Goal: Feedback & Contribution: Contribute content

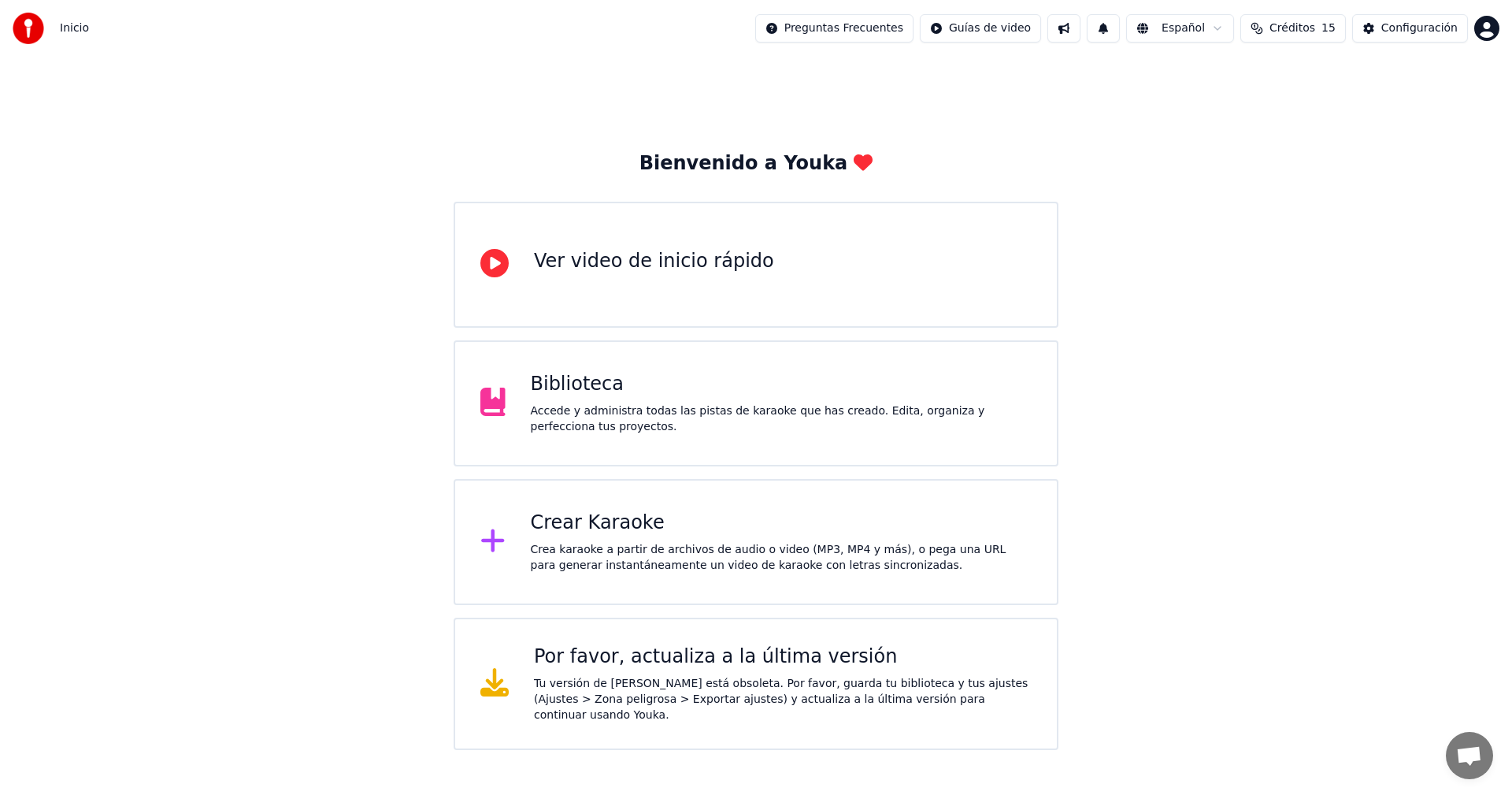
click at [1299, 39] on button "Créditos 15" at bounding box center [1292, 28] width 105 height 28
click at [568, 403] on div "Accede y administra todas las pistas de karaoke que has creado. Edita, organiza…" at bounding box center [781, 419] width 501 height 32
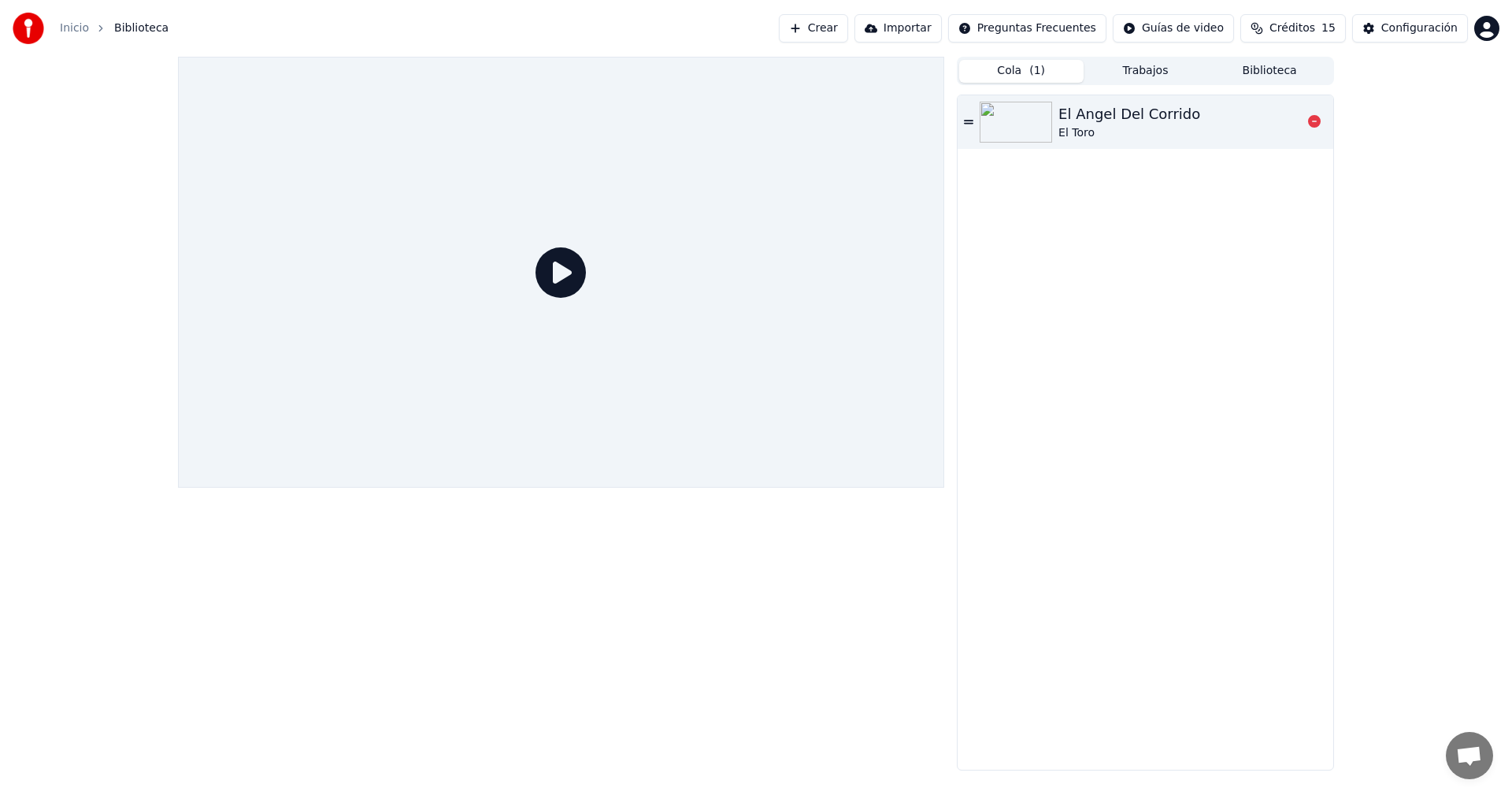
click at [1080, 120] on div "El Angel Del Corrido" at bounding box center [1129, 113] width 142 height 22
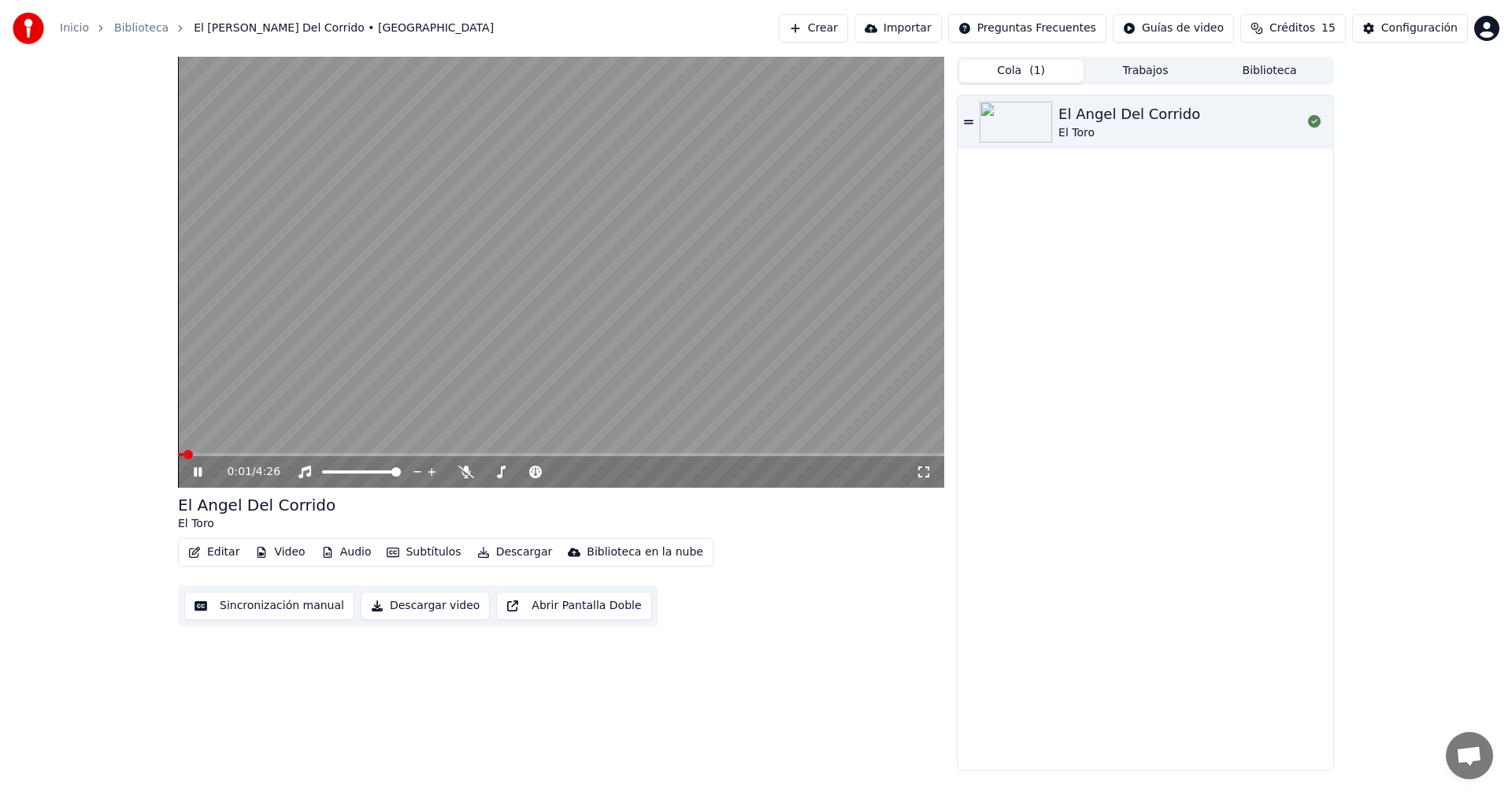
click at [457, 474] on div "0:01 / 4:26" at bounding box center [571, 472] width 688 height 16
click at [461, 472] on icon at bounding box center [466, 472] width 16 height 12
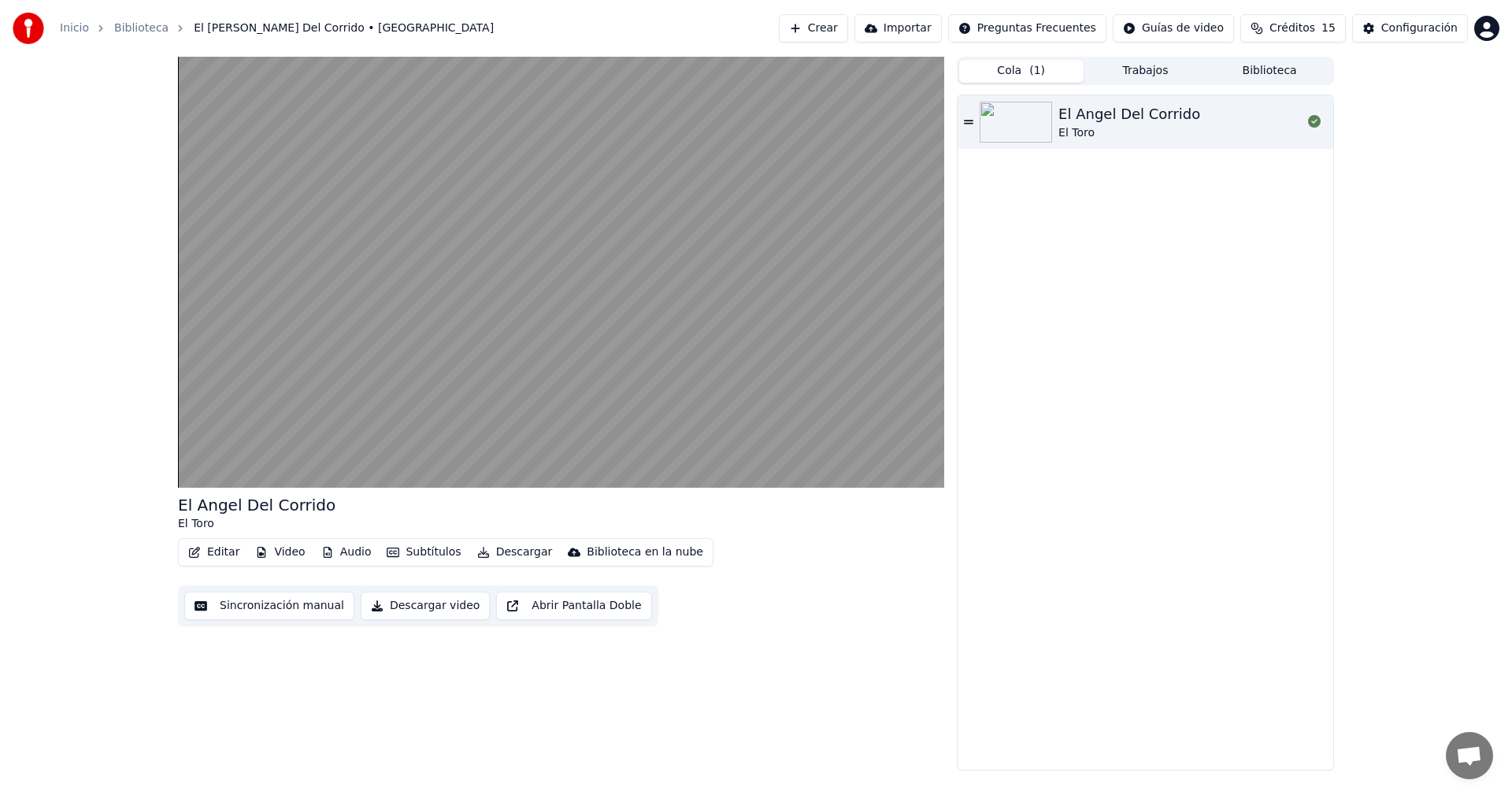
click at [361, 551] on button "Audio" at bounding box center [346, 552] width 63 height 22
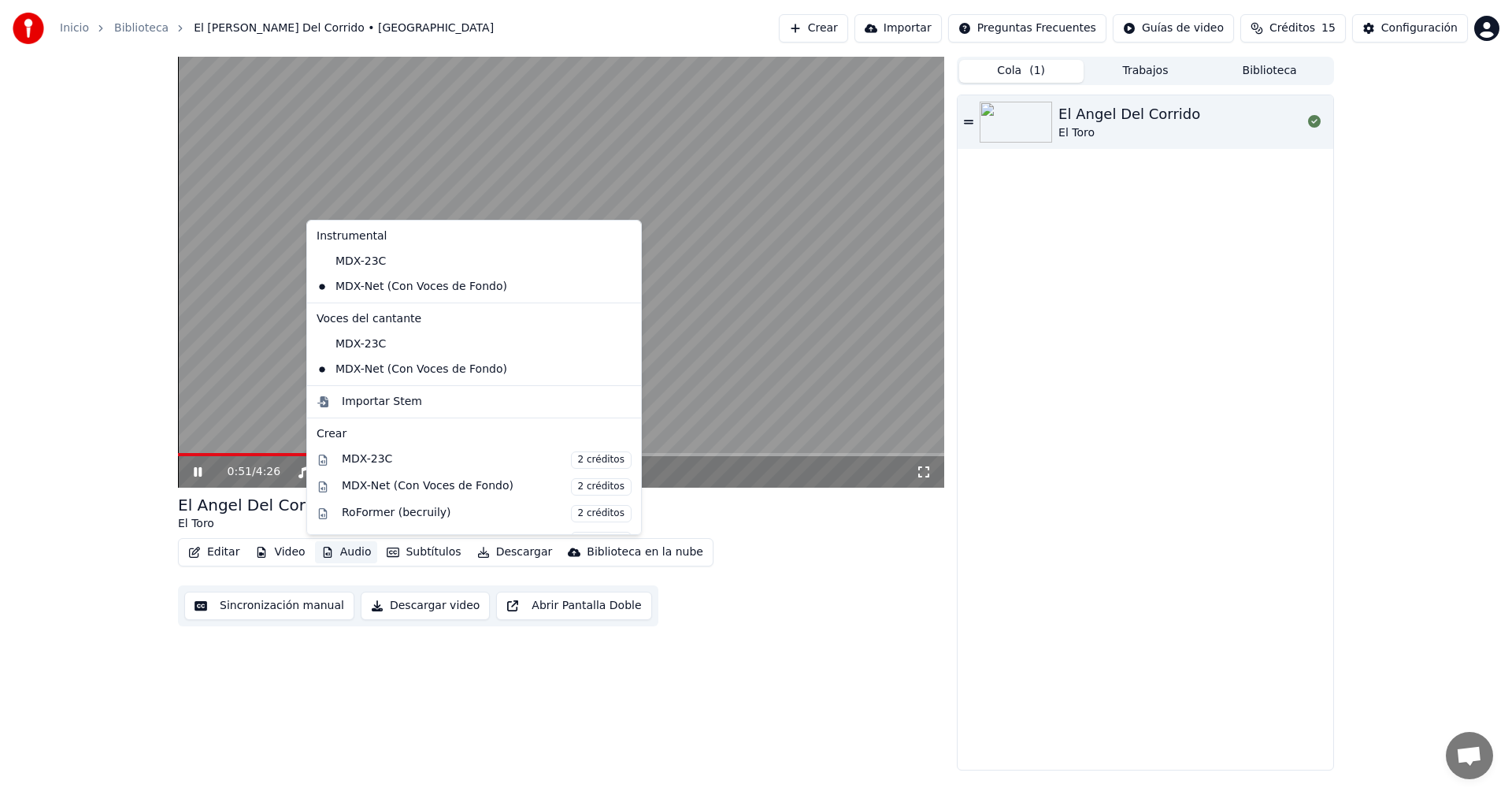
click at [89, 324] on div "0:51 / 4:26 El Angel Del Corrido El Toro Editar Video Audio Subtítulos Descarga…" at bounding box center [756, 413] width 1512 height 713
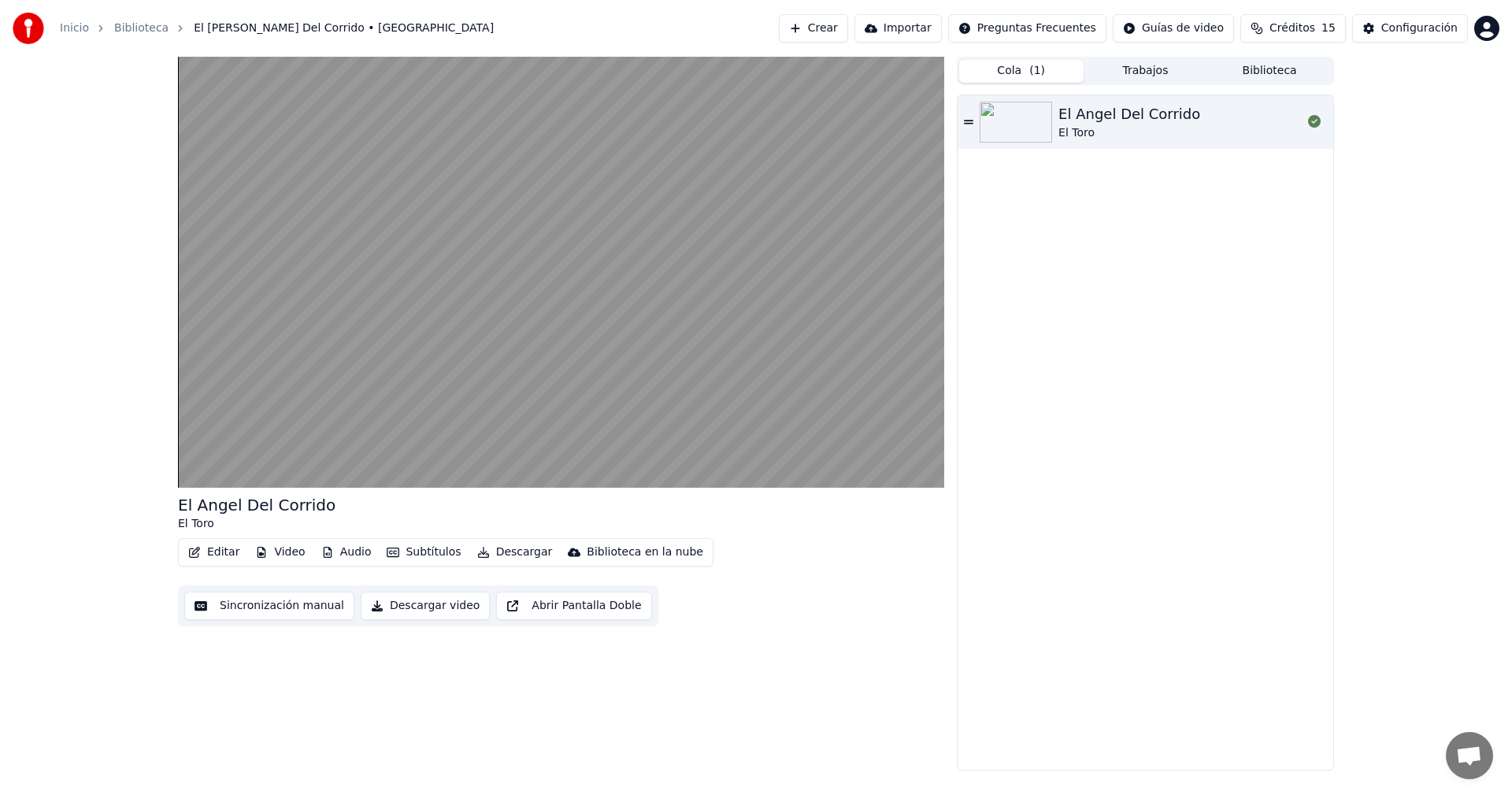
click at [406, 551] on button "Subtítulos" at bounding box center [423, 552] width 87 height 22
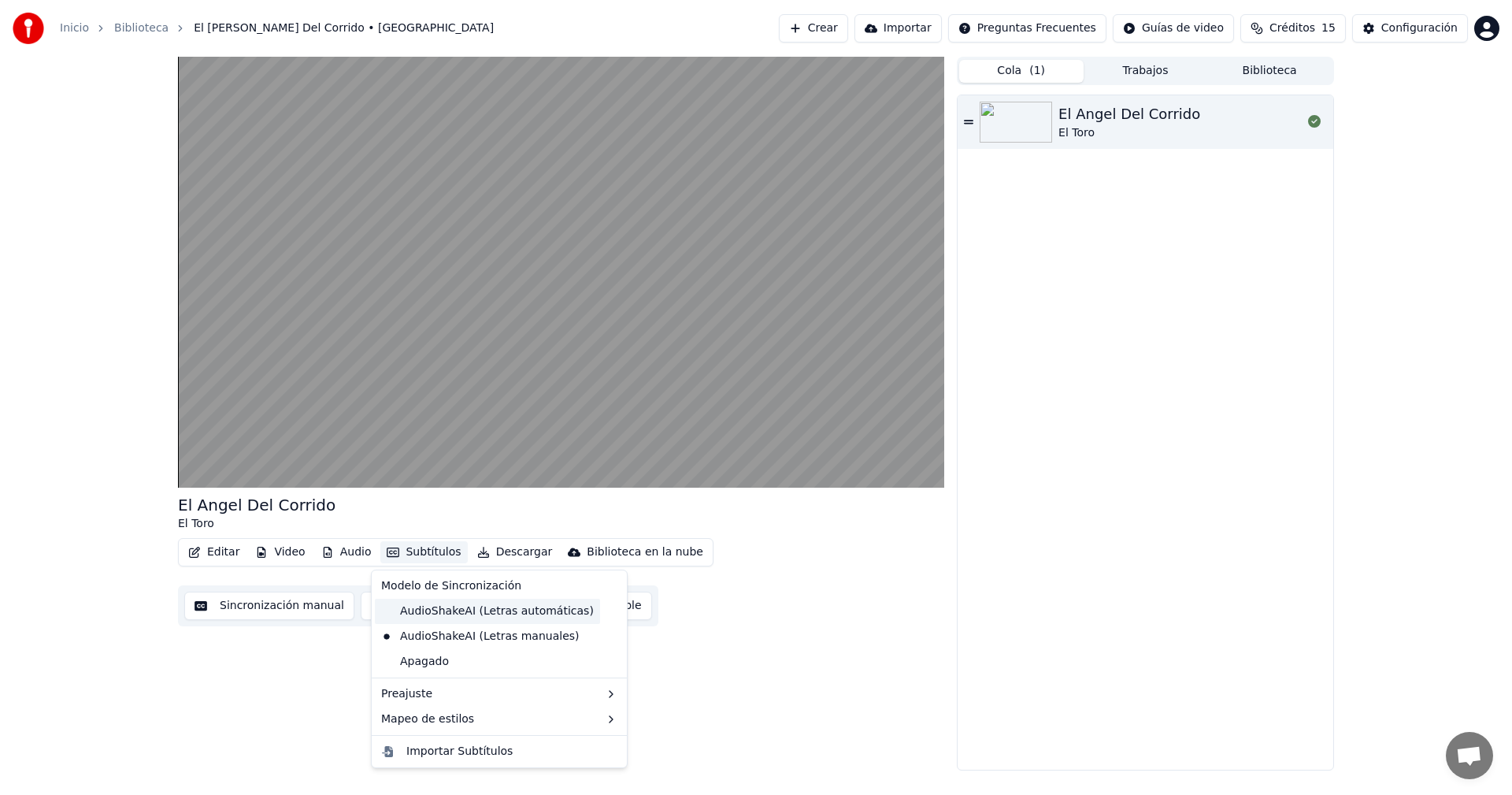
click at [383, 608] on div "AudioShakeAI (Letras automáticas)" at bounding box center [487, 612] width 225 height 25
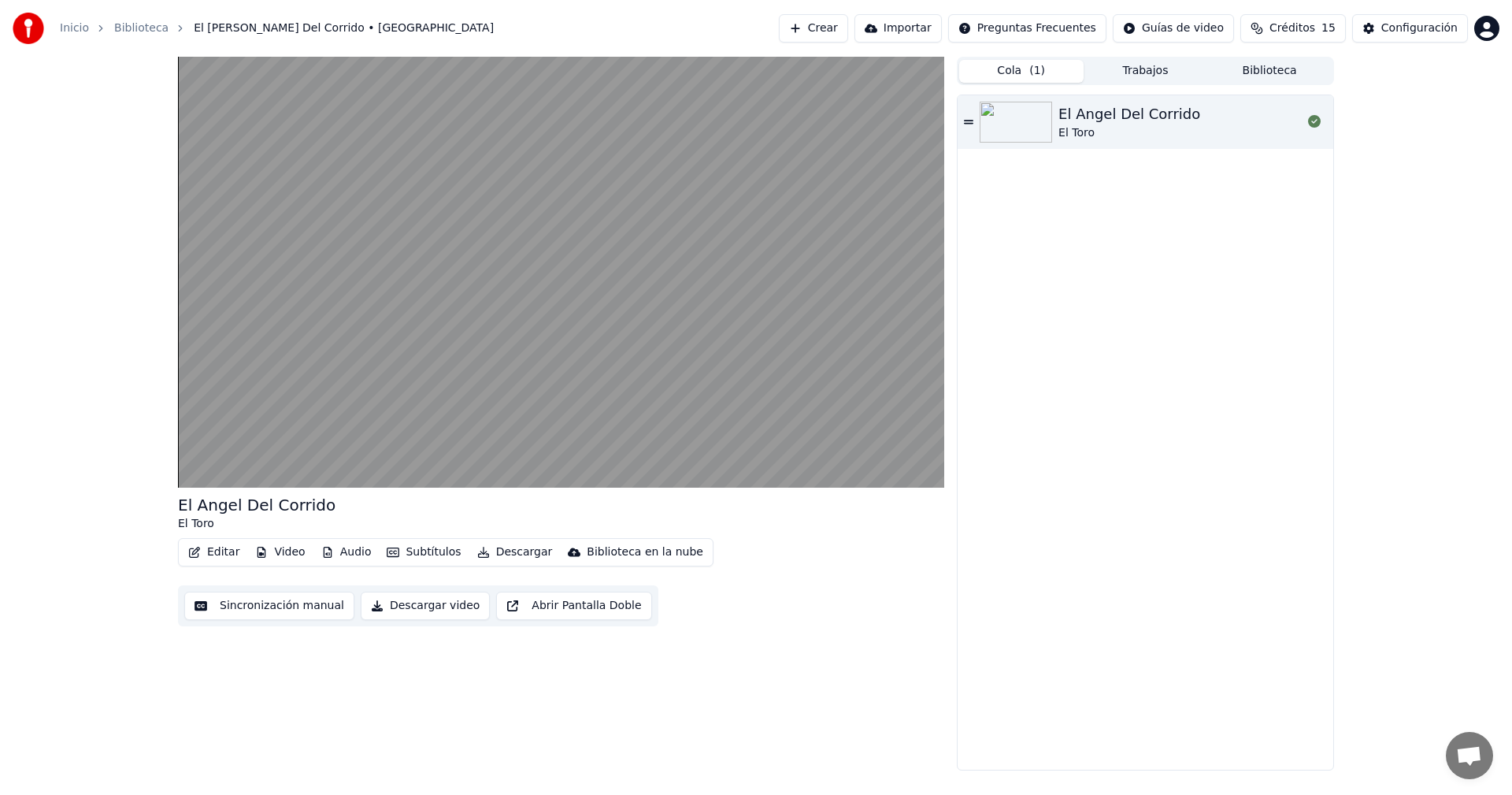
click at [422, 551] on button "Subtítulos" at bounding box center [423, 552] width 87 height 22
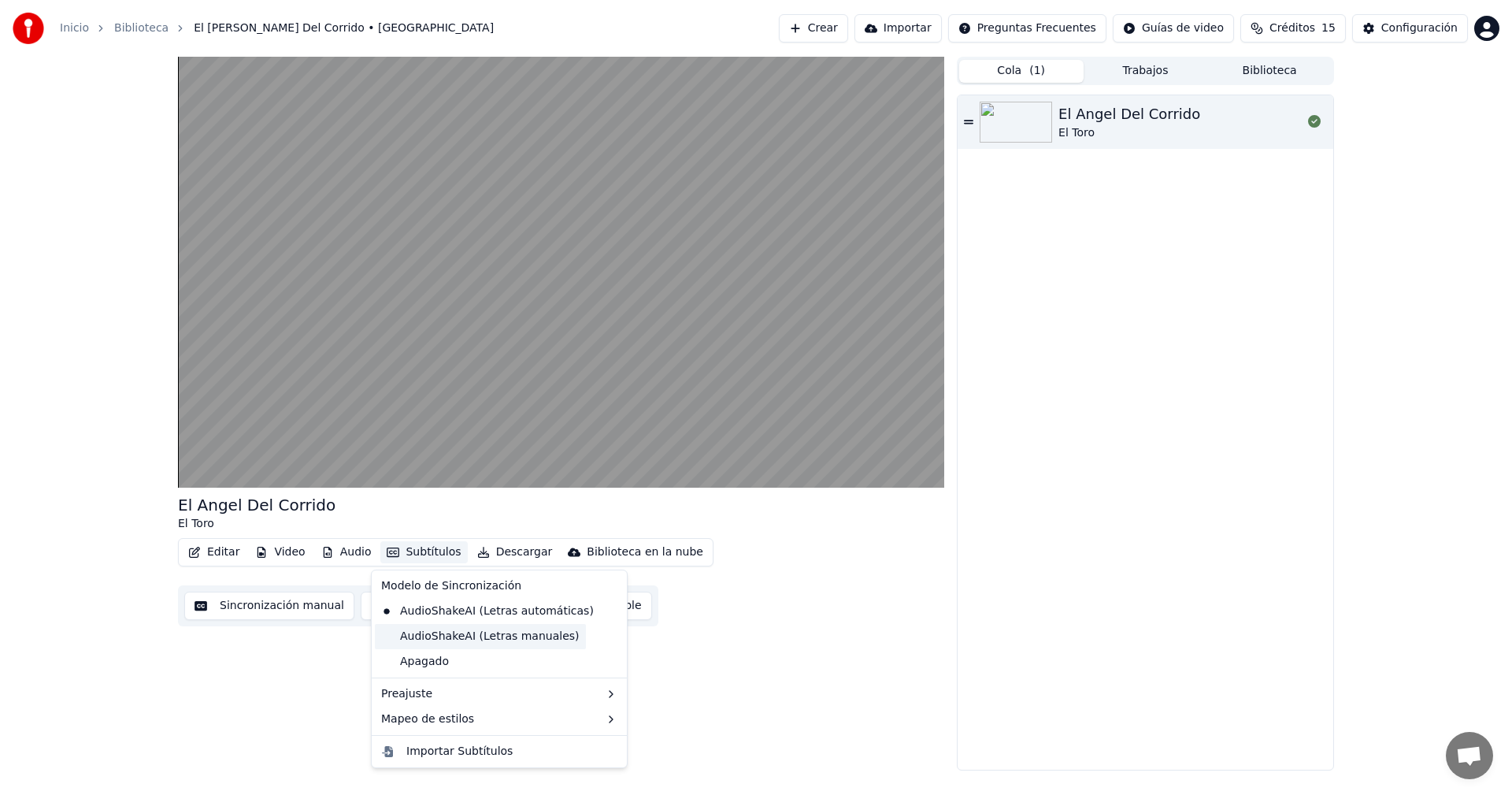
click at [387, 629] on div "AudioShakeAI (Letras manuales)" at bounding box center [480, 636] width 211 height 25
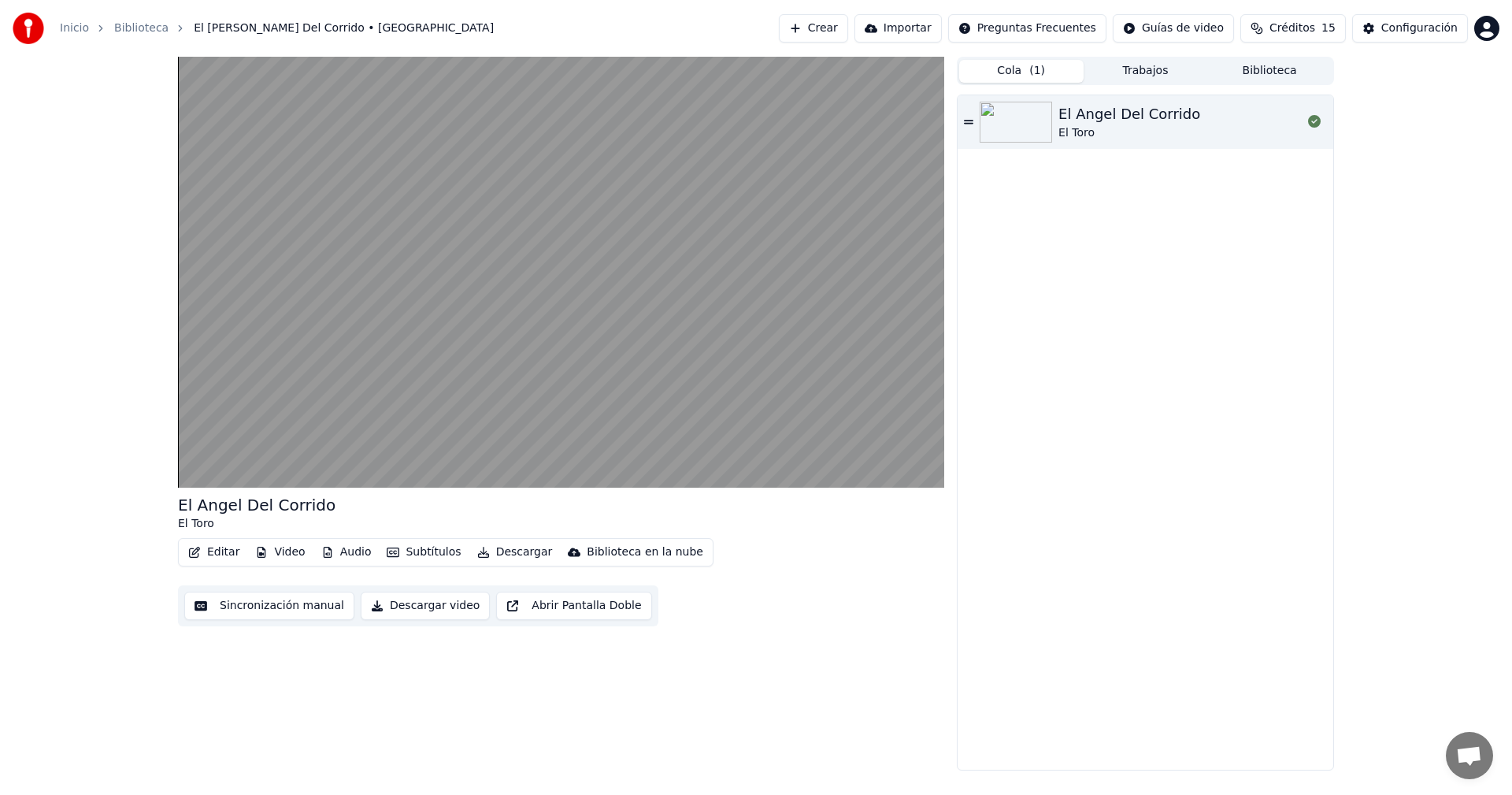
click at [302, 606] on button "Sincronización manual" at bounding box center [269, 606] width 170 height 28
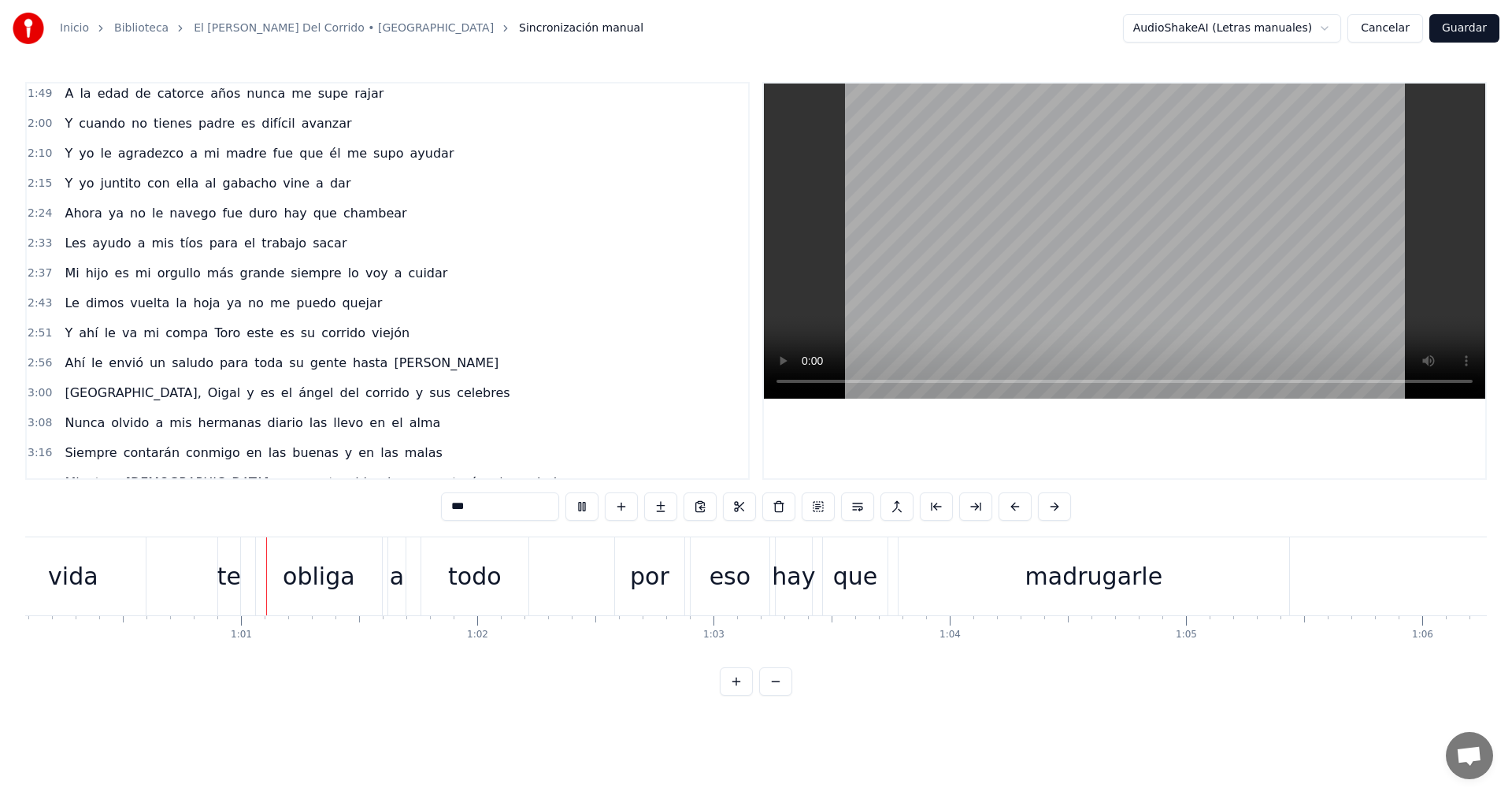
scroll to position [0, 14195]
click at [851, 578] on div "que" at bounding box center [854, 576] width 45 height 35
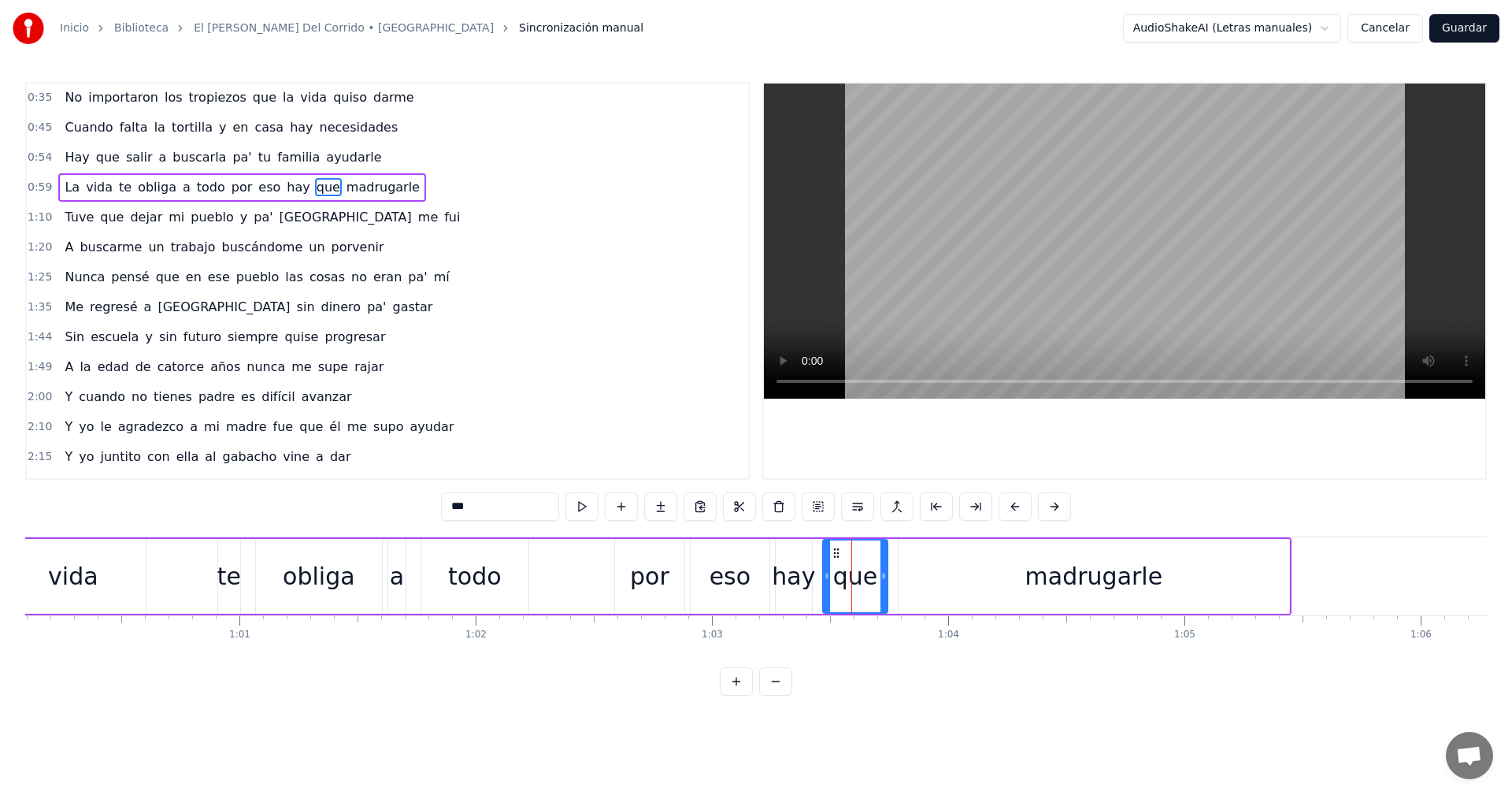
scroll to position [27, 0]
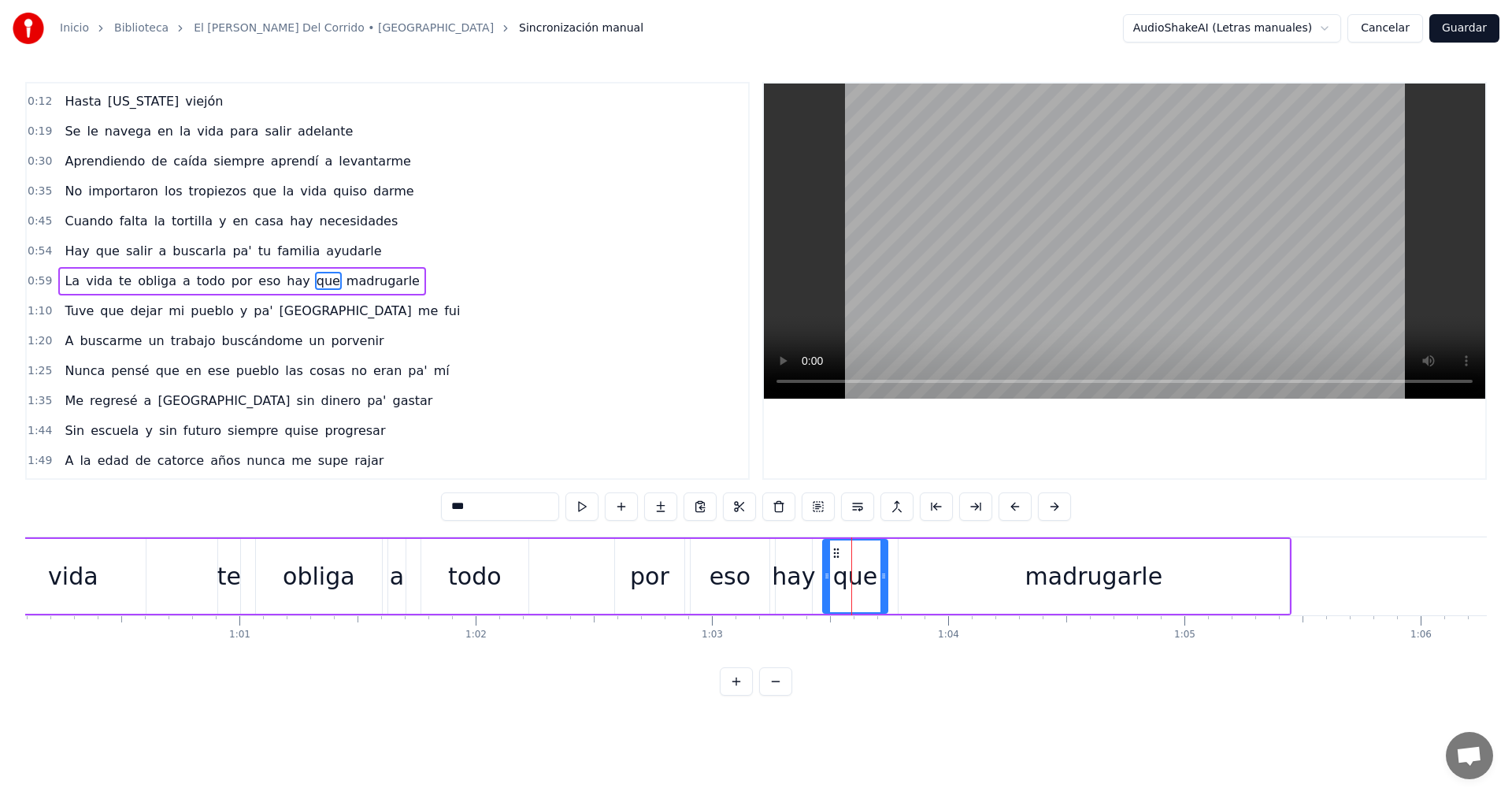
click at [1018, 574] on div "madrugarle" at bounding box center [1093, 576] width 391 height 74
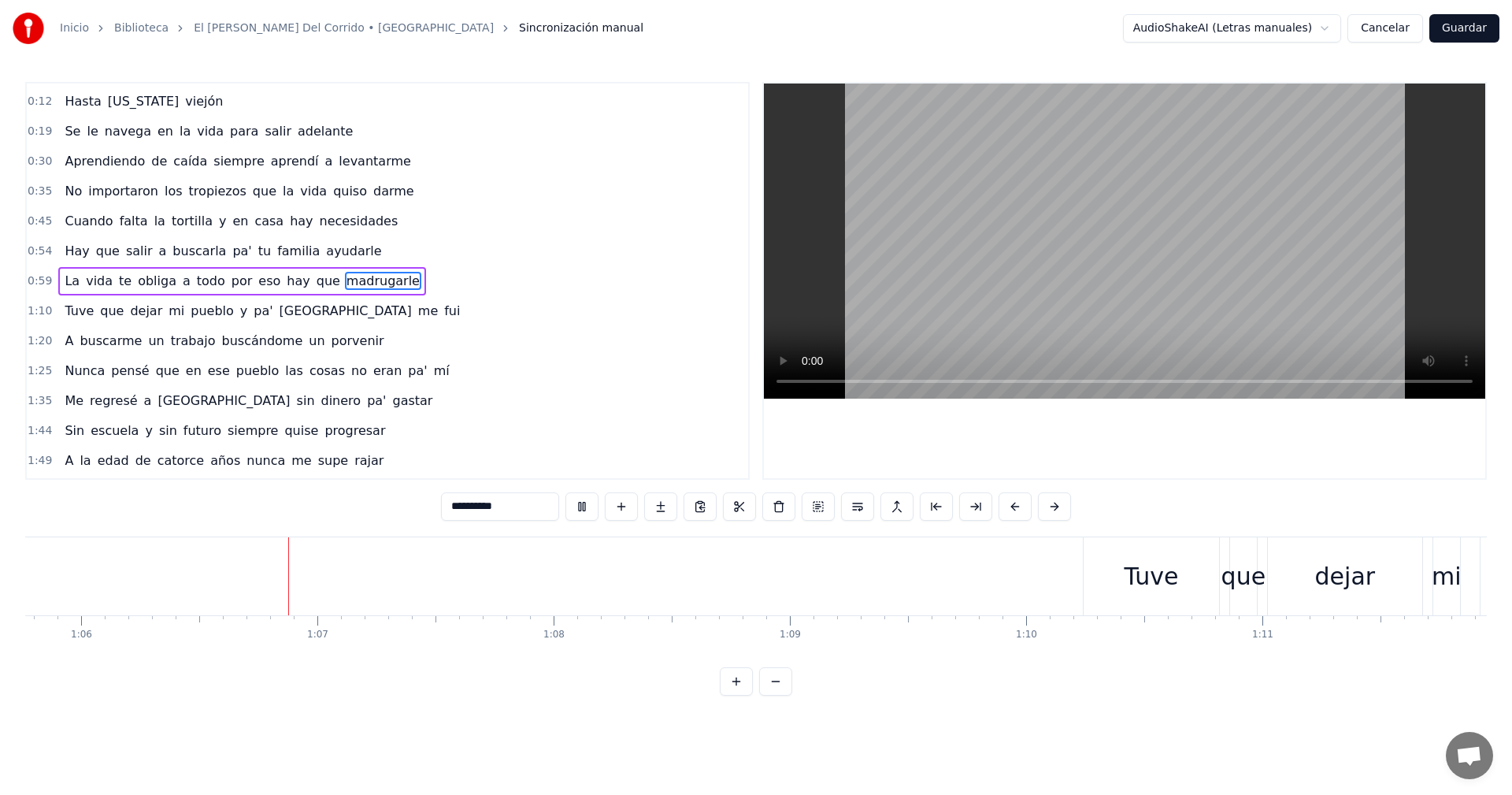
click at [773, 696] on button at bounding box center [775, 682] width 33 height 28
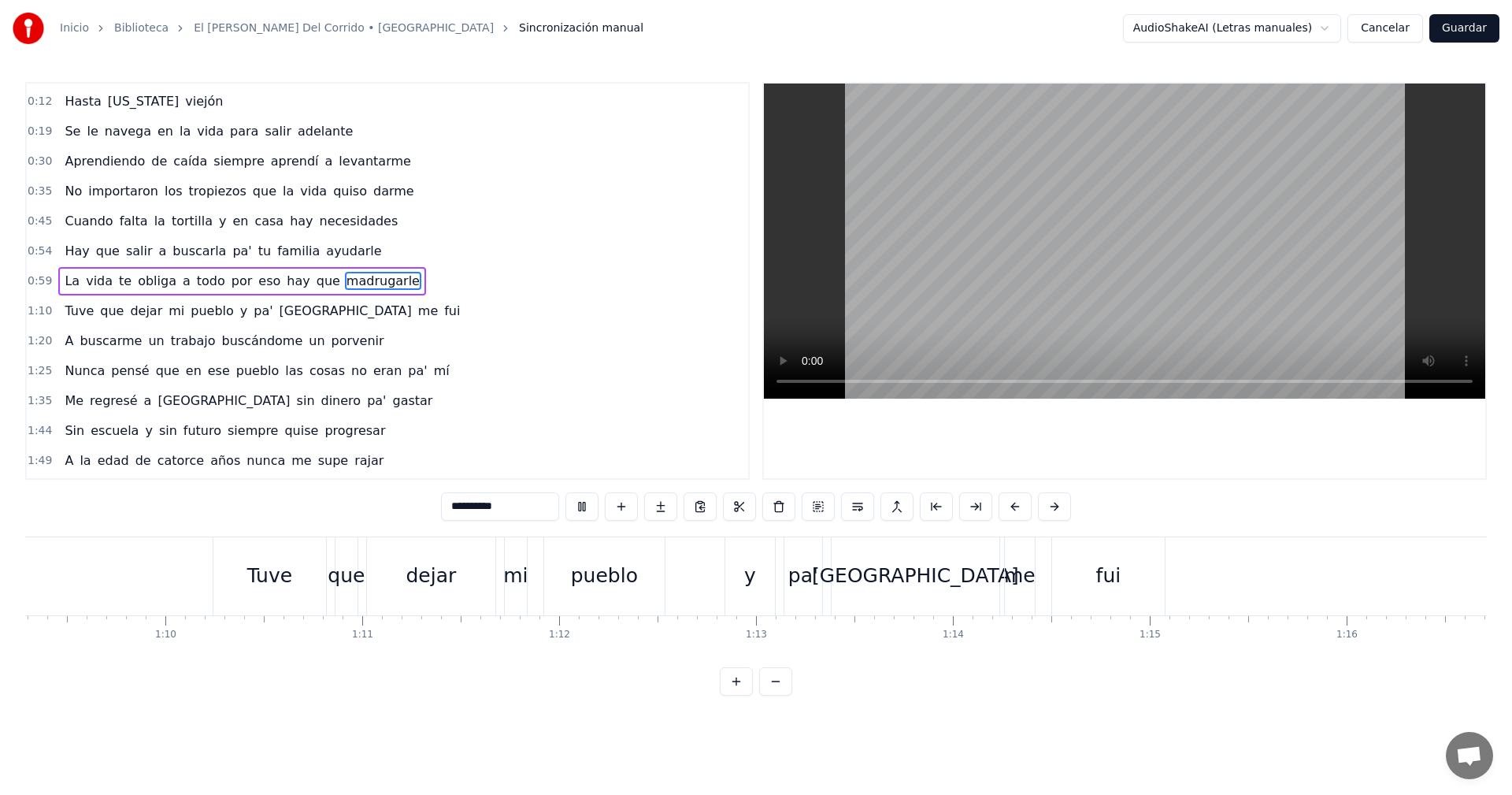
scroll to position [0, 13407]
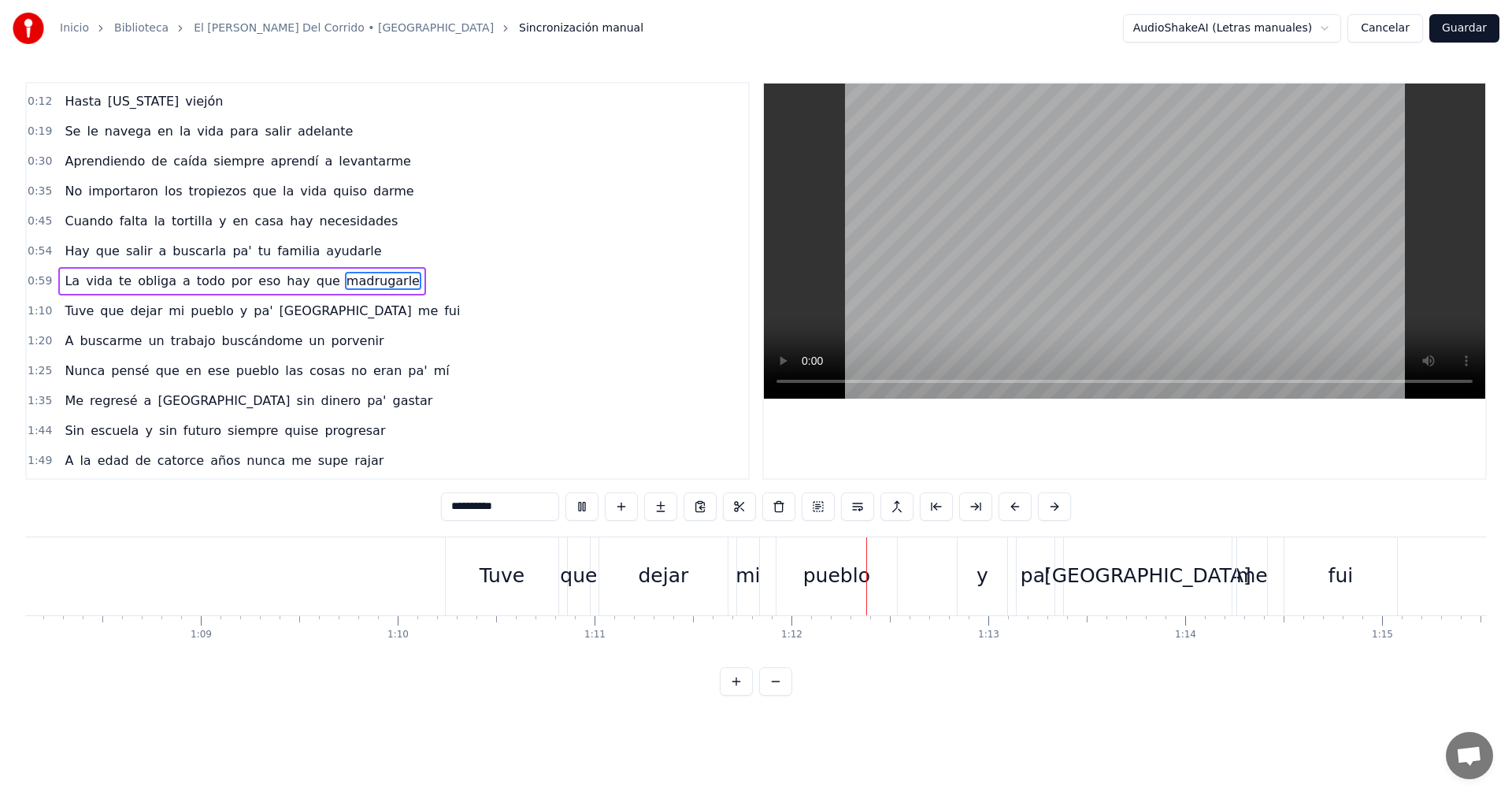
click at [734, 696] on button at bounding box center [736, 682] width 33 height 28
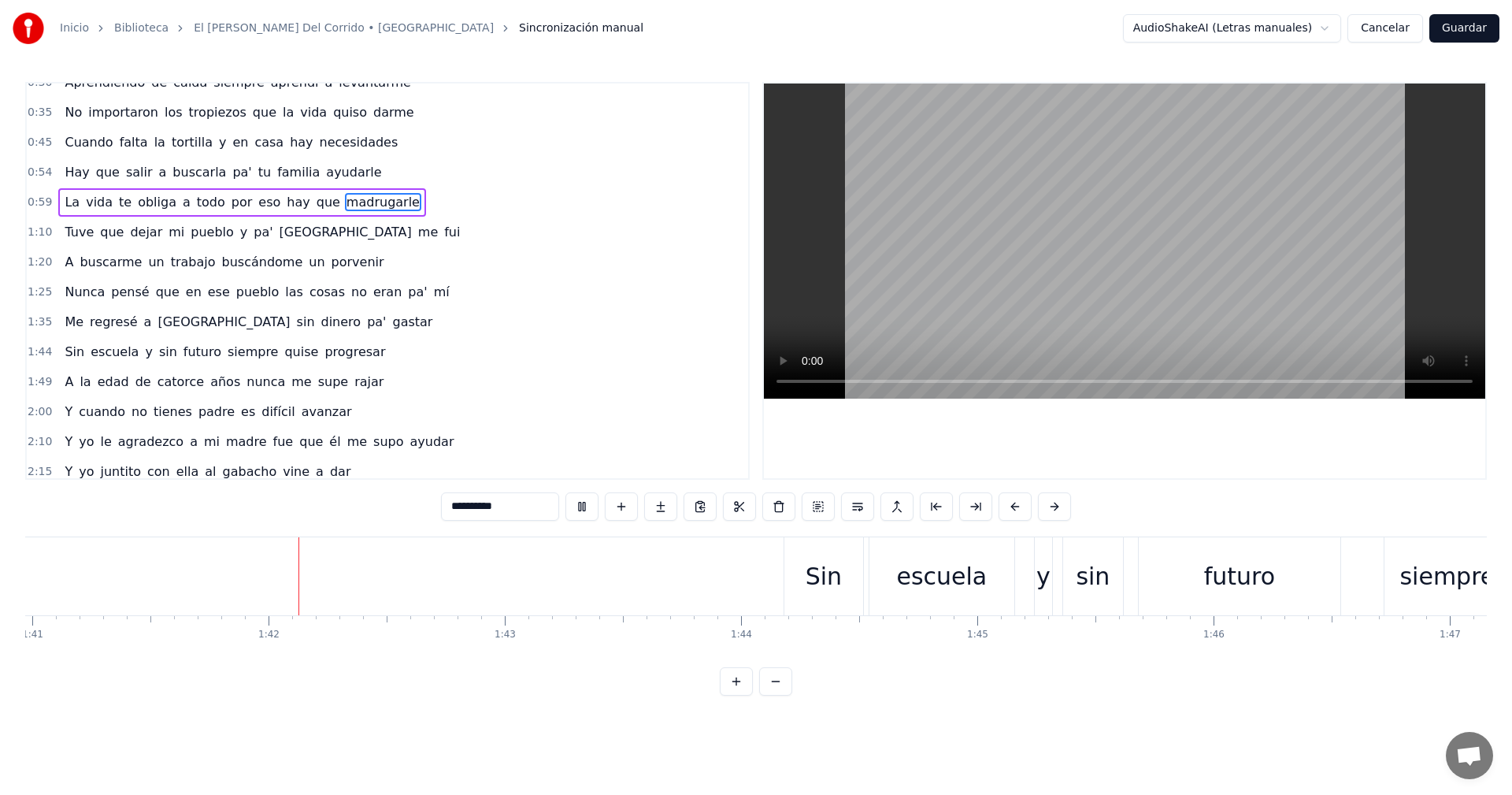
scroll to position [0, 23906]
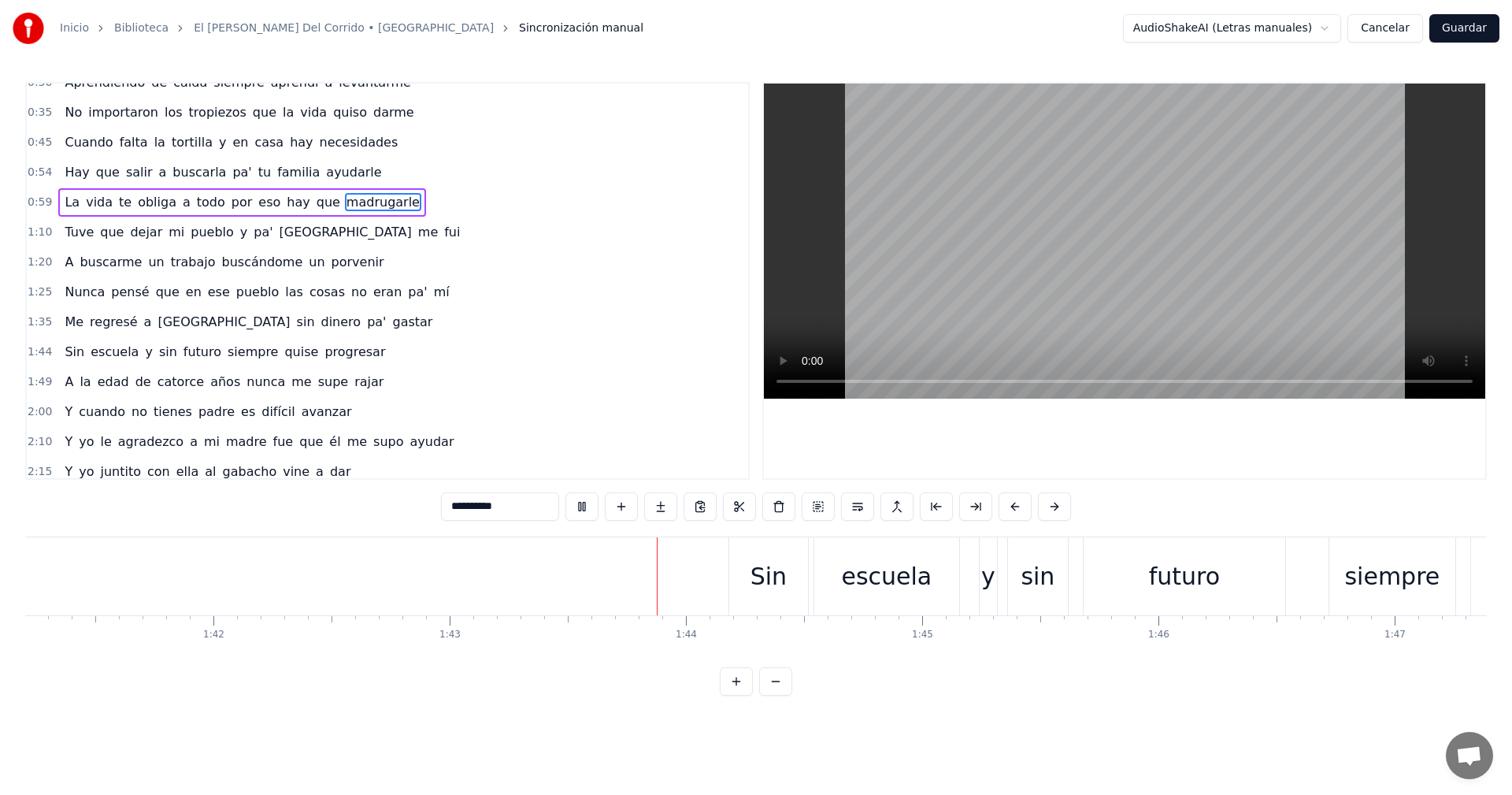
click at [226, 355] on span "siempre" at bounding box center [252, 352] width 53 height 18
type input "*******"
click at [226, 355] on span "siempre" at bounding box center [252, 352] width 53 height 18
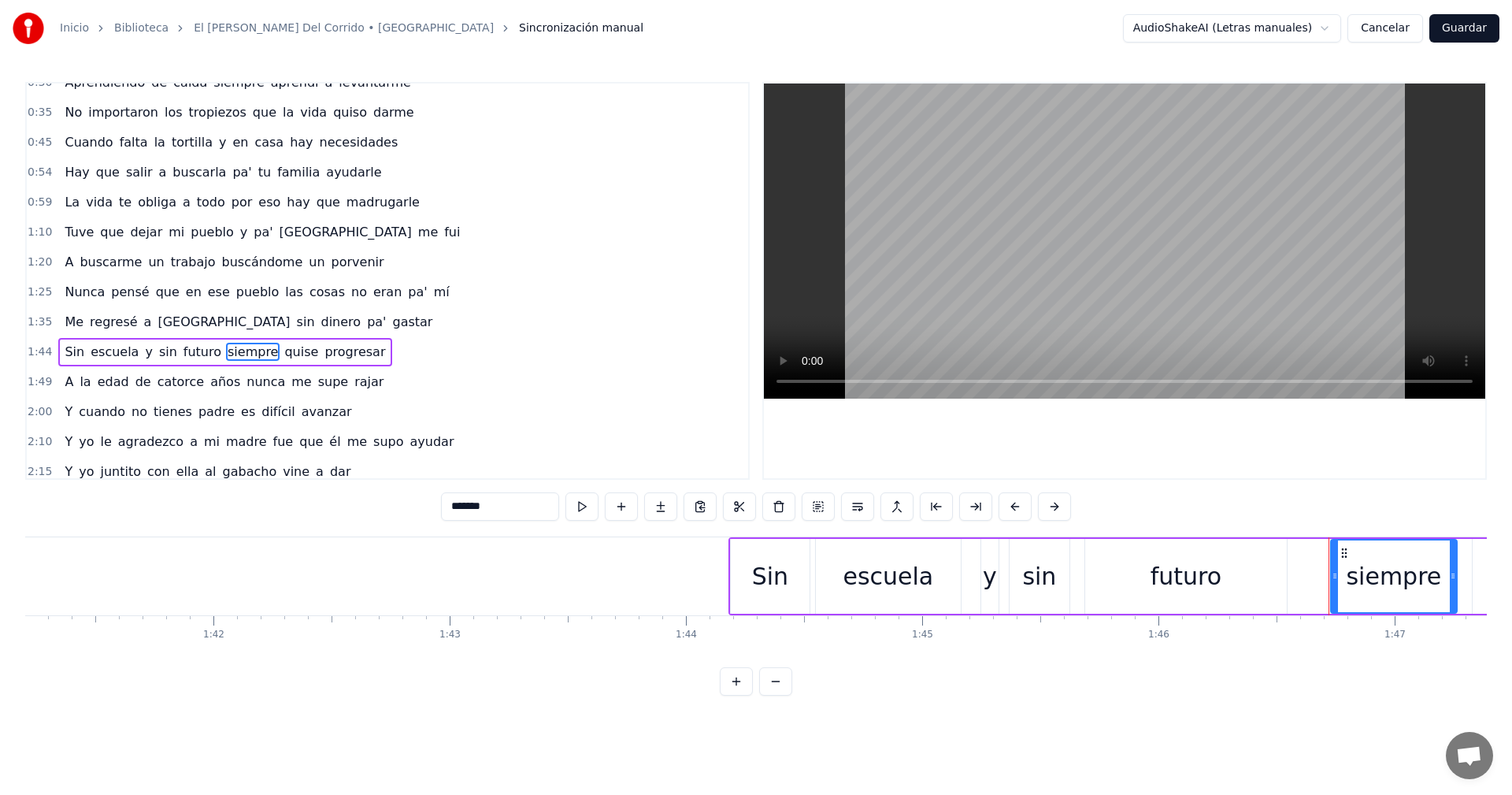
scroll to position [176, 0]
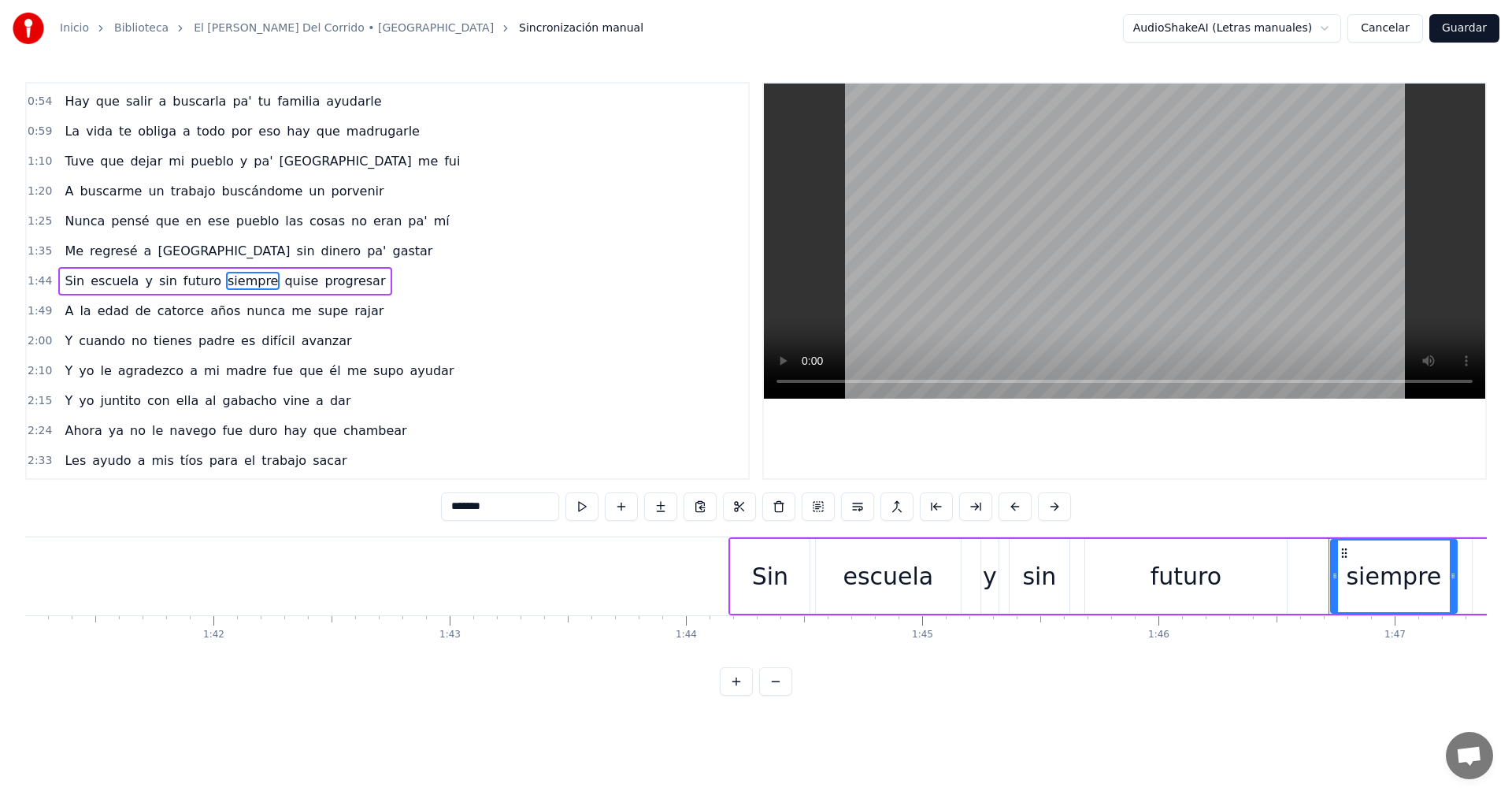
click at [247, 280] on span "siempre" at bounding box center [252, 281] width 53 height 18
click at [1395, 30] on button "Cancelar" at bounding box center [1384, 28] width 75 height 28
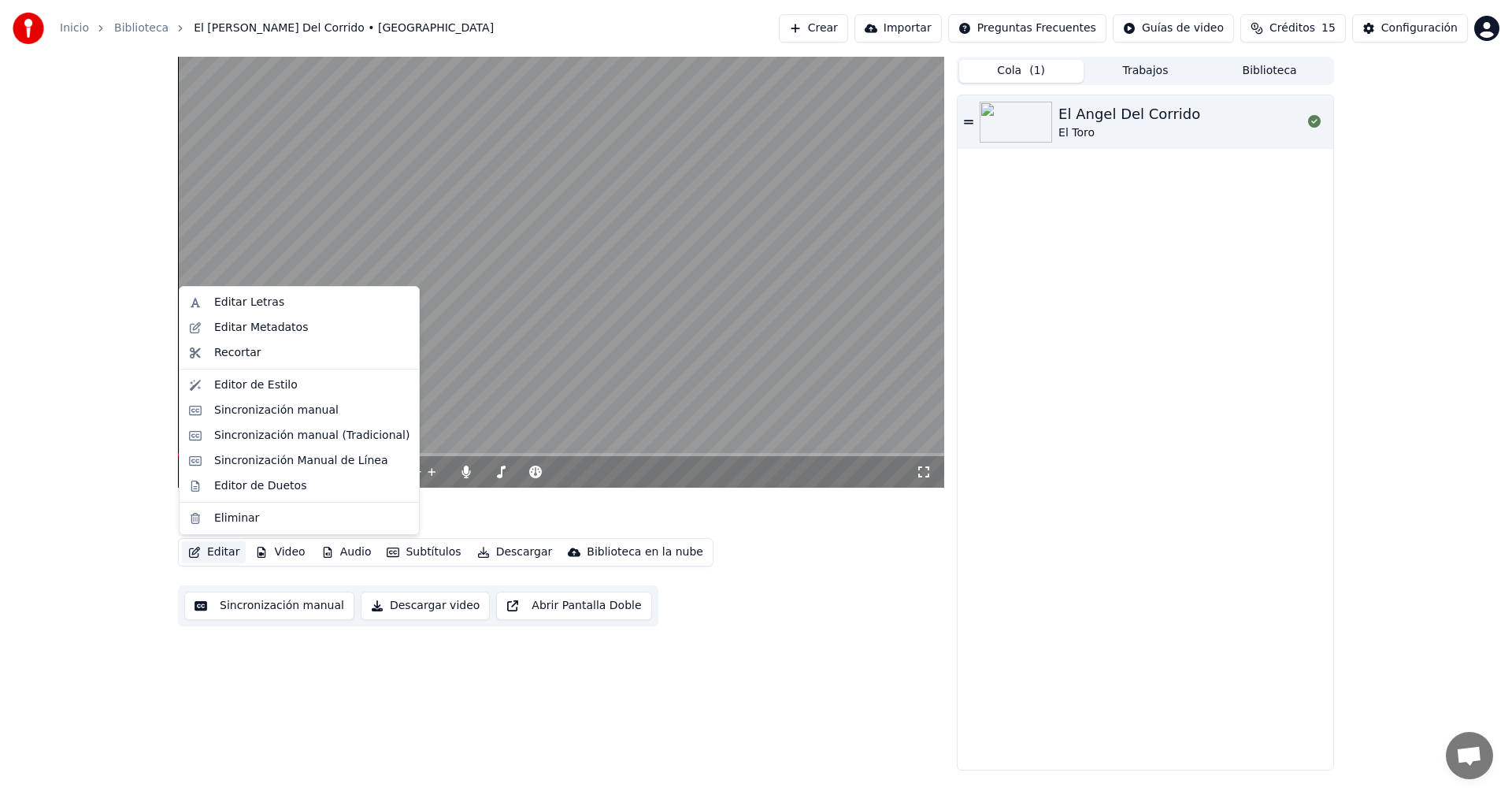
click at [210, 552] on button "Editar" at bounding box center [213, 552] width 64 height 22
click at [267, 303] on div "Editar Letras" at bounding box center [249, 302] width 70 height 16
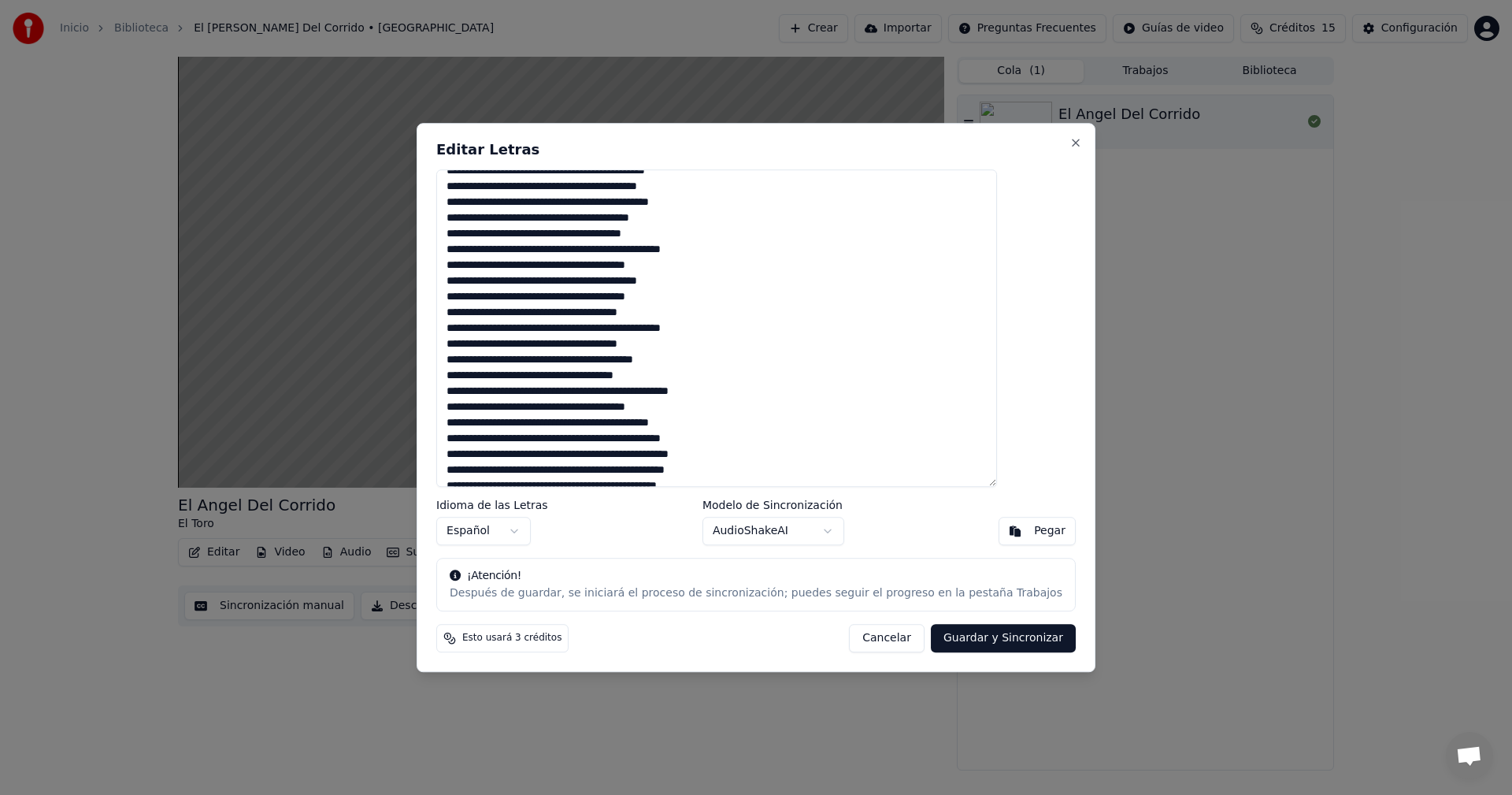
scroll to position [215, 0]
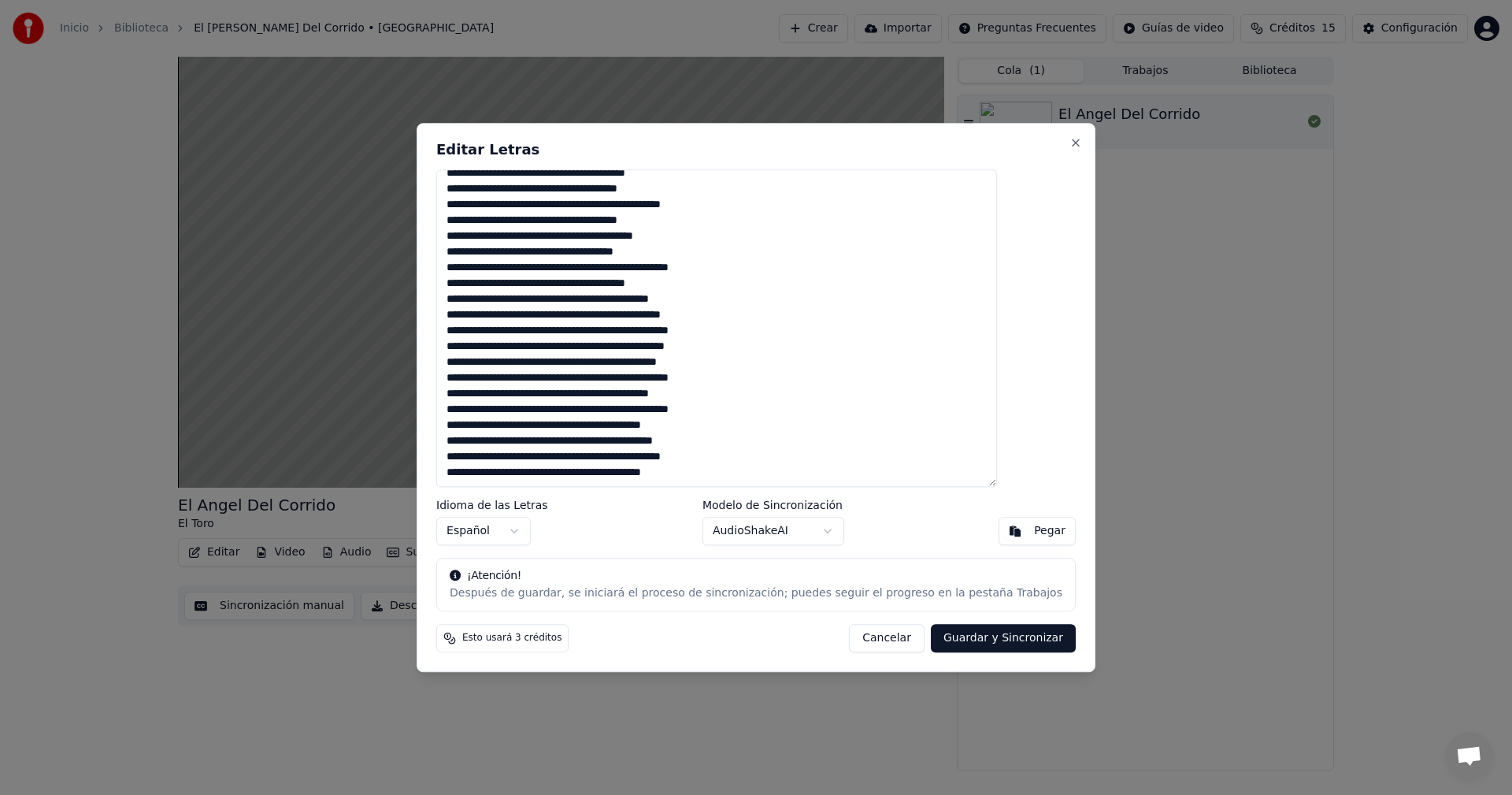
click at [599, 331] on textarea at bounding box center [716, 328] width 561 height 318
click at [650, 330] on textarea at bounding box center [716, 328] width 561 height 318
click at [716, 331] on textarea at bounding box center [716, 328] width 561 height 318
drag, startPoint x: 711, startPoint y: 331, endPoint x: 753, endPoint y: 328, distance: 42.1
click at [753, 328] on textarea at bounding box center [716, 328] width 561 height 318
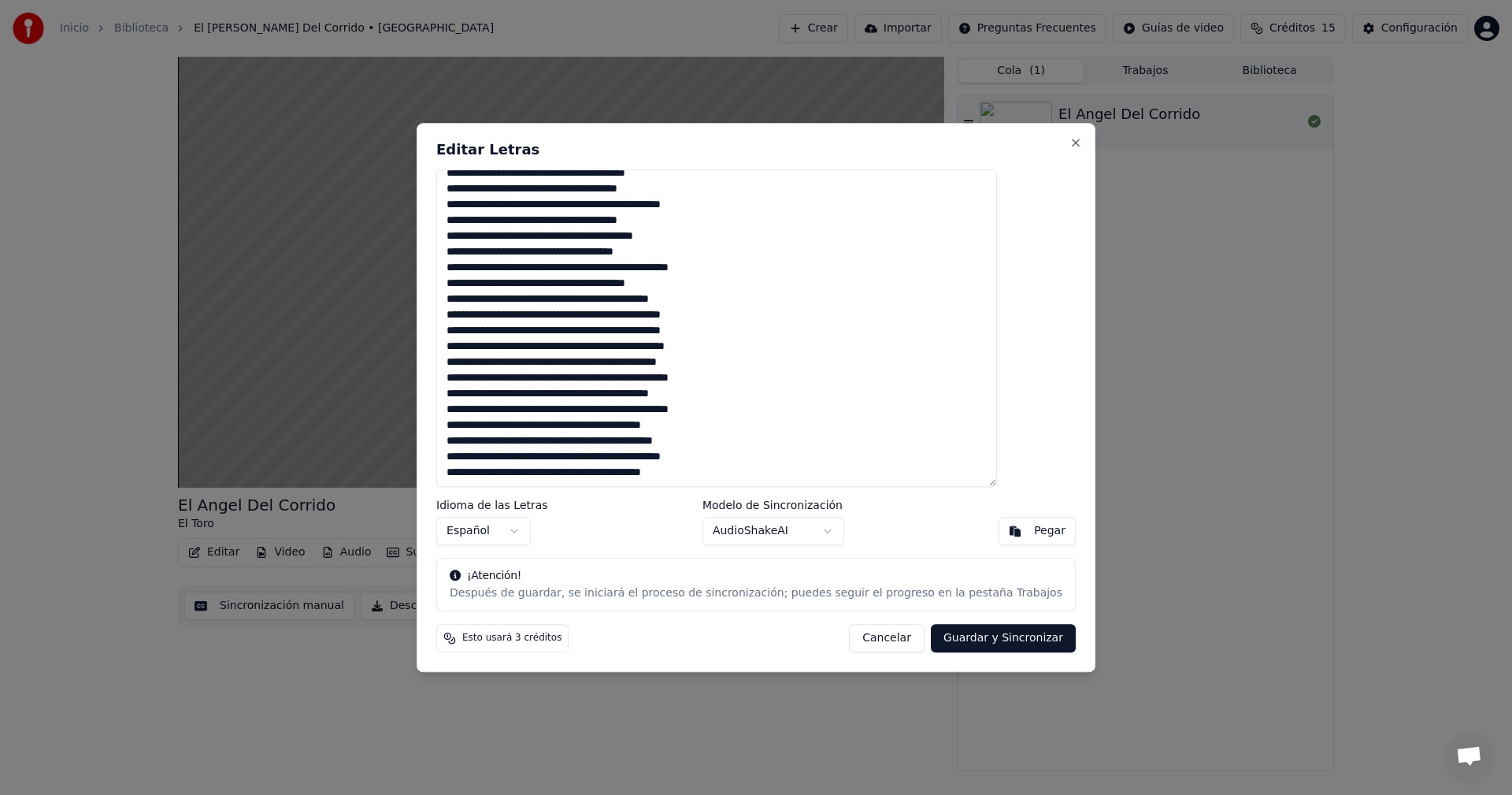
type textarea "**********"
click at [972, 640] on button "Guardar y Sincronizar" at bounding box center [1004, 638] width 145 height 28
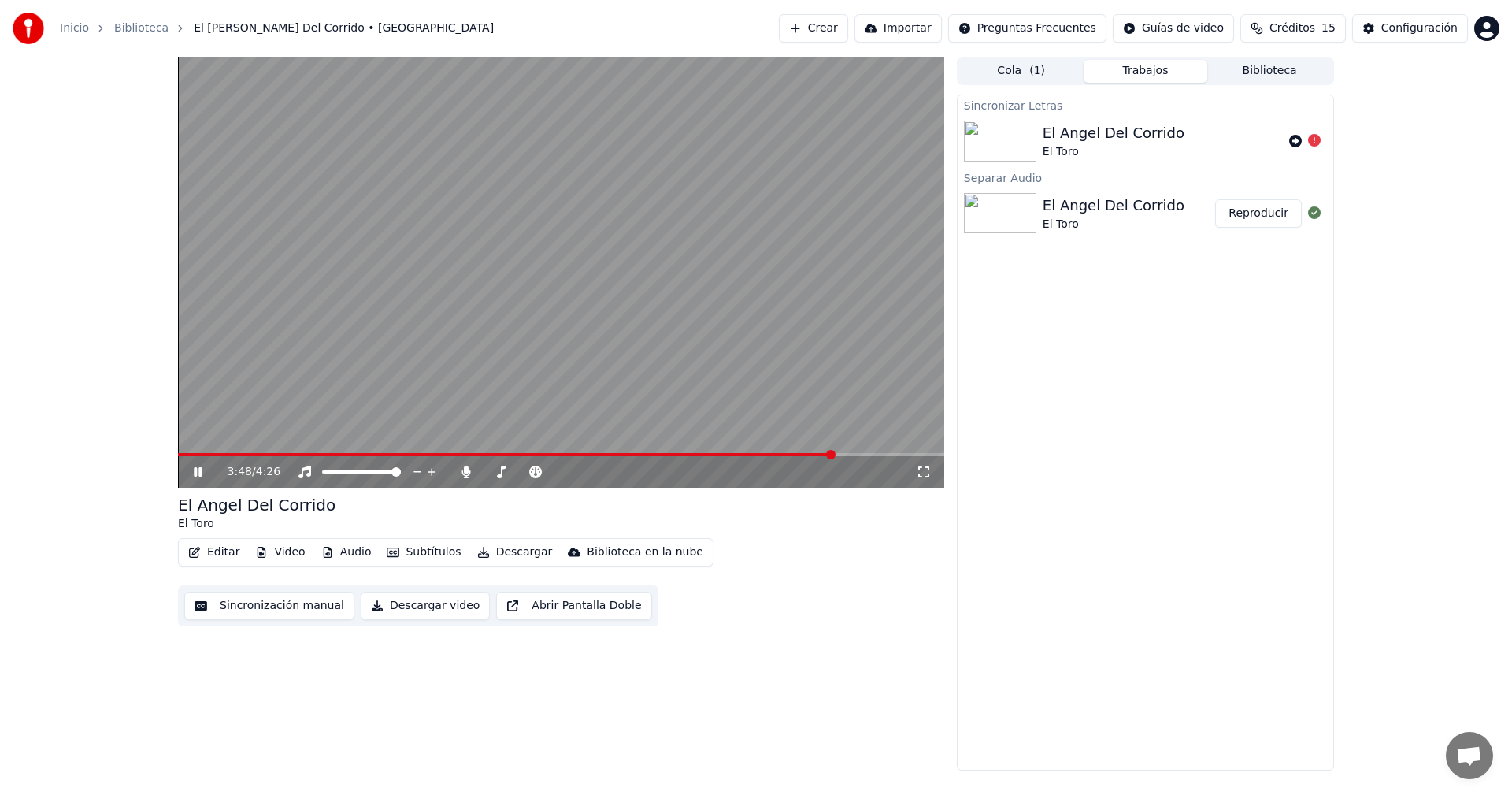
click at [818, 453] on span at bounding box center [506, 455] width 655 height 4
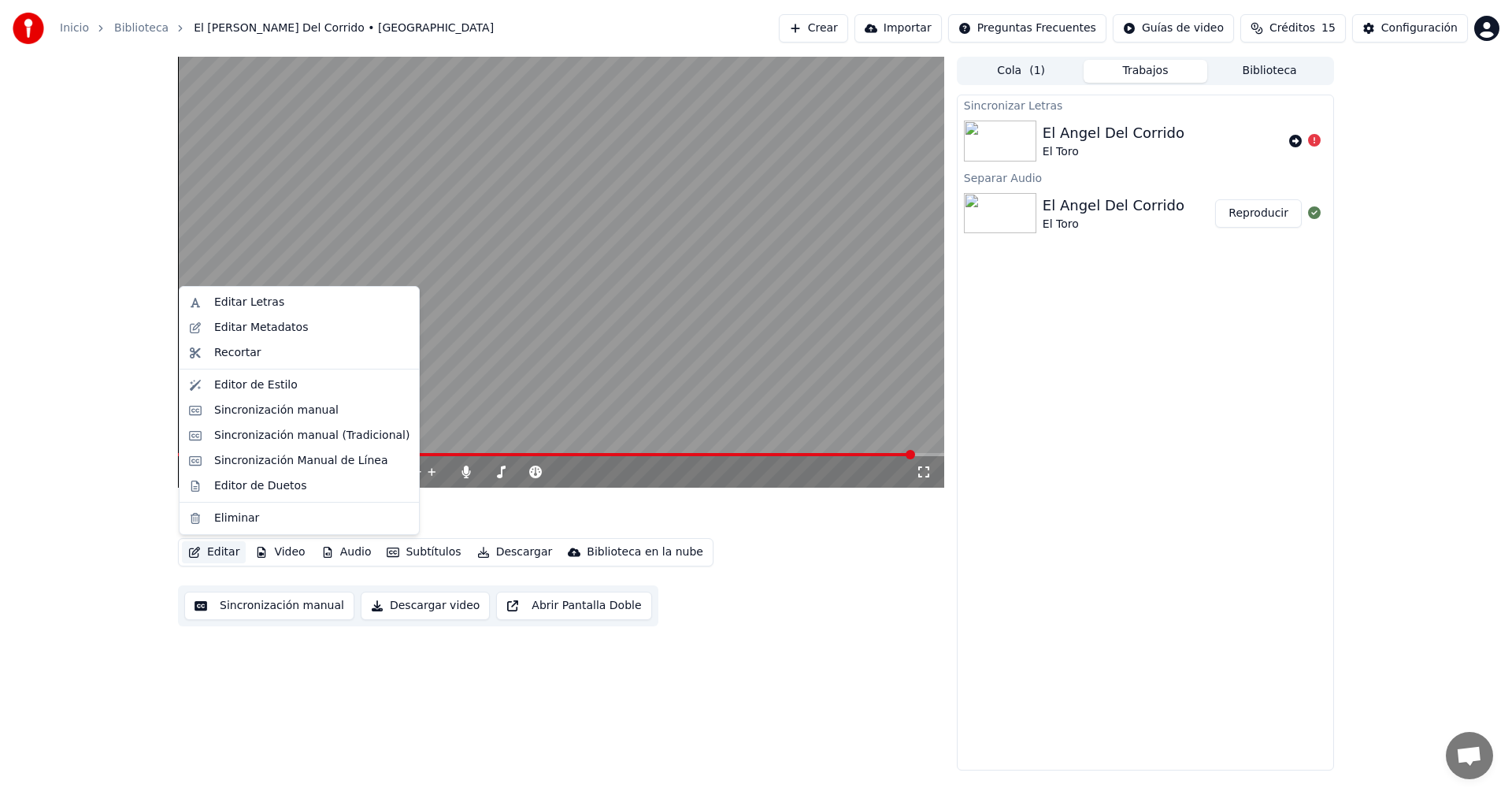
click at [201, 555] on button "Editar" at bounding box center [213, 552] width 64 height 22
click at [277, 301] on div "Editar Letras" at bounding box center [312, 302] width 195 height 16
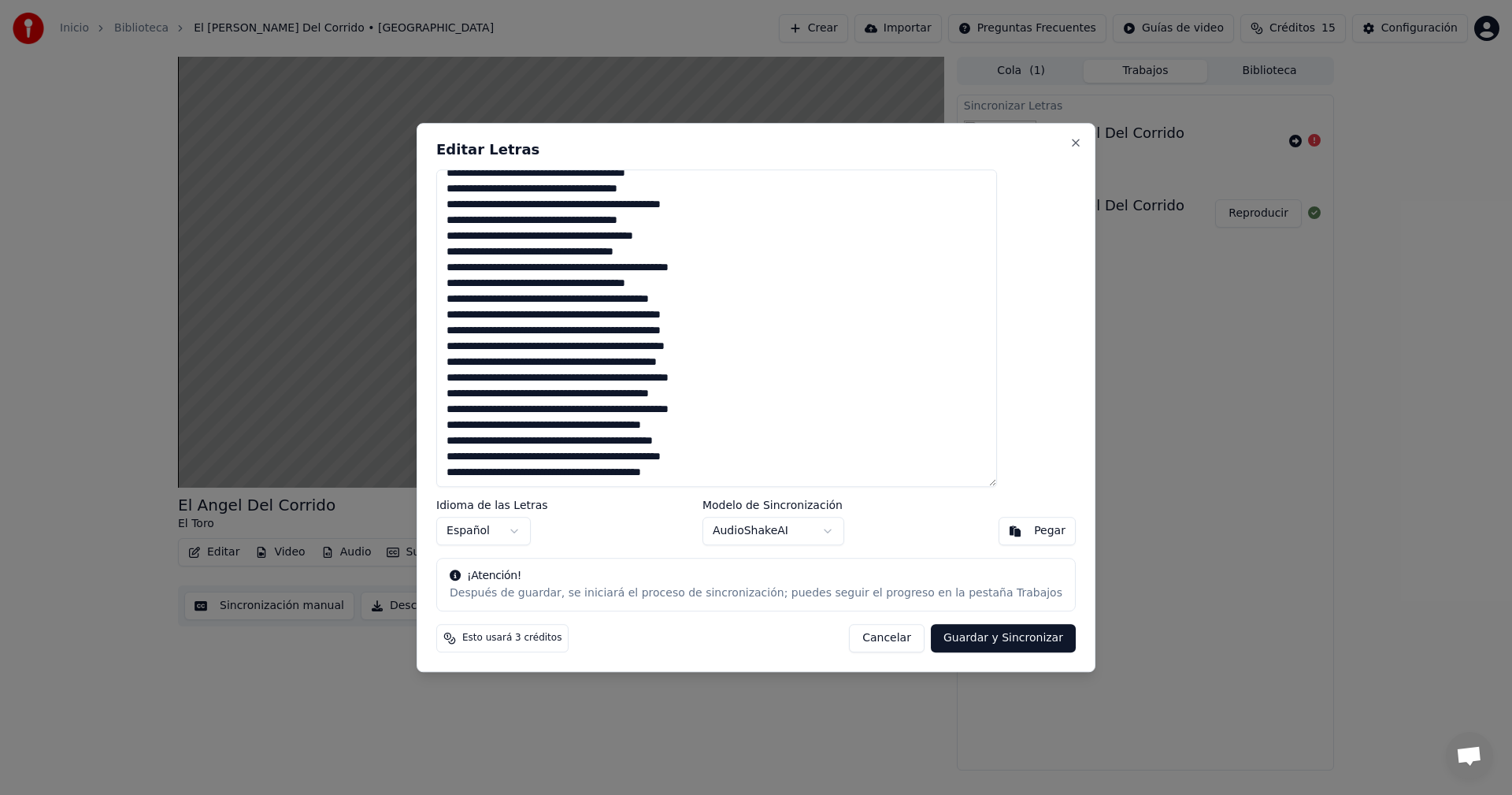
click at [606, 442] on textarea at bounding box center [716, 328] width 561 height 318
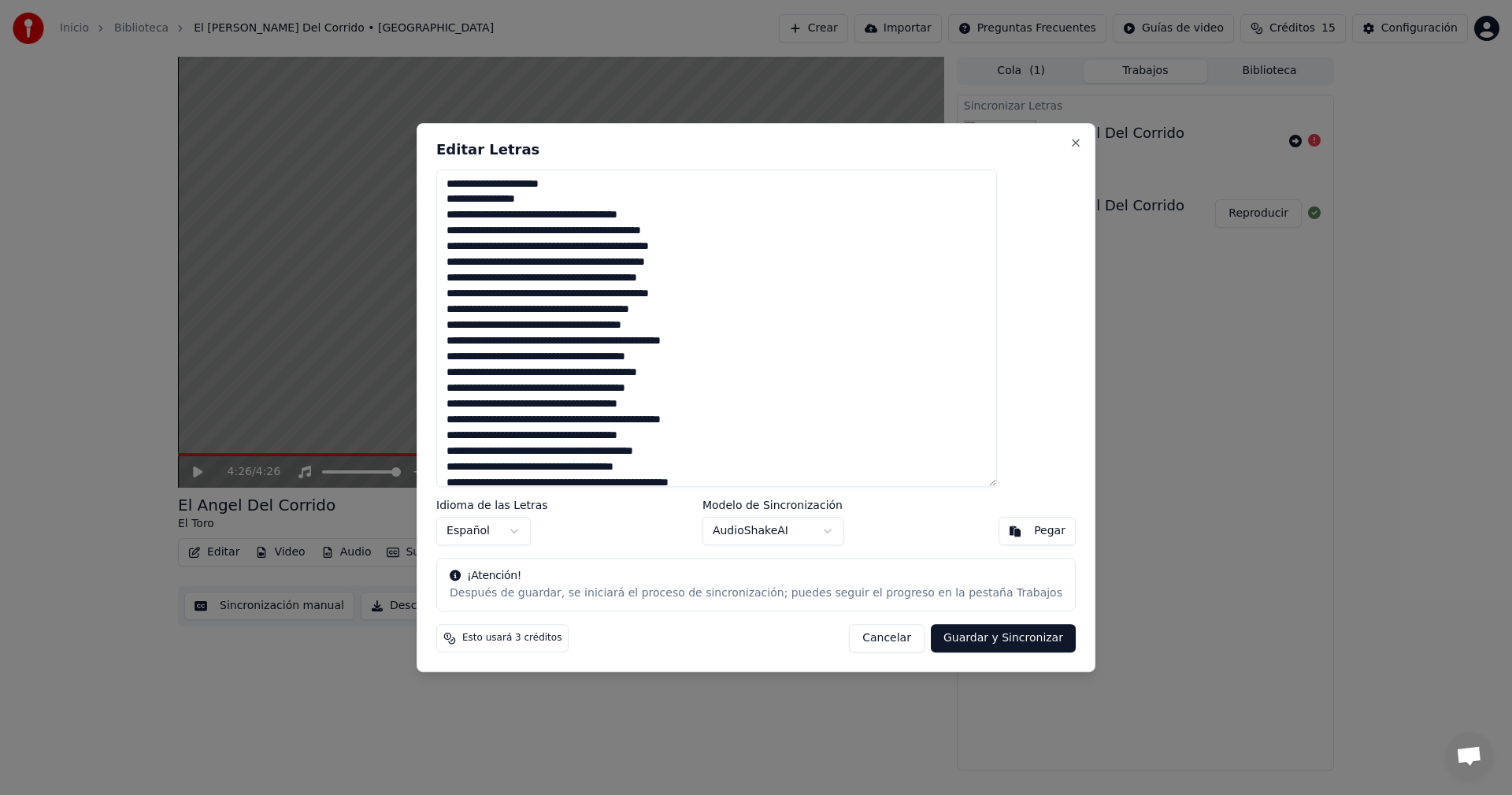
scroll to position [79, 0]
click at [493, 342] on textarea at bounding box center [716, 328] width 561 height 318
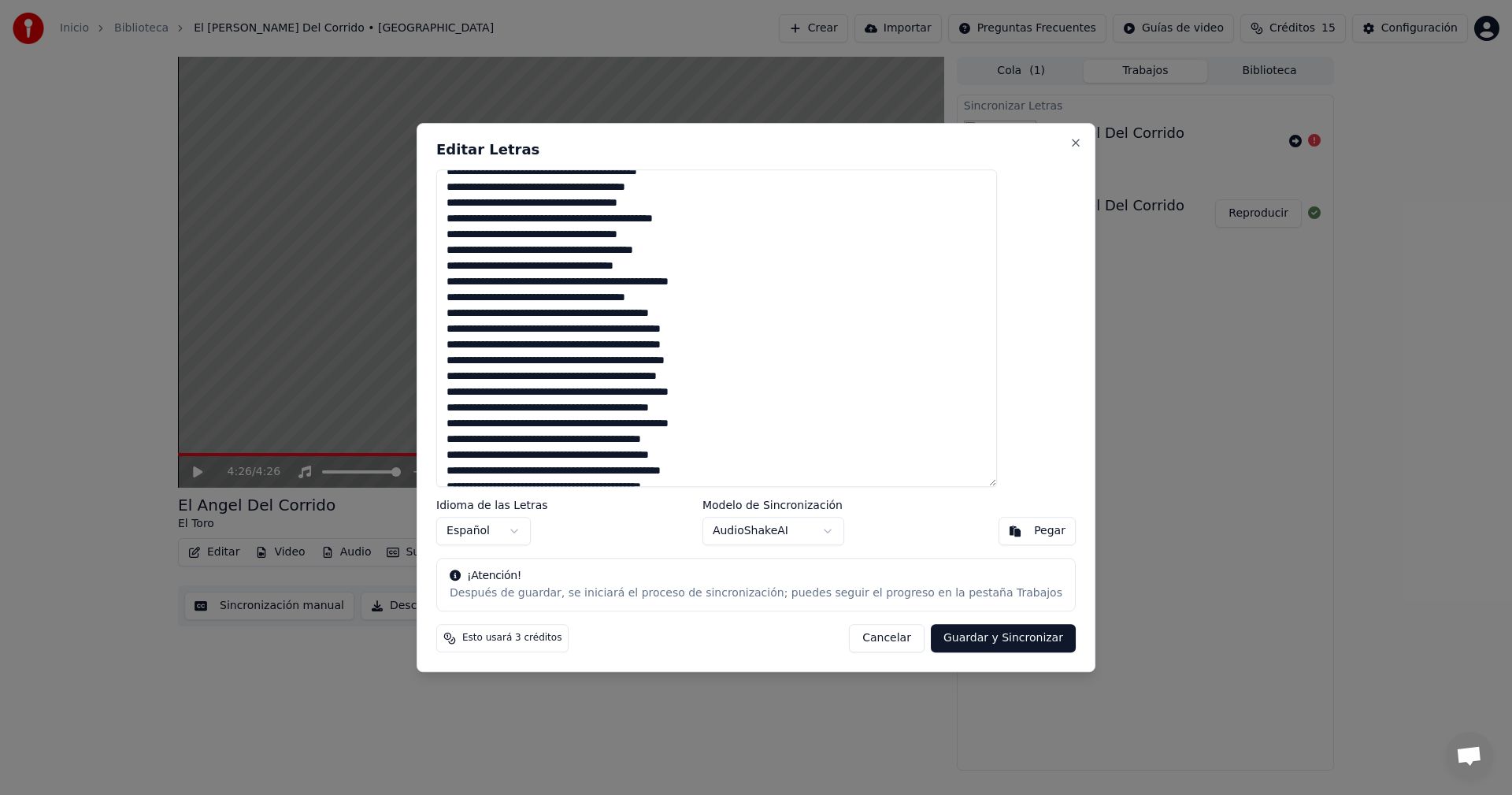
scroll to position [215, 0]
click at [763, 378] on textarea at bounding box center [716, 328] width 561 height 318
click at [598, 409] on textarea at bounding box center [716, 328] width 561 height 318
click at [707, 396] on textarea at bounding box center [716, 328] width 561 height 318
click at [700, 397] on textarea at bounding box center [716, 328] width 561 height 318
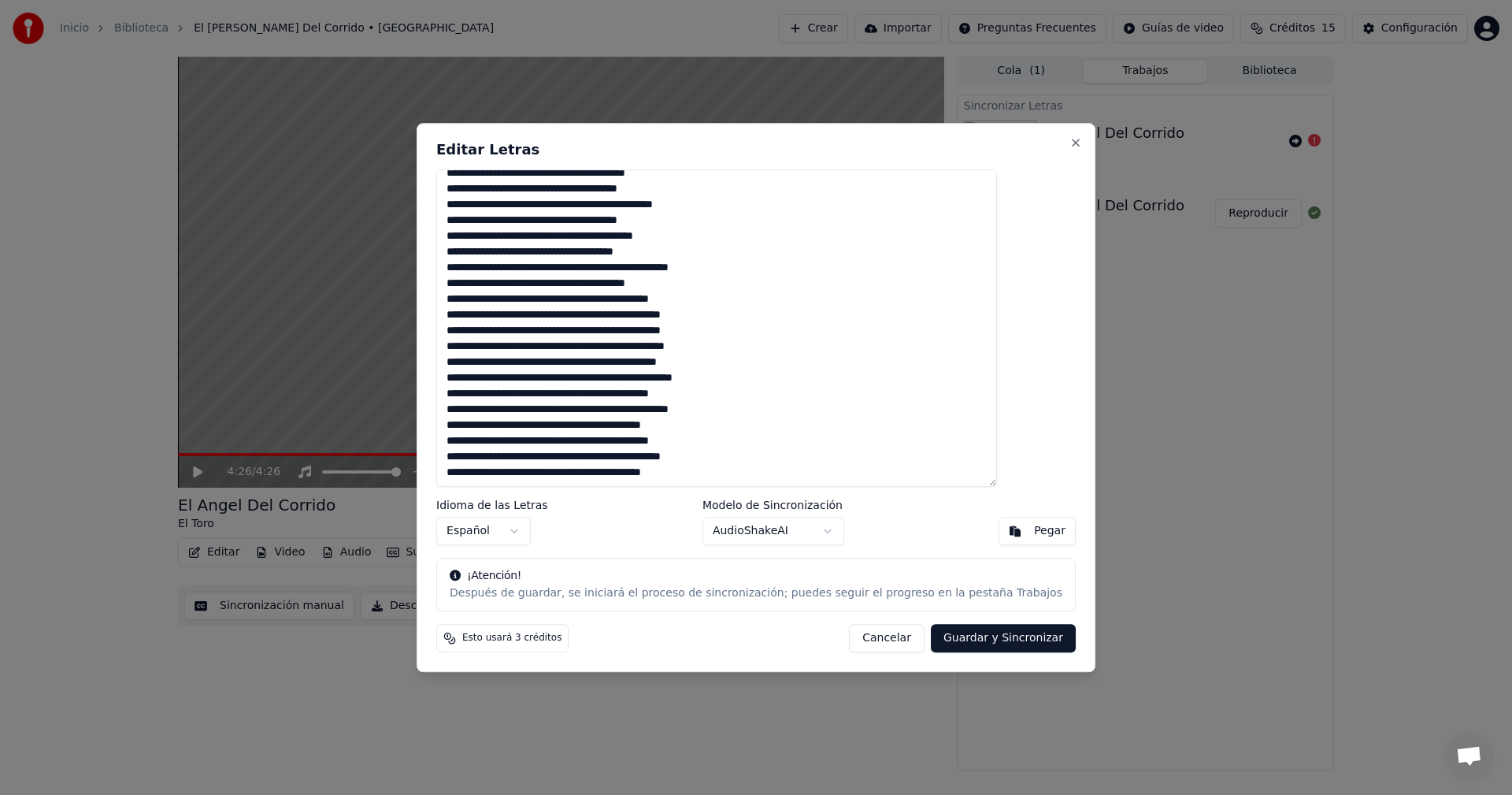
type textarea "**********"
click at [943, 630] on button "Guardar y Sincronizar" at bounding box center [1004, 638] width 145 height 28
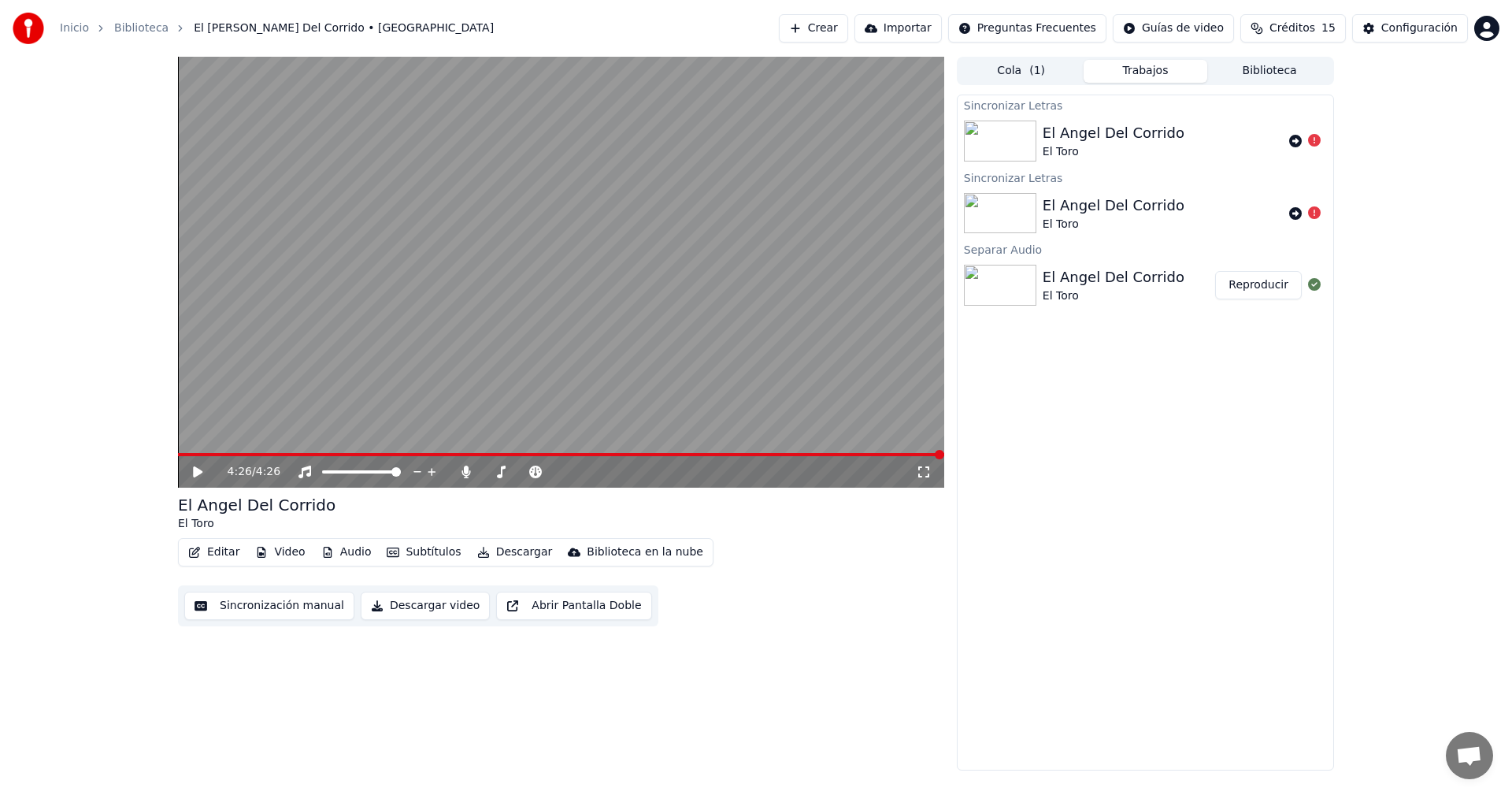
click at [183, 448] on video at bounding box center [561, 272] width 766 height 431
click at [1116, 145] on div "El Toro" at bounding box center [1113, 152] width 142 height 16
click at [400, 453] on span at bounding box center [561, 455] width 766 height 4
click at [469, 471] on icon at bounding box center [466, 472] width 16 height 12
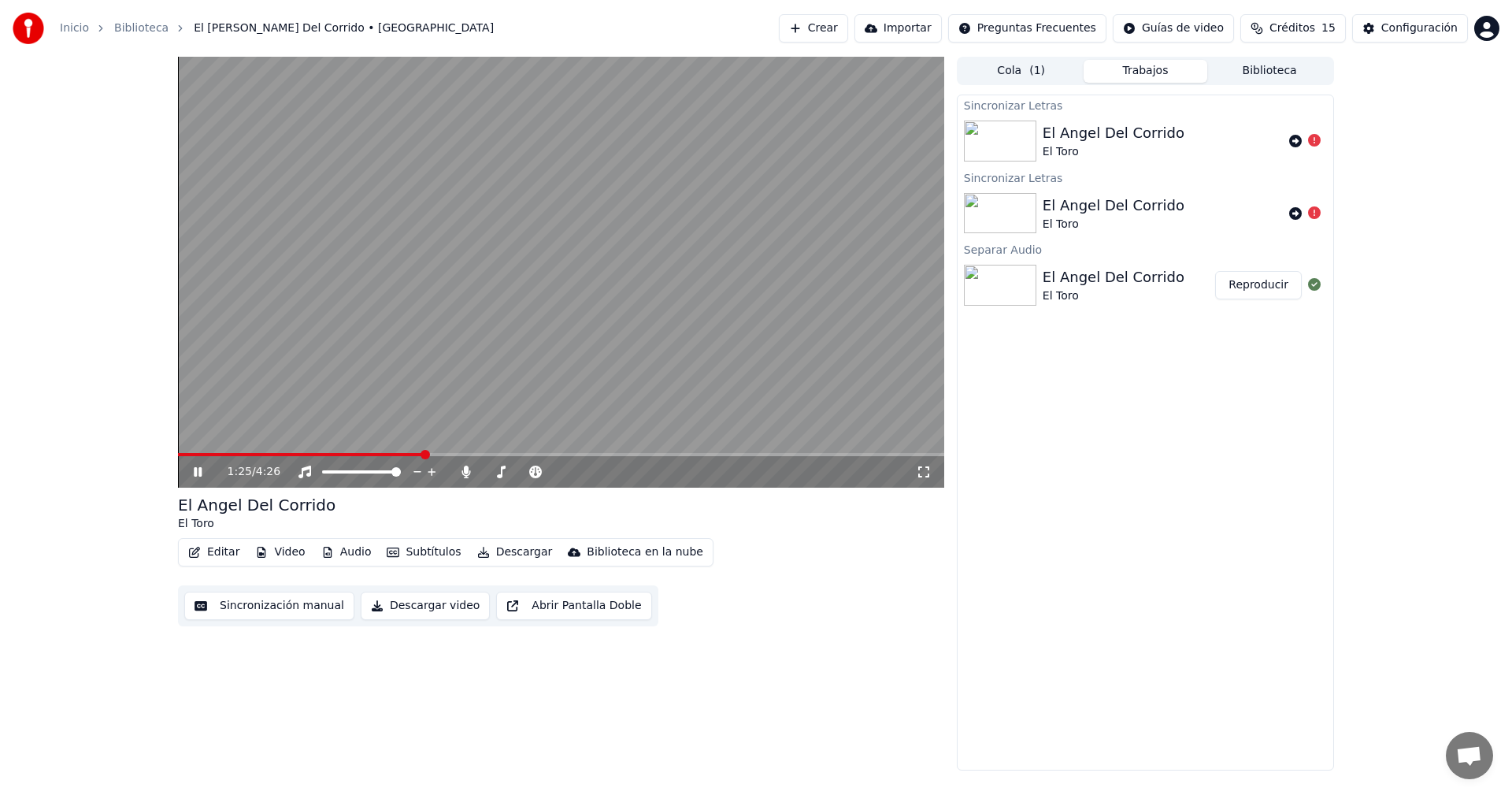
click at [438, 452] on video at bounding box center [561, 272] width 766 height 431
click at [431, 367] on video at bounding box center [561, 272] width 766 height 431
click at [529, 456] on span at bounding box center [561, 455] width 766 height 4
click at [202, 470] on icon at bounding box center [198, 472] width 8 height 10
click at [1310, 140] on icon at bounding box center [1314, 140] width 12 height 12
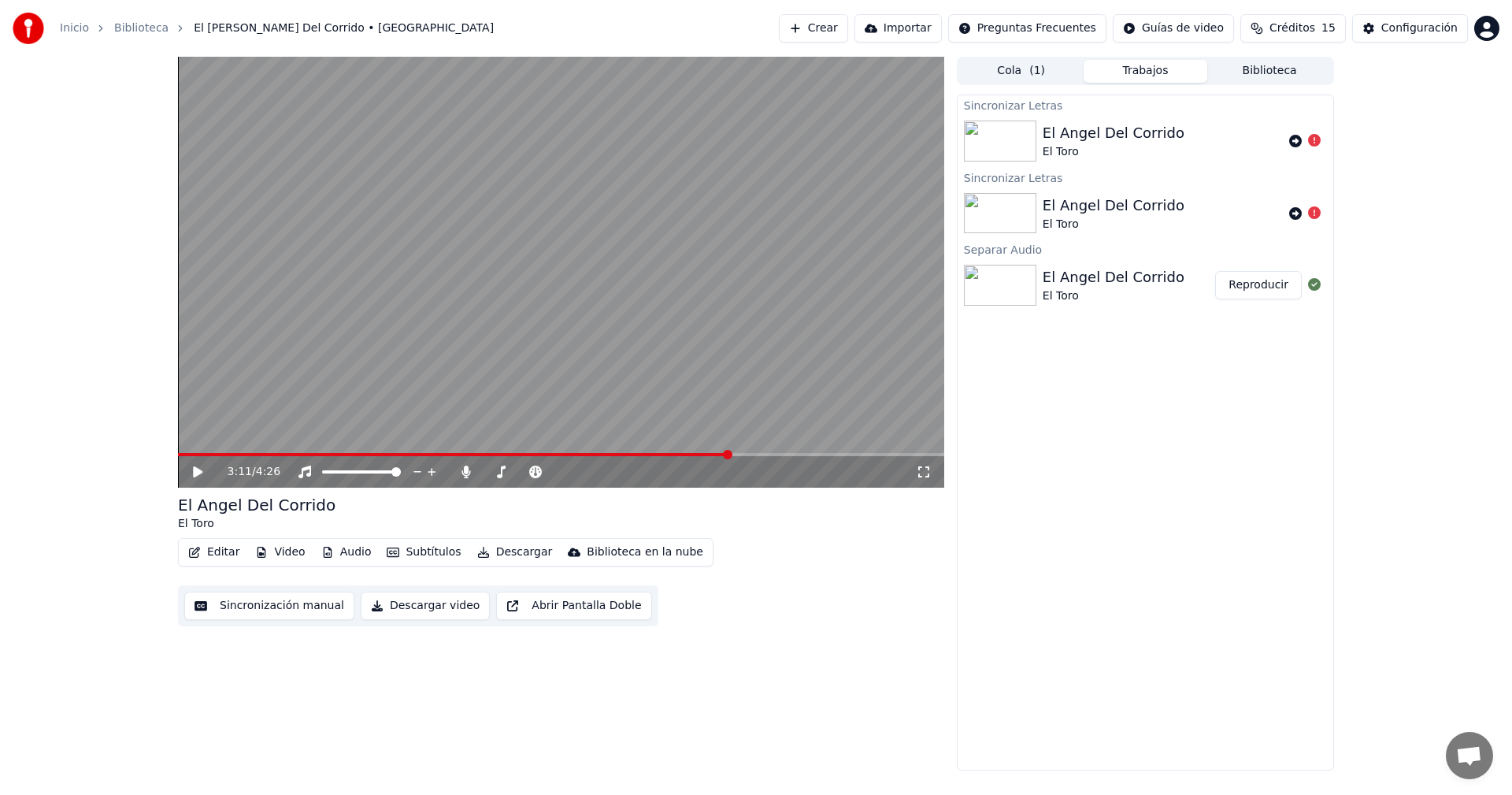
click at [1315, 142] on icon at bounding box center [1314, 140] width 12 height 12
click at [1266, 141] on div "El Angel Del Corrido El Toro" at bounding box center [1162, 141] width 240 height 38
click at [213, 556] on button "Editar" at bounding box center [213, 552] width 64 height 22
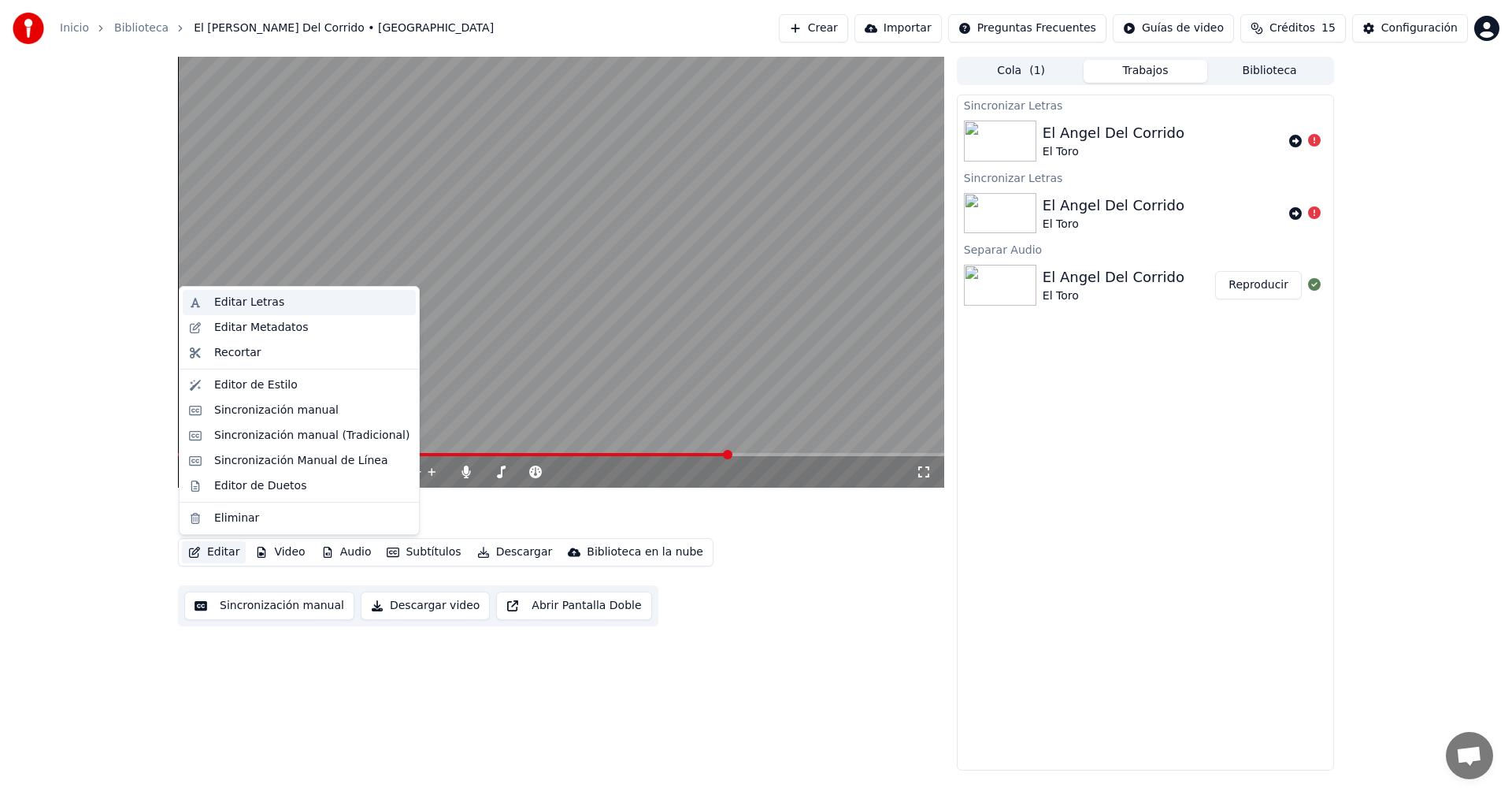
click at [252, 299] on div "Editar Letras" at bounding box center [249, 302] width 70 height 16
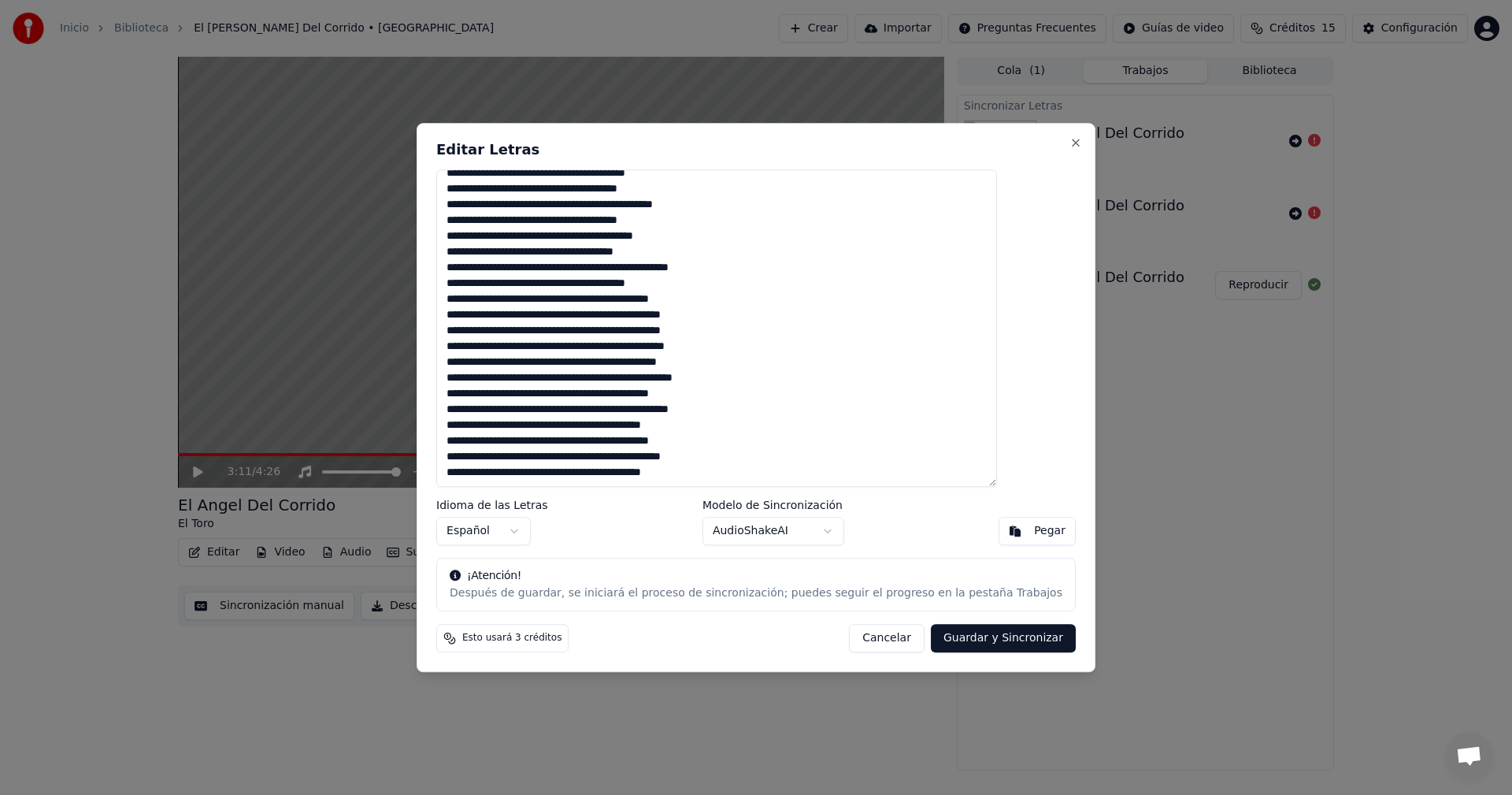
click at [875, 637] on button "Cancelar" at bounding box center [886, 638] width 75 height 28
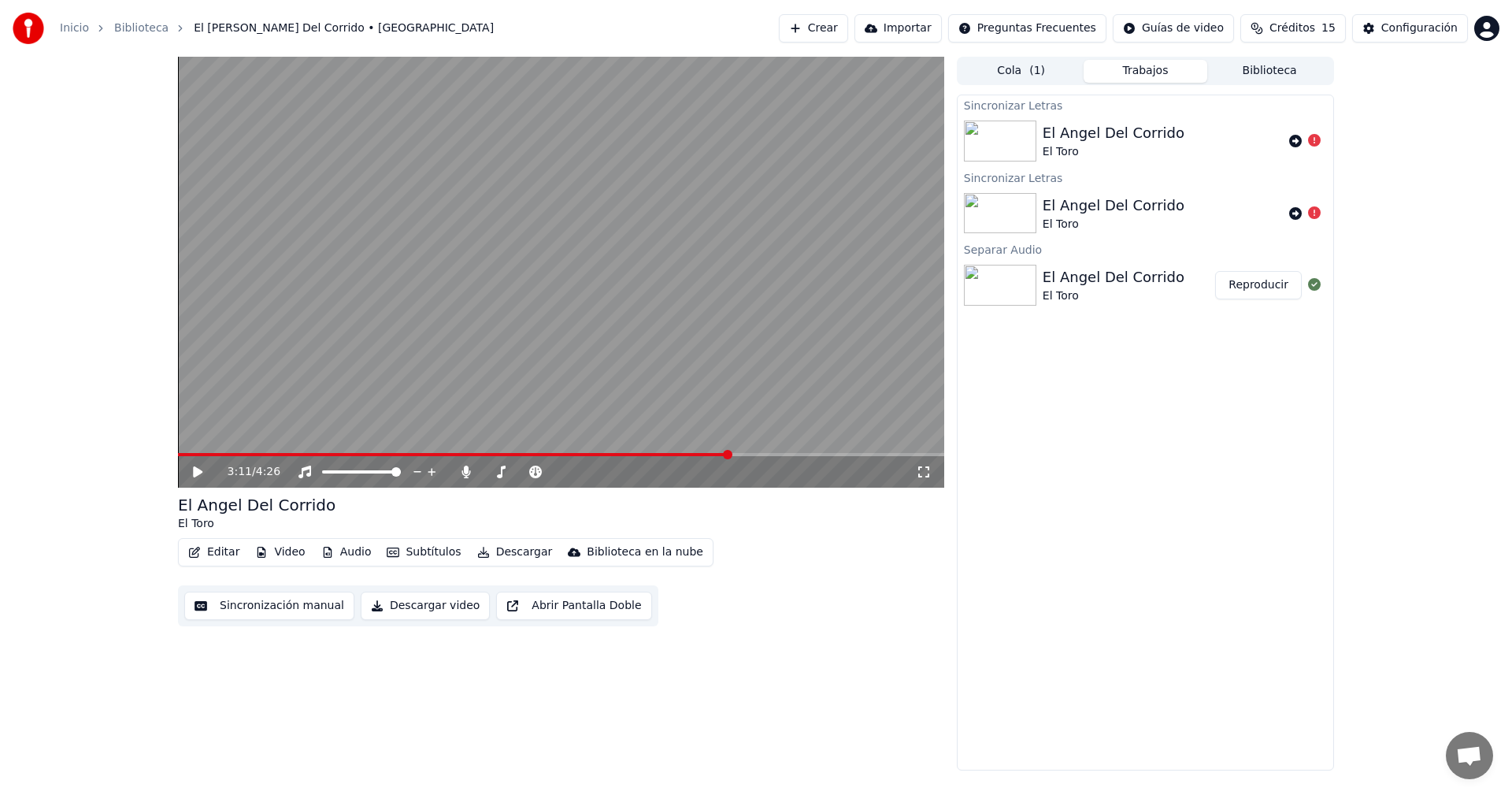
click at [1244, 401] on div "Sincronizar Letras El Angel Del Corrido El Toro Sincronizar Letras El Angel Del…" at bounding box center [1145, 433] width 377 height 676
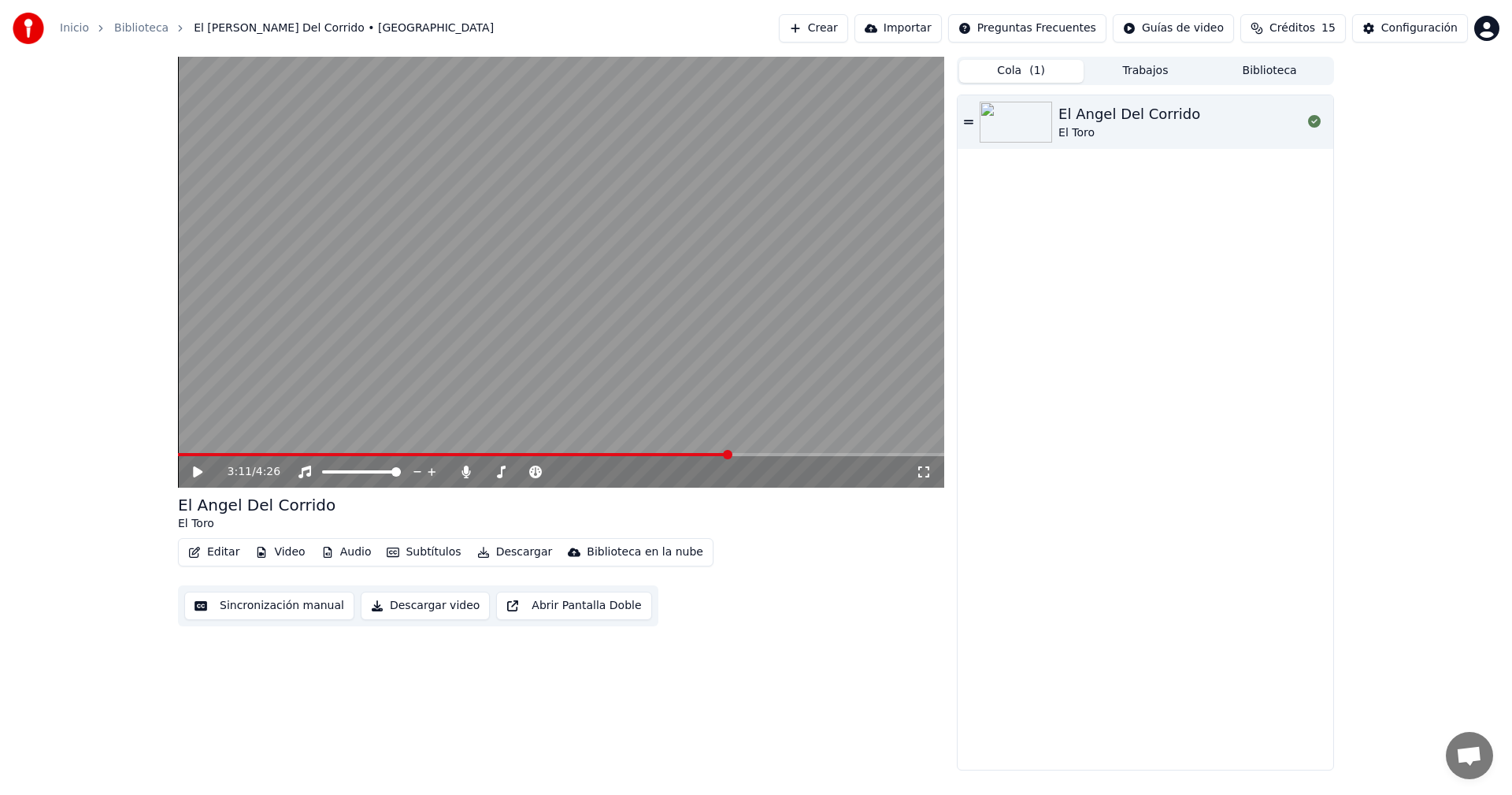
click at [1016, 64] on button "Cola ( 1 )" at bounding box center [1021, 72] width 124 height 23
click at [1138, 115] on div "El Angel Del Corrido" at bounding box center [1129, 113] width 142 height 22
click at [578, 451] on video at bounding box center [561, 272] width 766 height 431
click at [578, 455] on span at bounding box center [561, 455] width 766 height 4
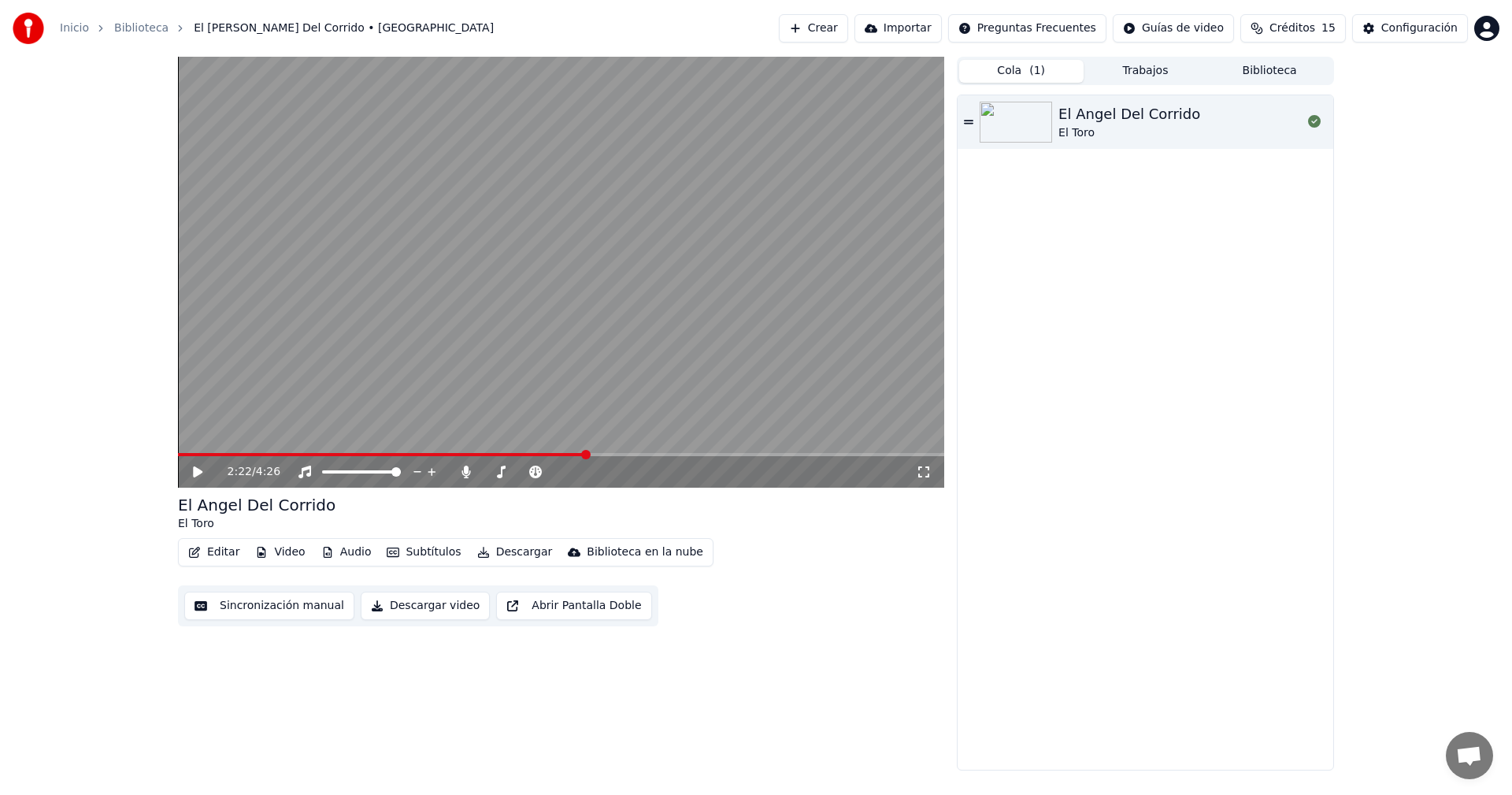
click at [586, 455] on span at bounding box center [561, 455] width 766 height 4
click at [595, 455] on span at bounding box center [561, 455] width 766 height 4
click at [598, 455] on span at bounding box center [594, 455] width 10 height 10
click at [606, 454] on span at bounding box center [561, 455] width 766 height 4
click at [616, 454] on span at bounding box center [561, 455] width 766 height 4
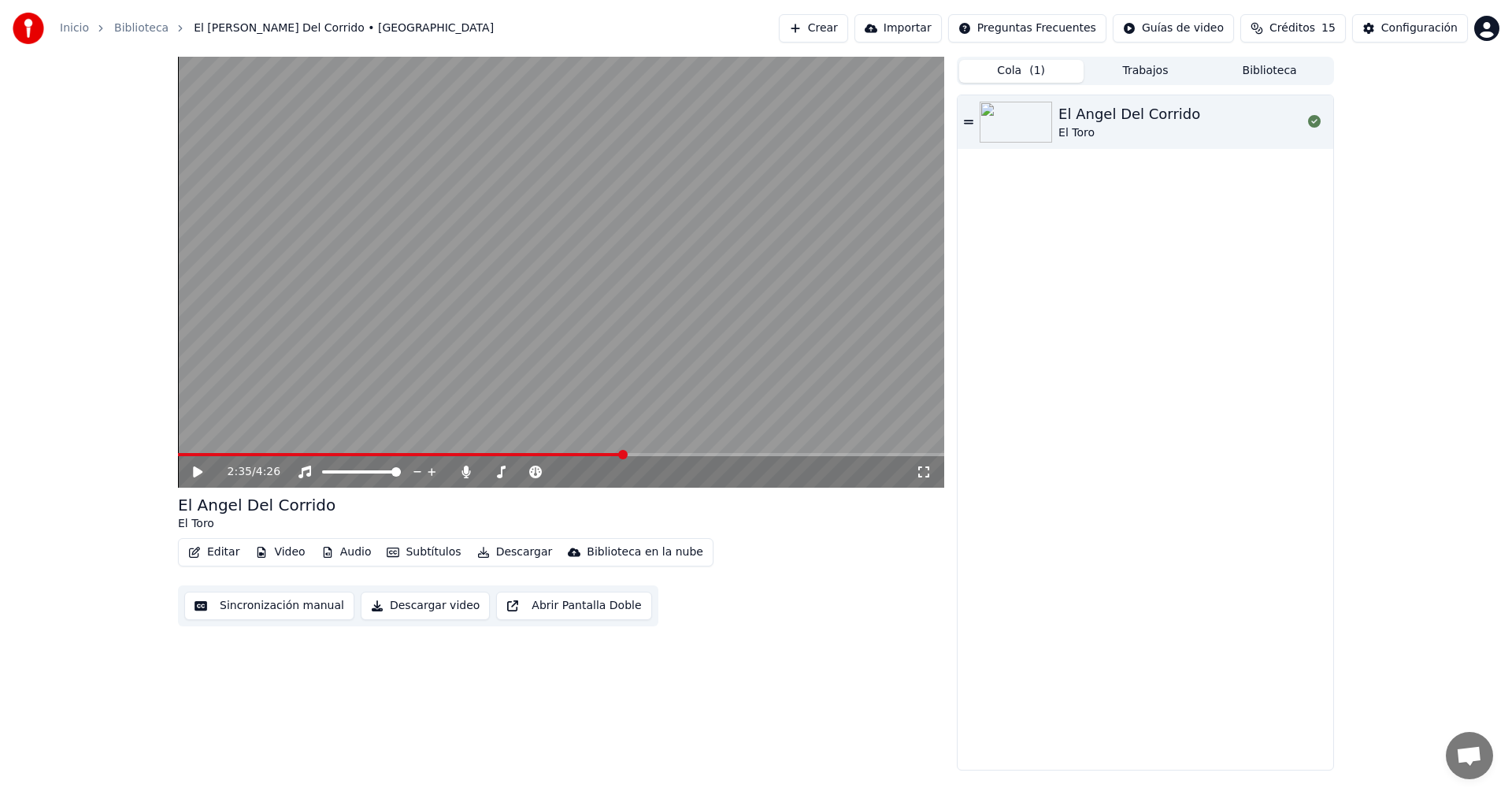
click at [623, 453] on span at bounding box center [561, 455] width 766 height 4
click at [634, 453] on span at bounding box center [561, 455] width 766 height 4
click at [645, 453] on span at bounding box center [561, 455] width 766 height 4
click at [657, 453] on span at bounding box center [561, 455] width 766 height 4
click at [477, 357] on video at bounding box center [561, 272] width 766 height 431
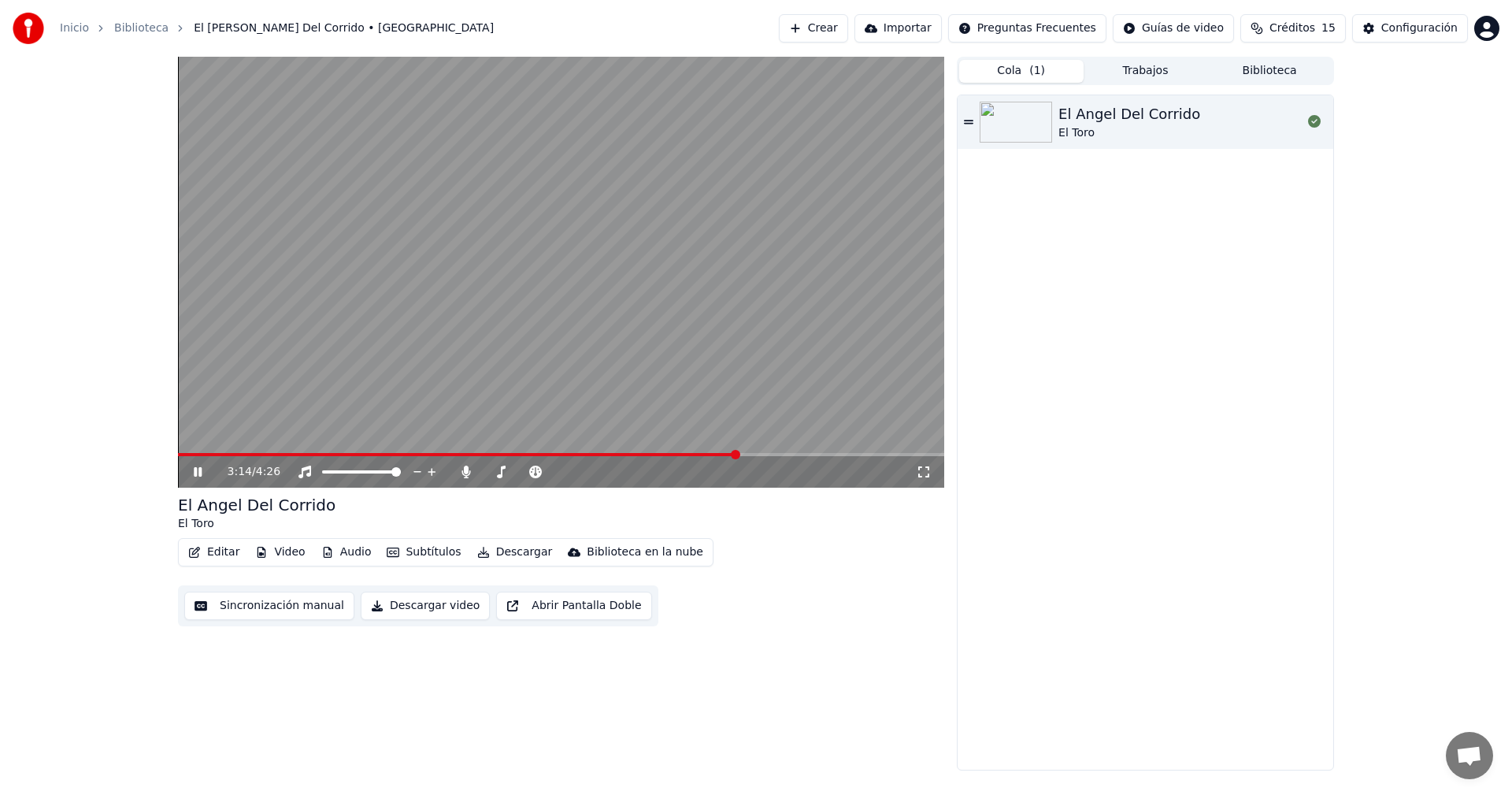
click at [1261, 67] on button "Biblioteca" at bounding box center [1269, 72] width 124 height 23
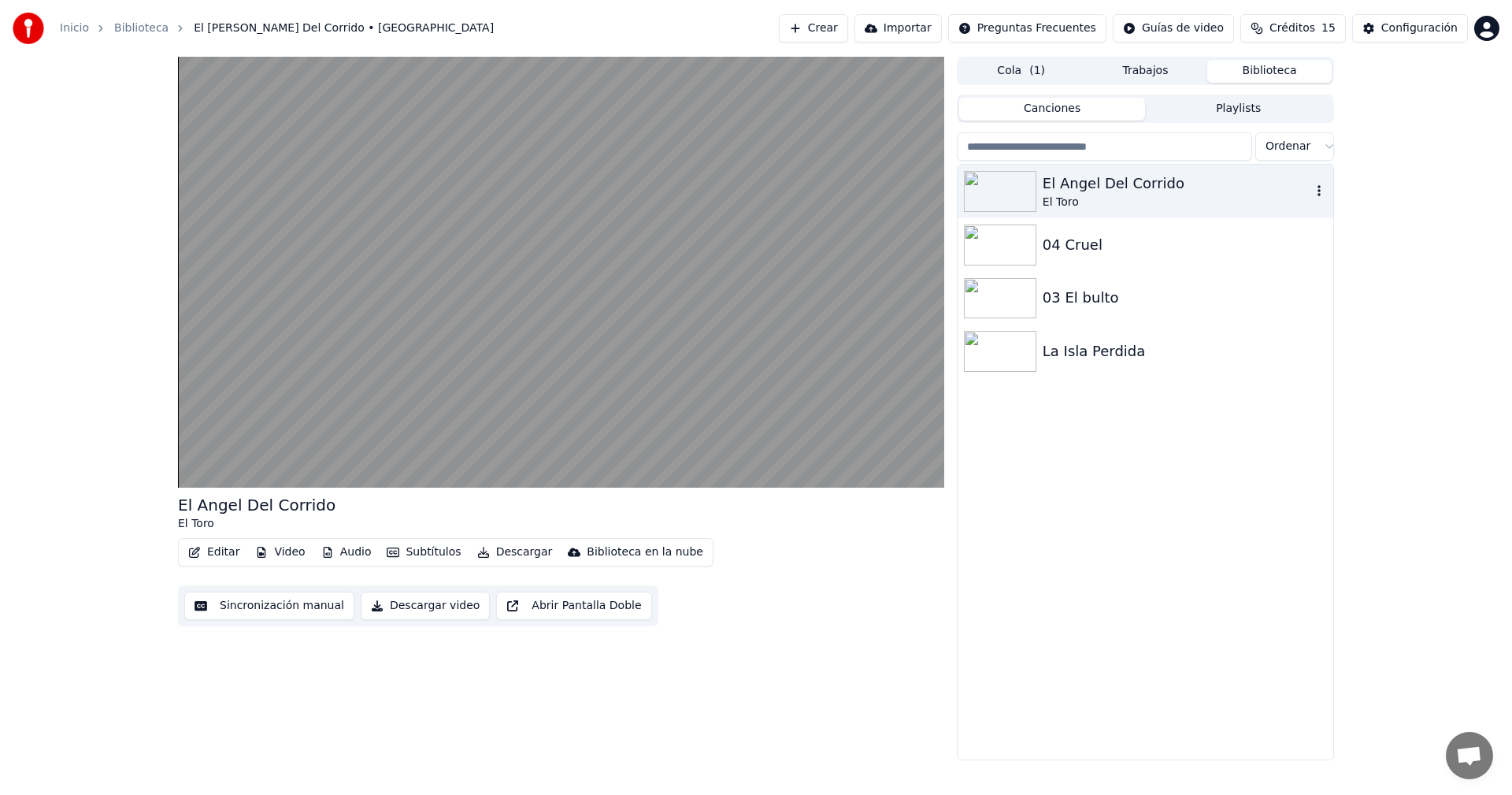
click at [1117, 195] on div "El Toro" at bounding box center [1176, 203] width 268 height 16
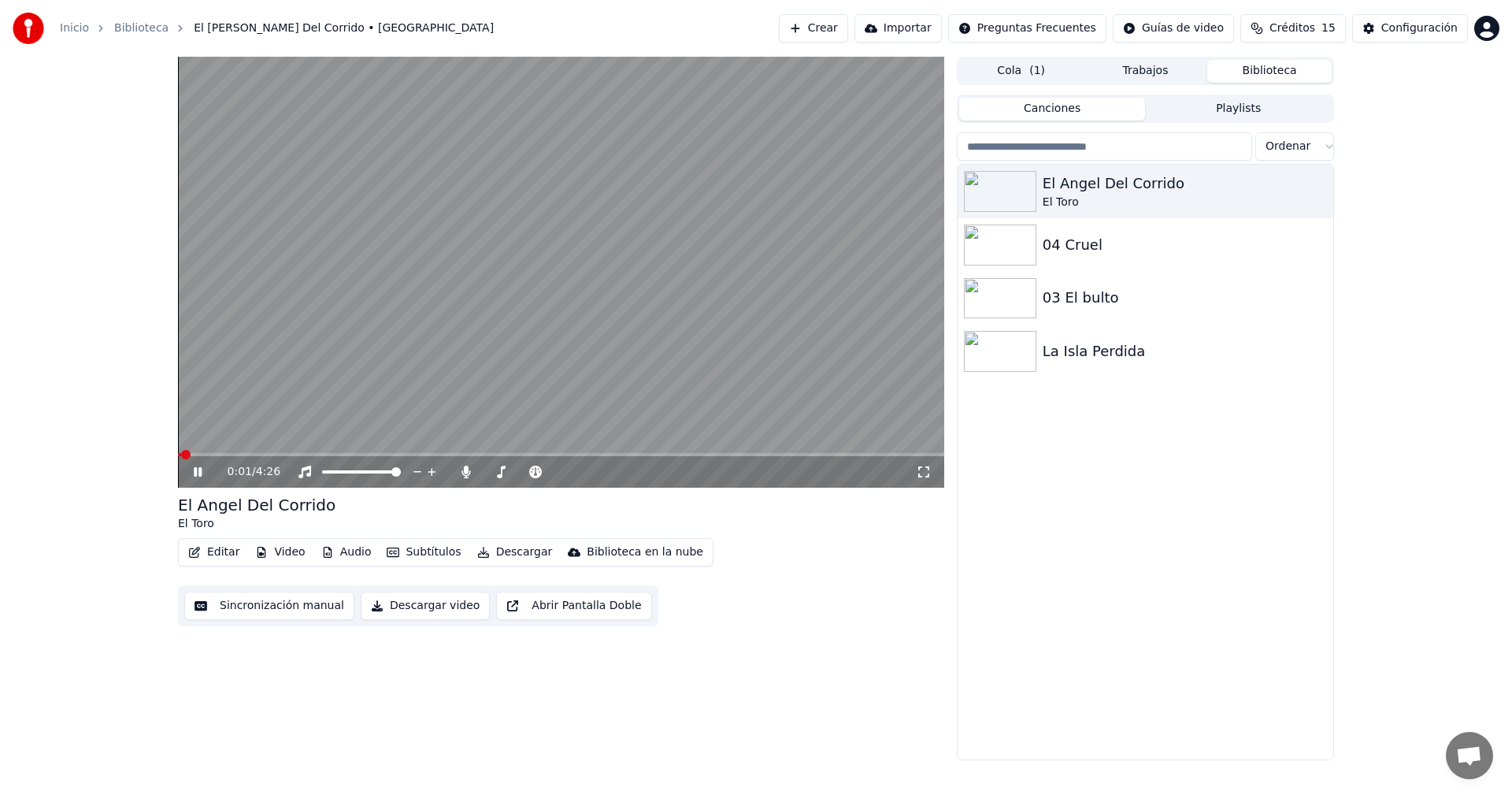
click at [642, 454] on span at bounding box center [561, 455] width 766 height 4
click at [648, 456] on span at bounding box center [646, 455] width 10 height 10
click at [655, 456] on span at bounding box center [561, 455] width 766 height 4
click at [663, 456] on span at bounding box center [561, 455] width 766 height 4
click at [678, 455] on span at bounding box center [561, 455] width 766 height 4
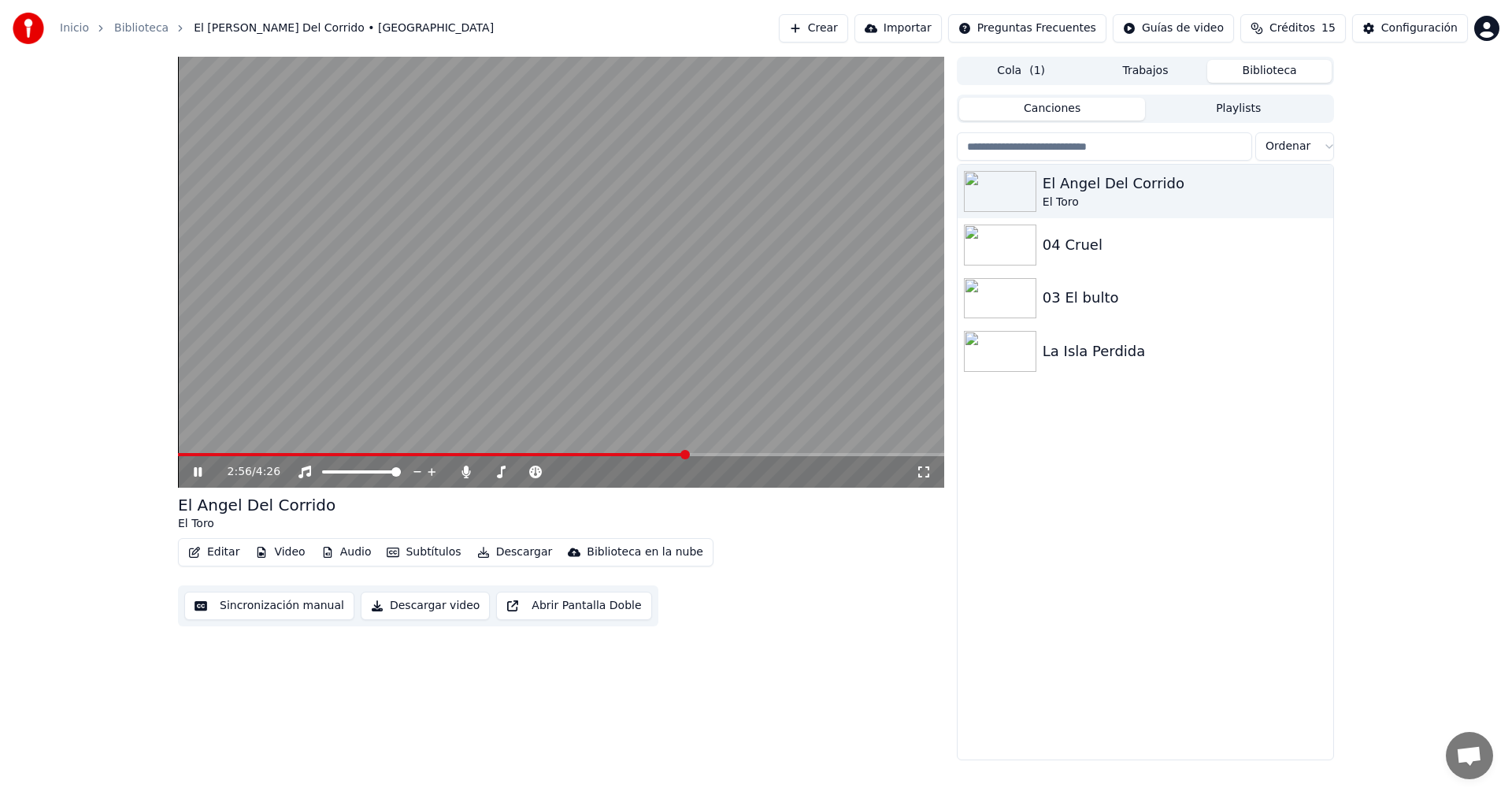
click at [686, 451] on span at bounding box center [685, 455] width 10 height 10
click at [690, 451] on span at bounding box center [687, 455] width 10 height 10
click at [1157, 67] on button "Trabajos" at bounding box center [1145, 72] width 124 height 23
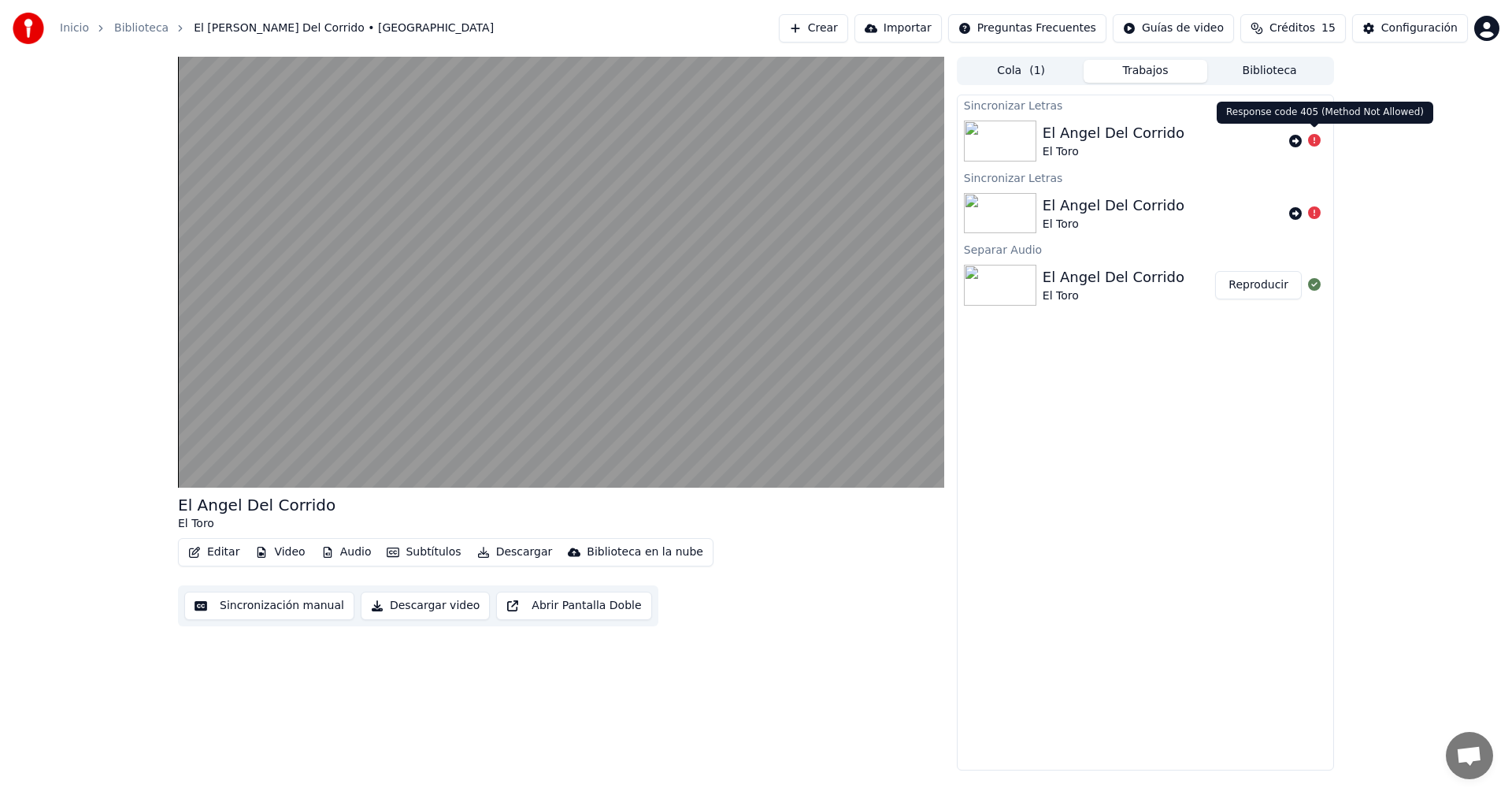
click at [1310, 138] on icon at bounding box center [1314, 140] width 12 height 12
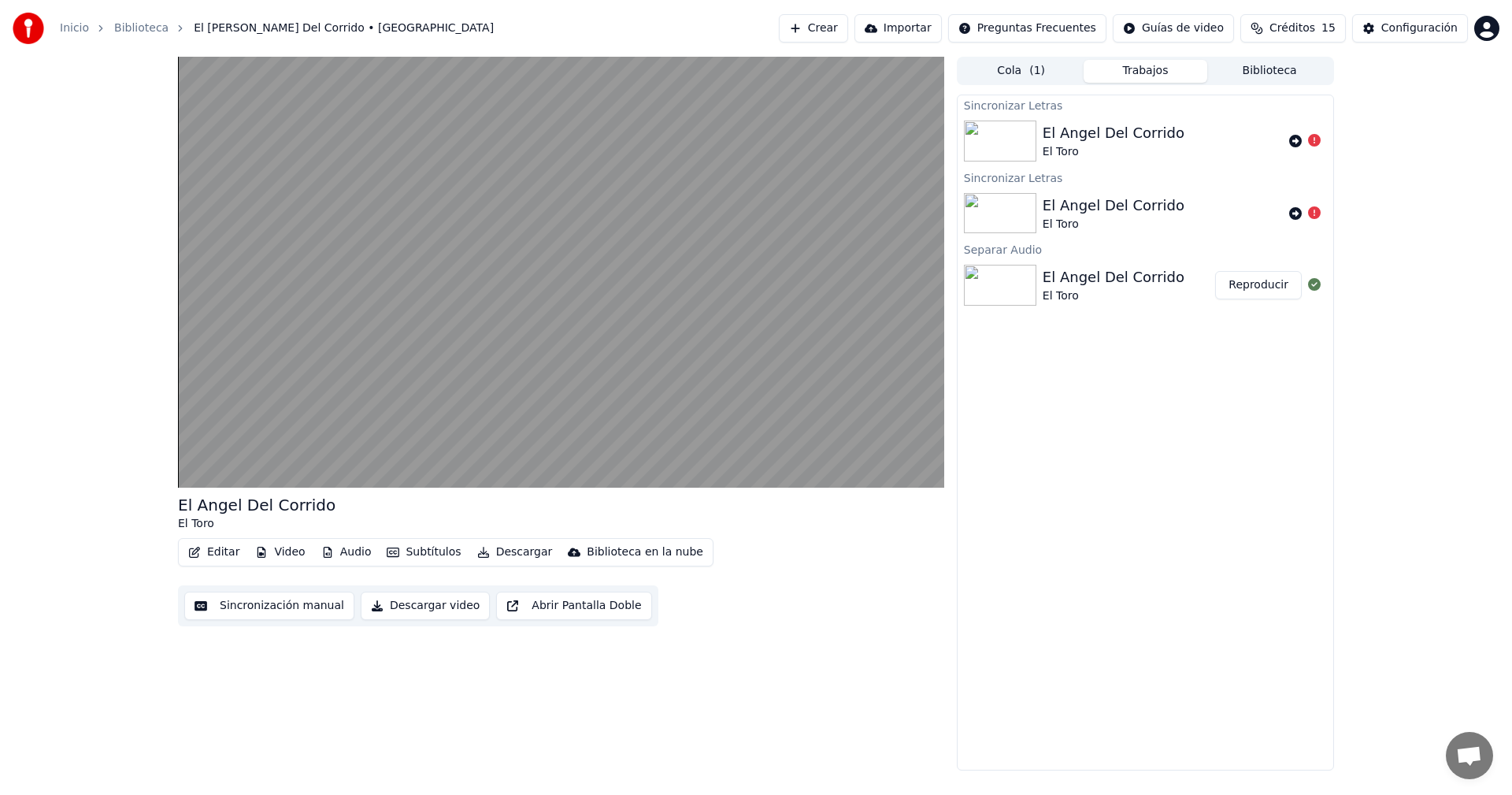
click at [1310, 138] on icon at bounding box center [1314, 140] width 12 height 12
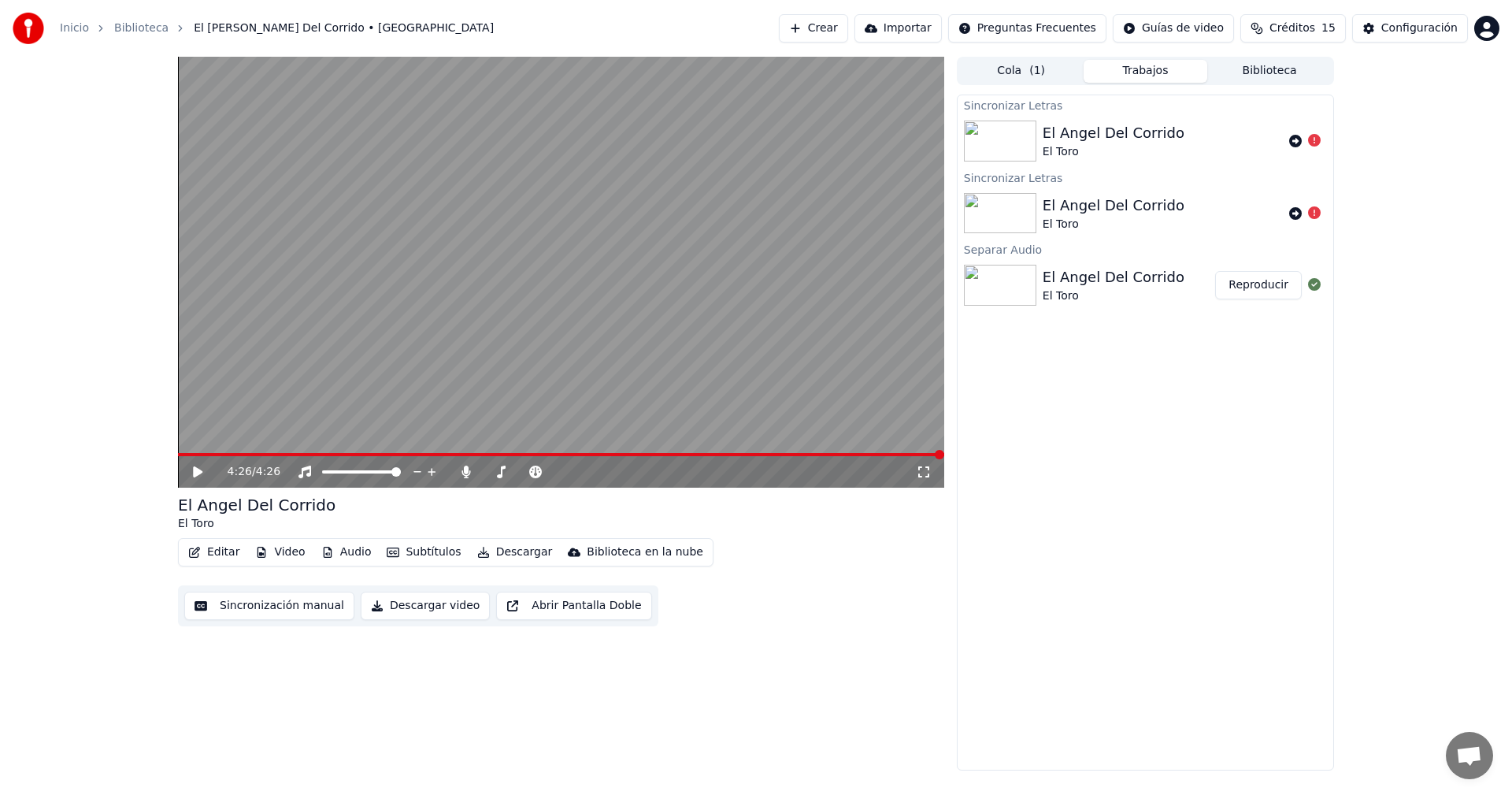
click at [209, 549] on button "Editar" at bounding box center [213, 552] width 64 height 22
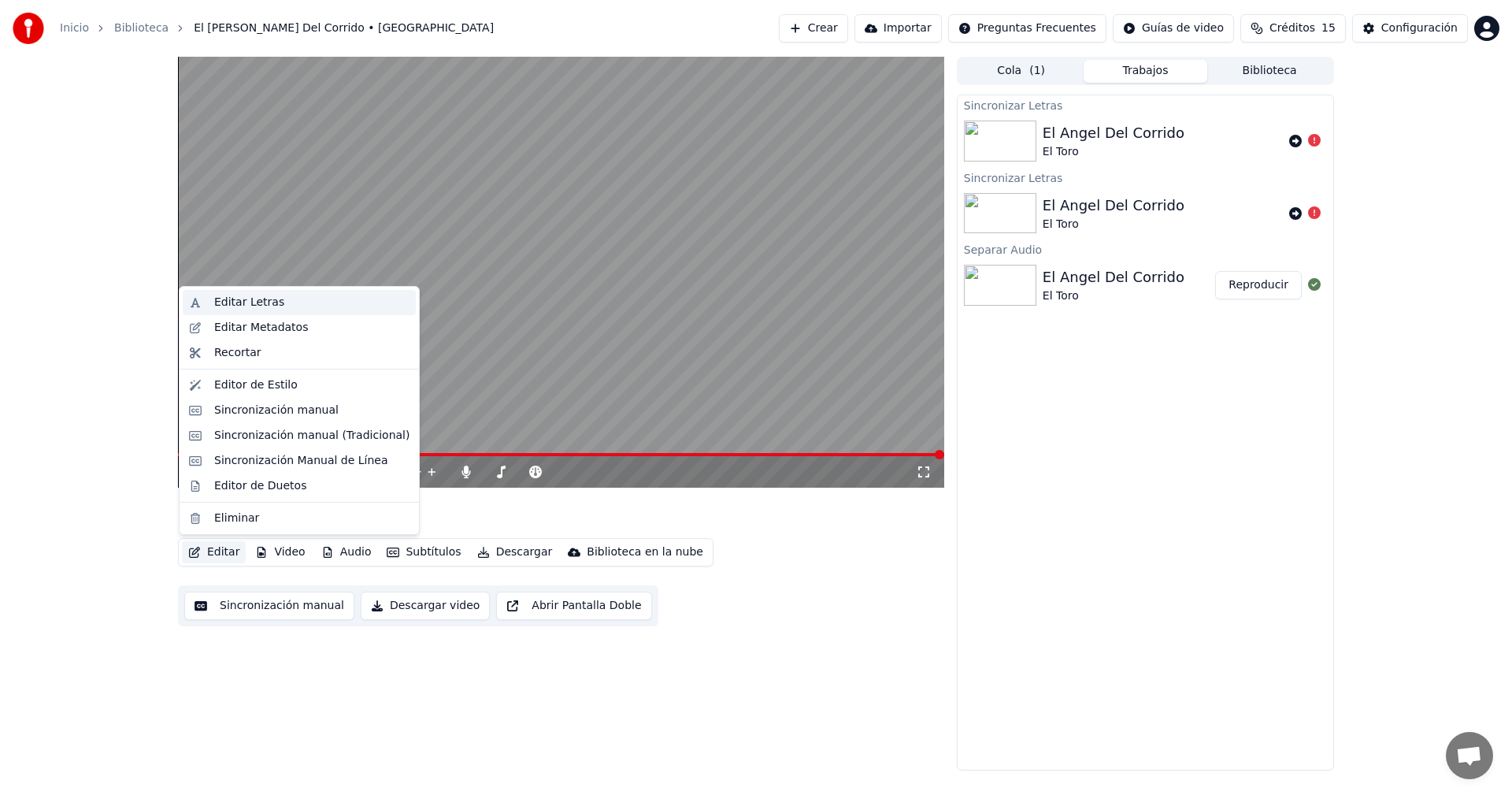
click at [241, 301] on div "Editar Letras" at bounding box center [249, 302] width 70 height 16
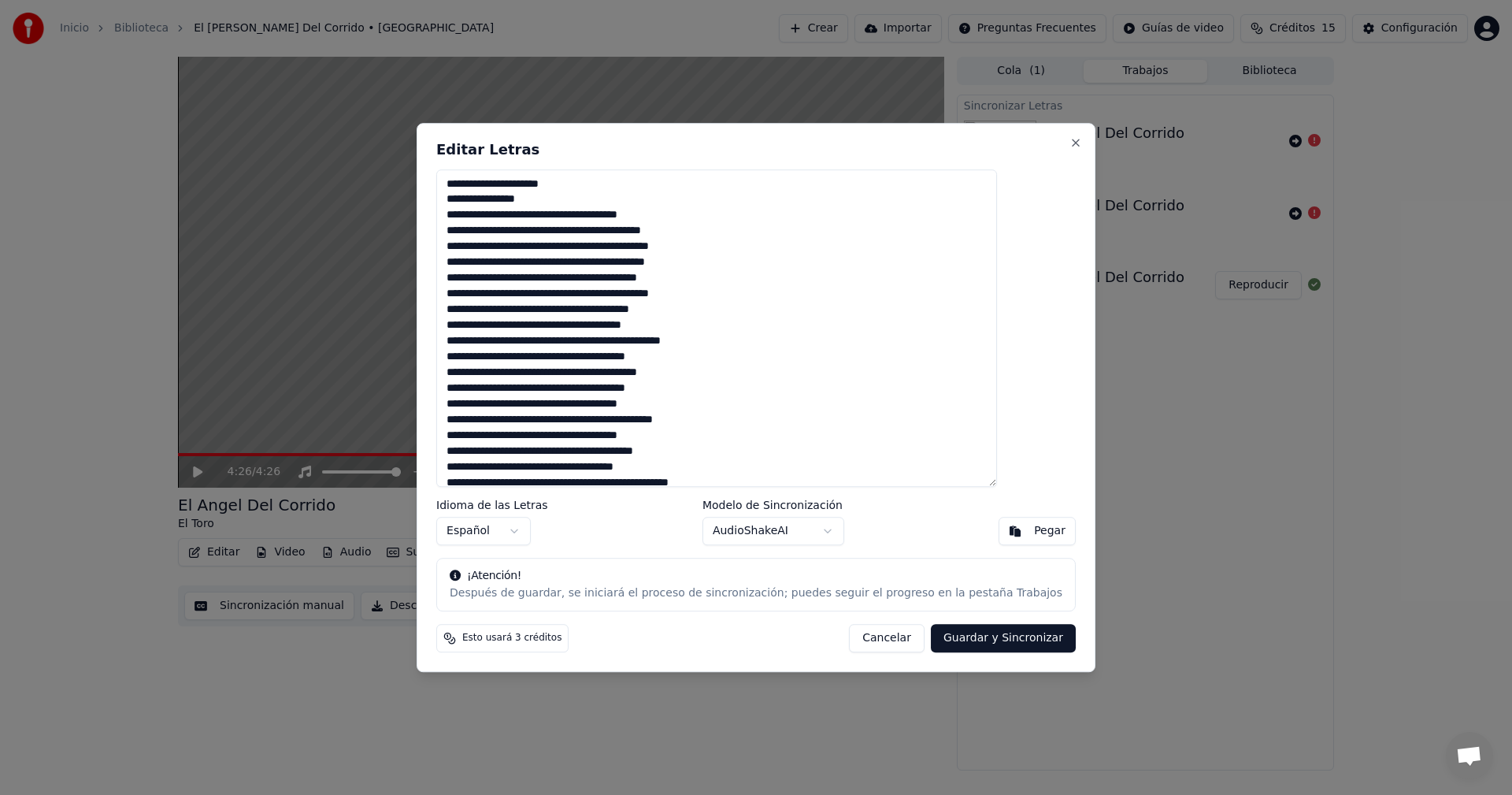
click at [985, 642] on button "Guardar y Sincronizar" at bounding box center [1004, 638] width 145 height 28
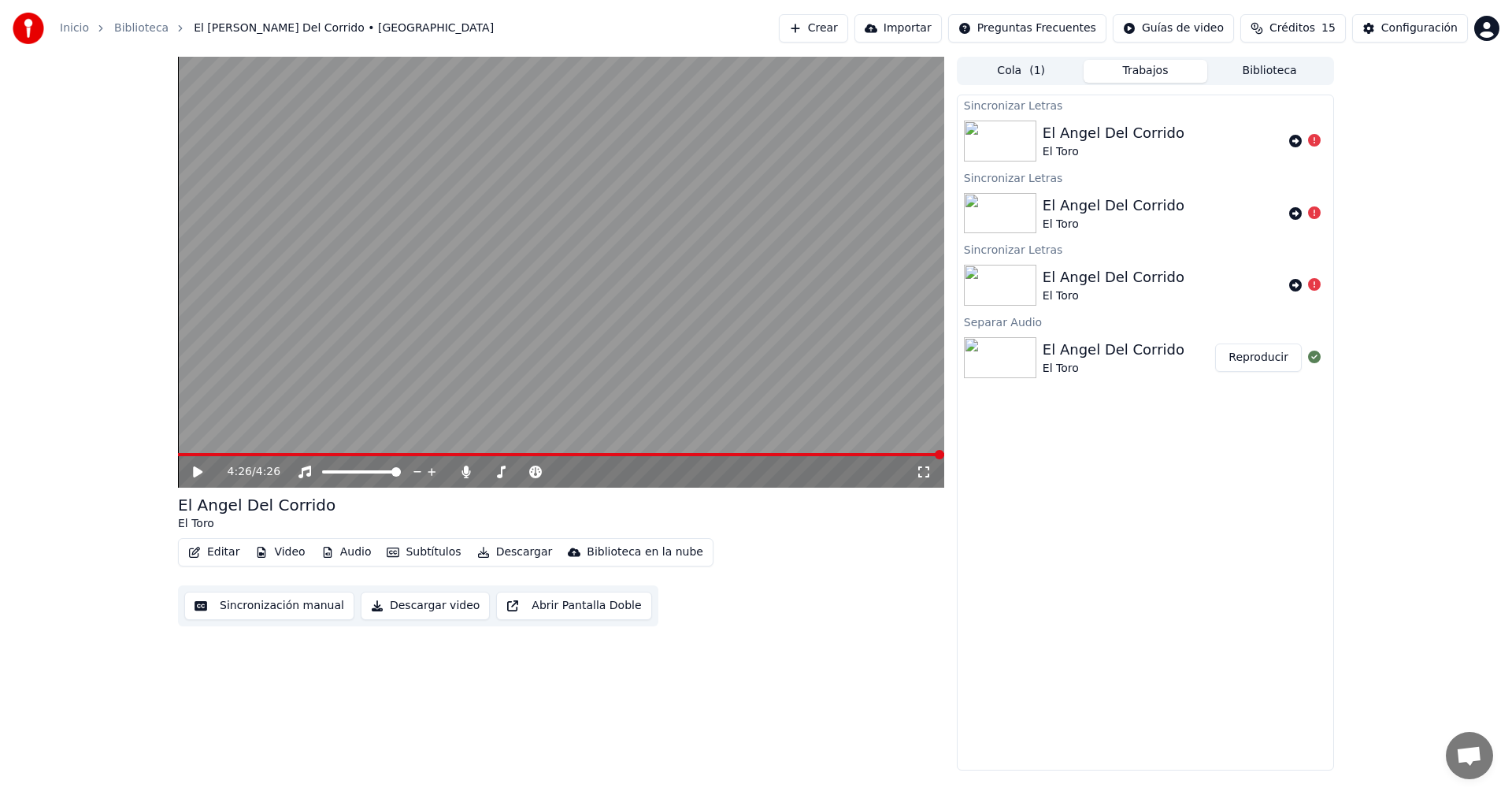
click at [1303, 25] on span "Créditos" at bounding box center [1292, 28] width 46 height 16
click at [1291, 143] on button "Actualizar" at bounding box center [1292, 145] width 94 height 28
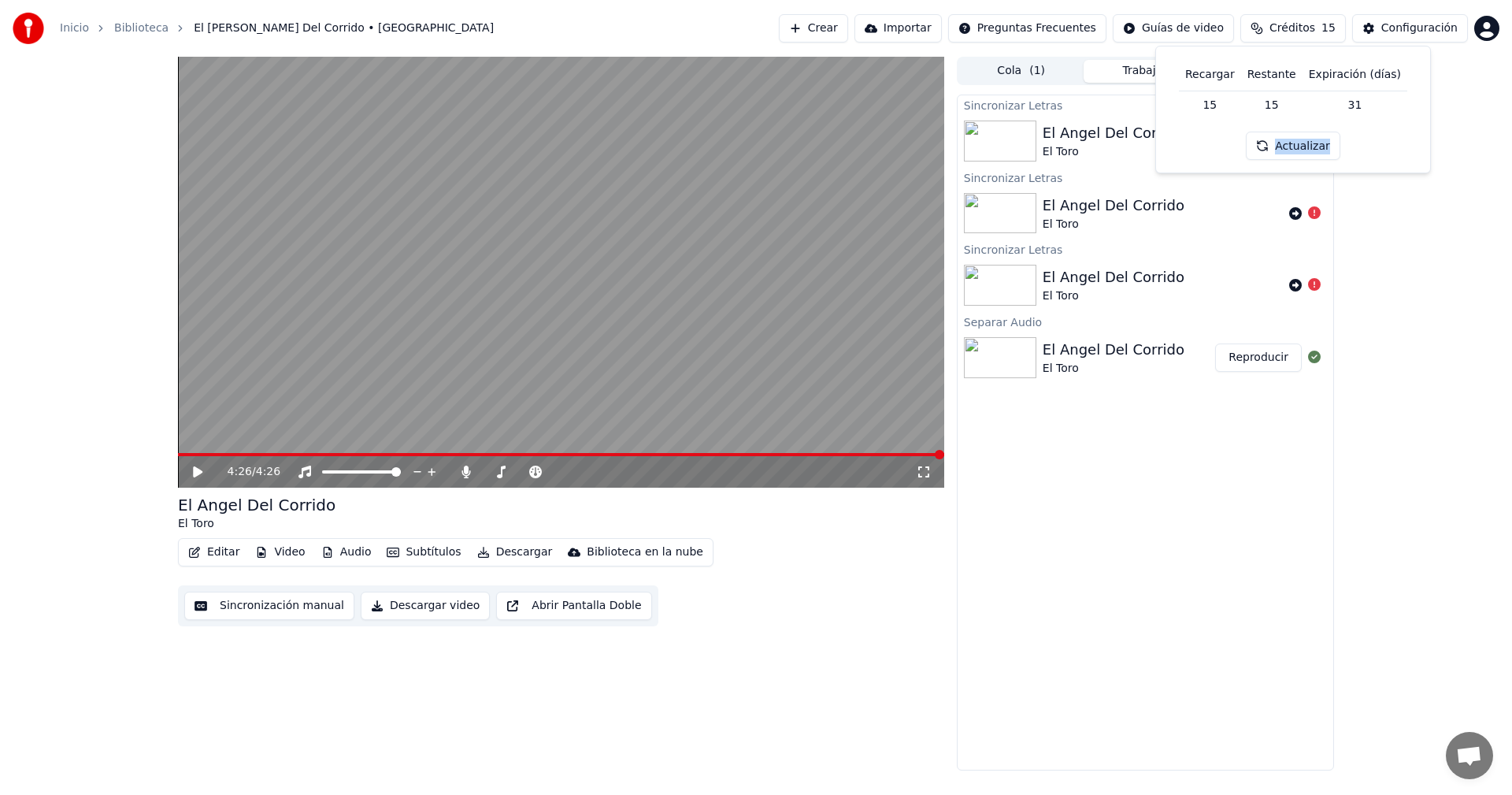
click at [1291, 143] on div "Actualizar" at bounding box center [1292, 145] width 94 height 28
click at [95, 227] on div "4:26 / 4:26 El Angel Del Corrido El Toro Editar Video Audio Subtítulos Descarga…" at bounding box center [756, 413] width 1512 height 713
click at [223, 551] on button "Editar" at bounding box center [213, 552] width 64 height 22
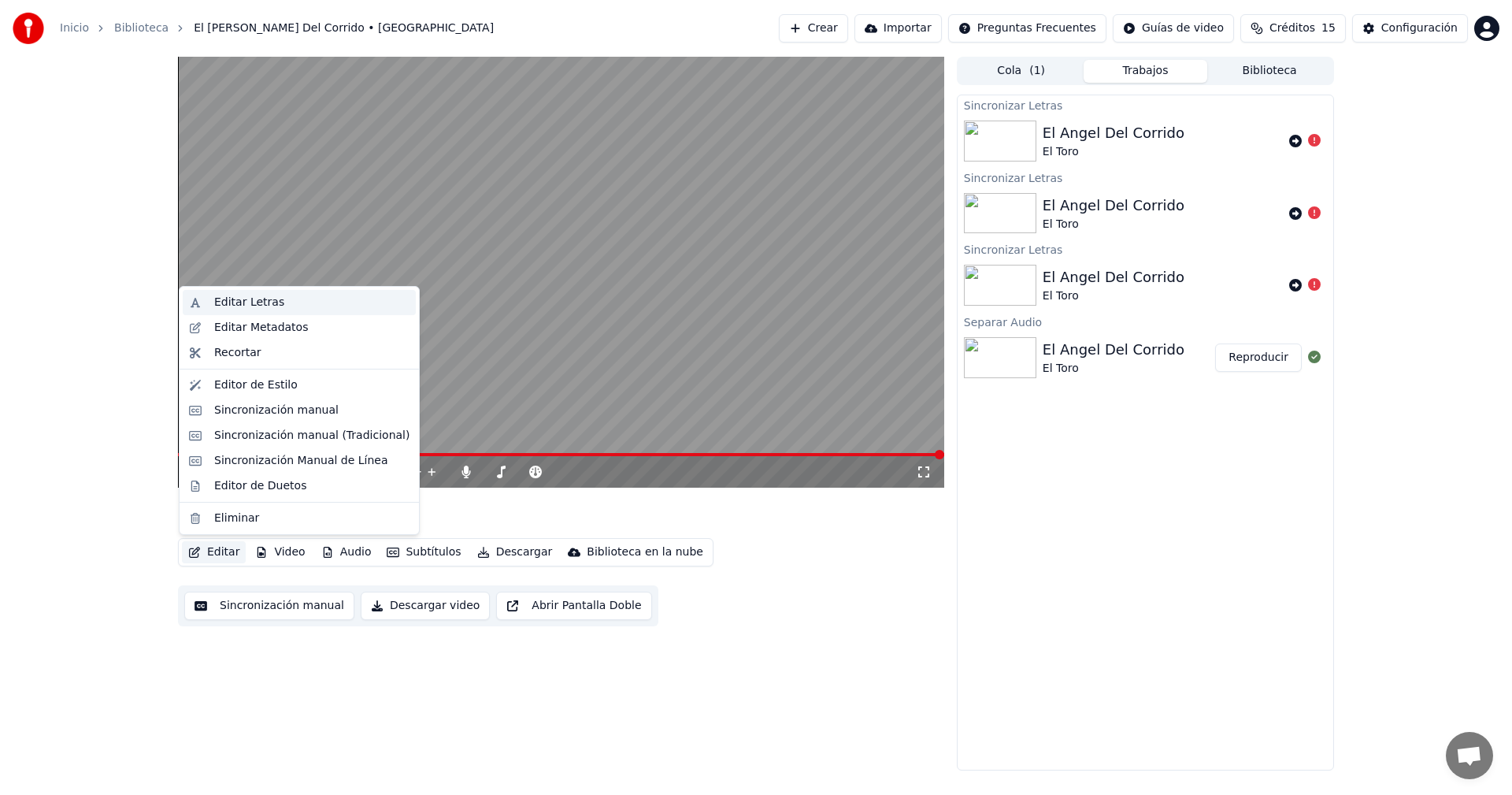
click at [250, 307] on div "Editar Letras" at bounding box center [249, 302] width 70 height 16
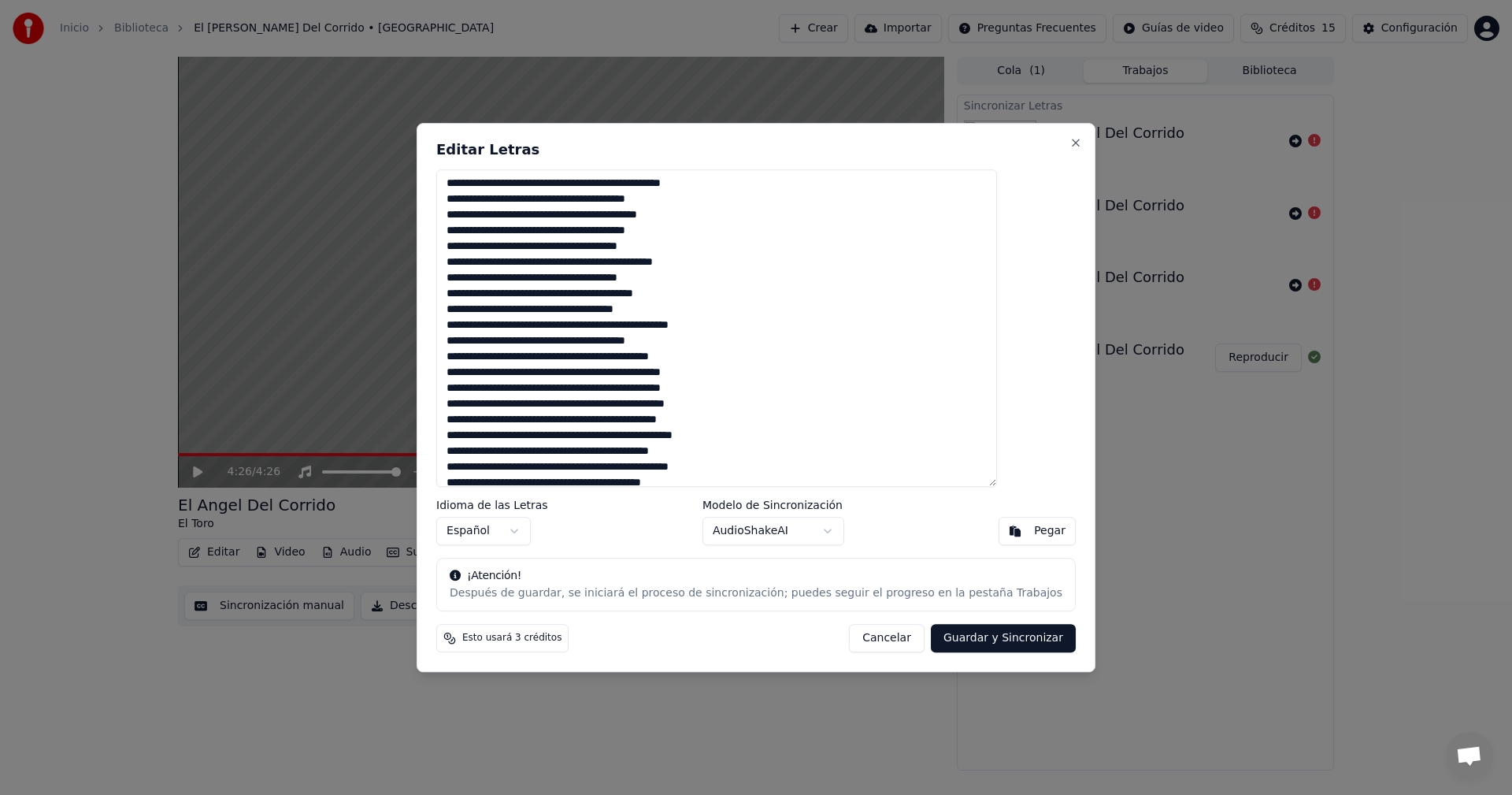
scroll to position [215, 0]
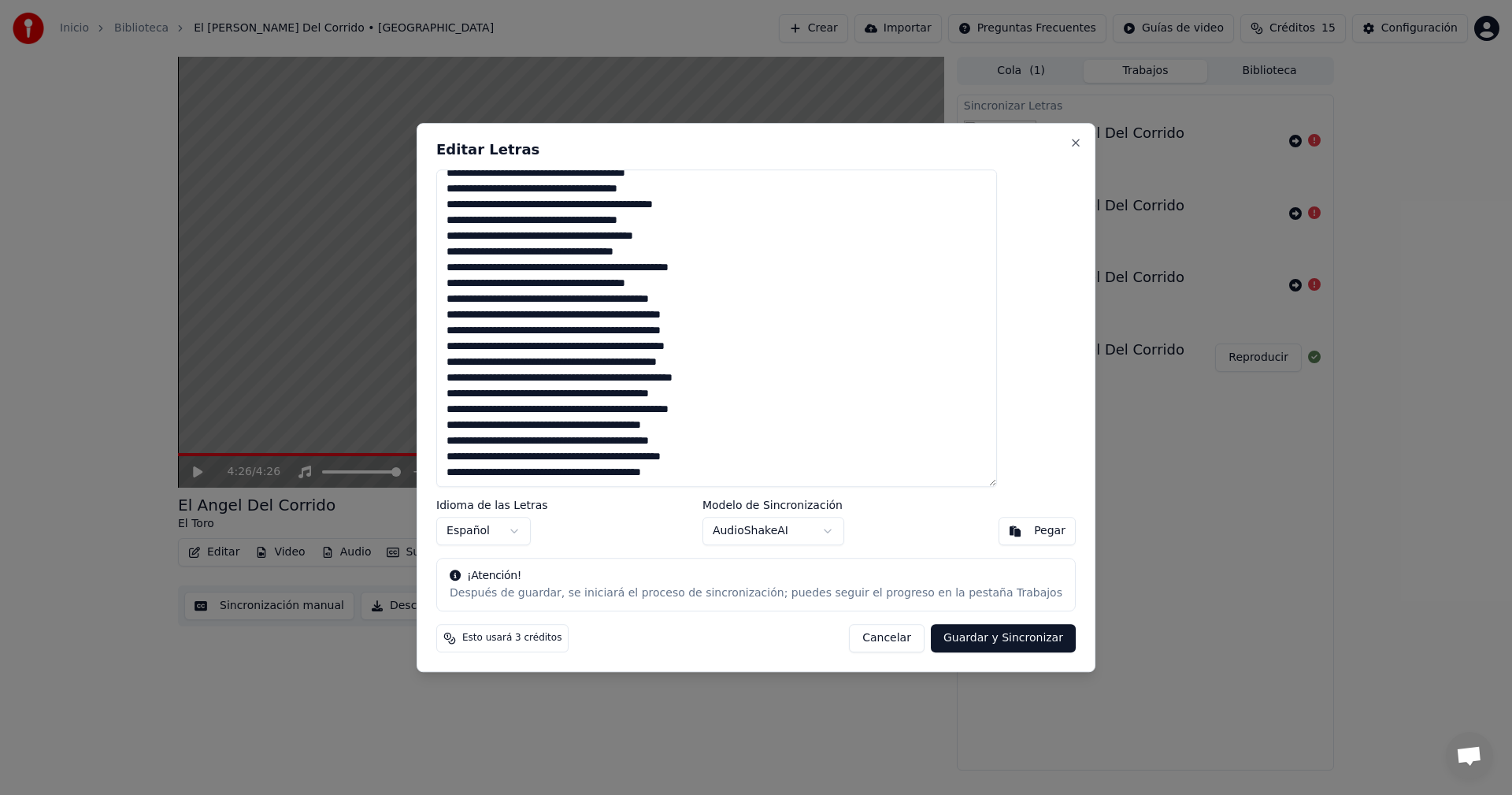
click at [975, 635] on button "Guardar y Sincronizar" at bounding box center [1004, 638] width 145 height 28
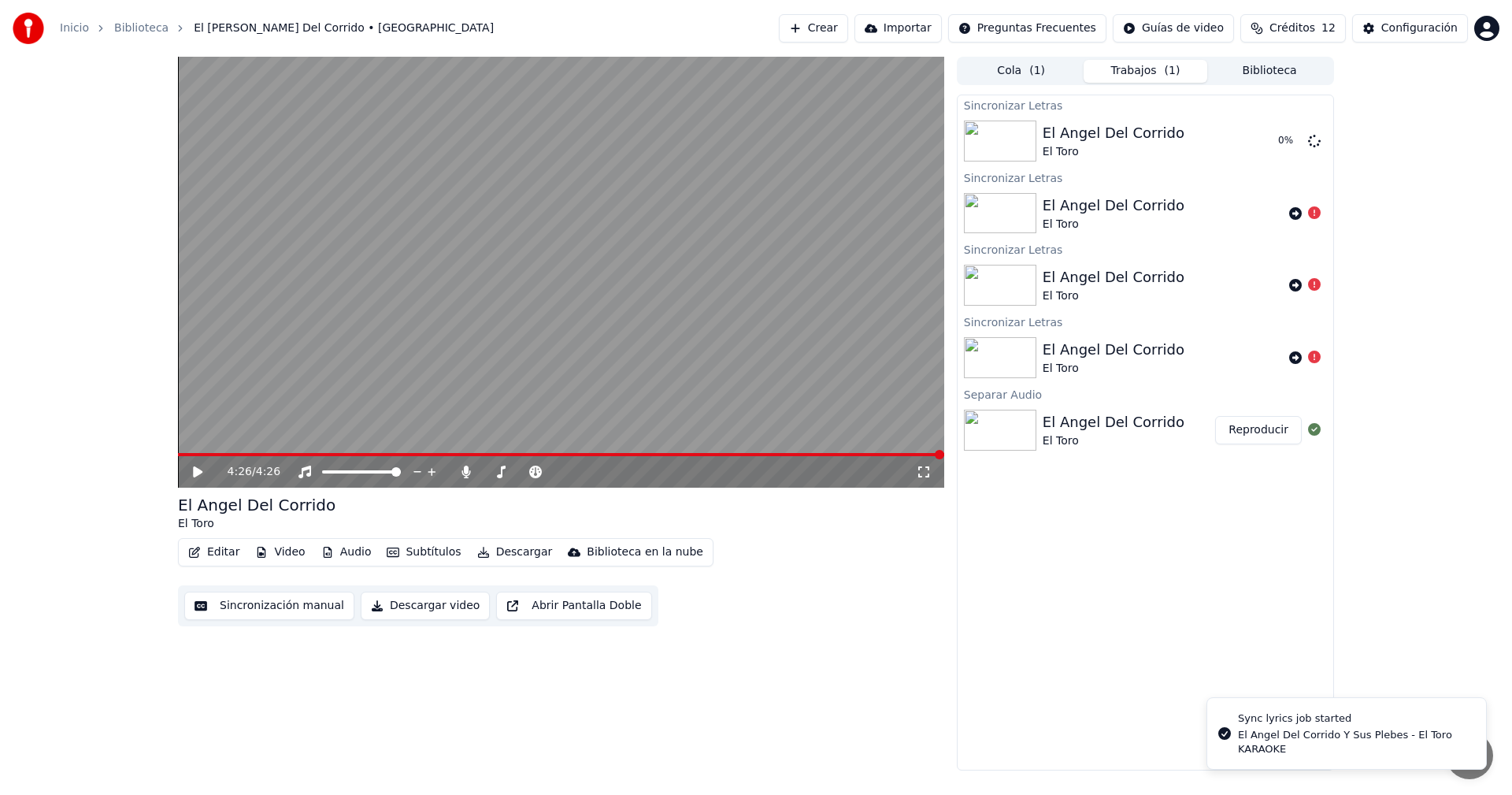
click at [412, 554] on button "Subtítulos" at bounding box center [423, 552] width 87 height 22
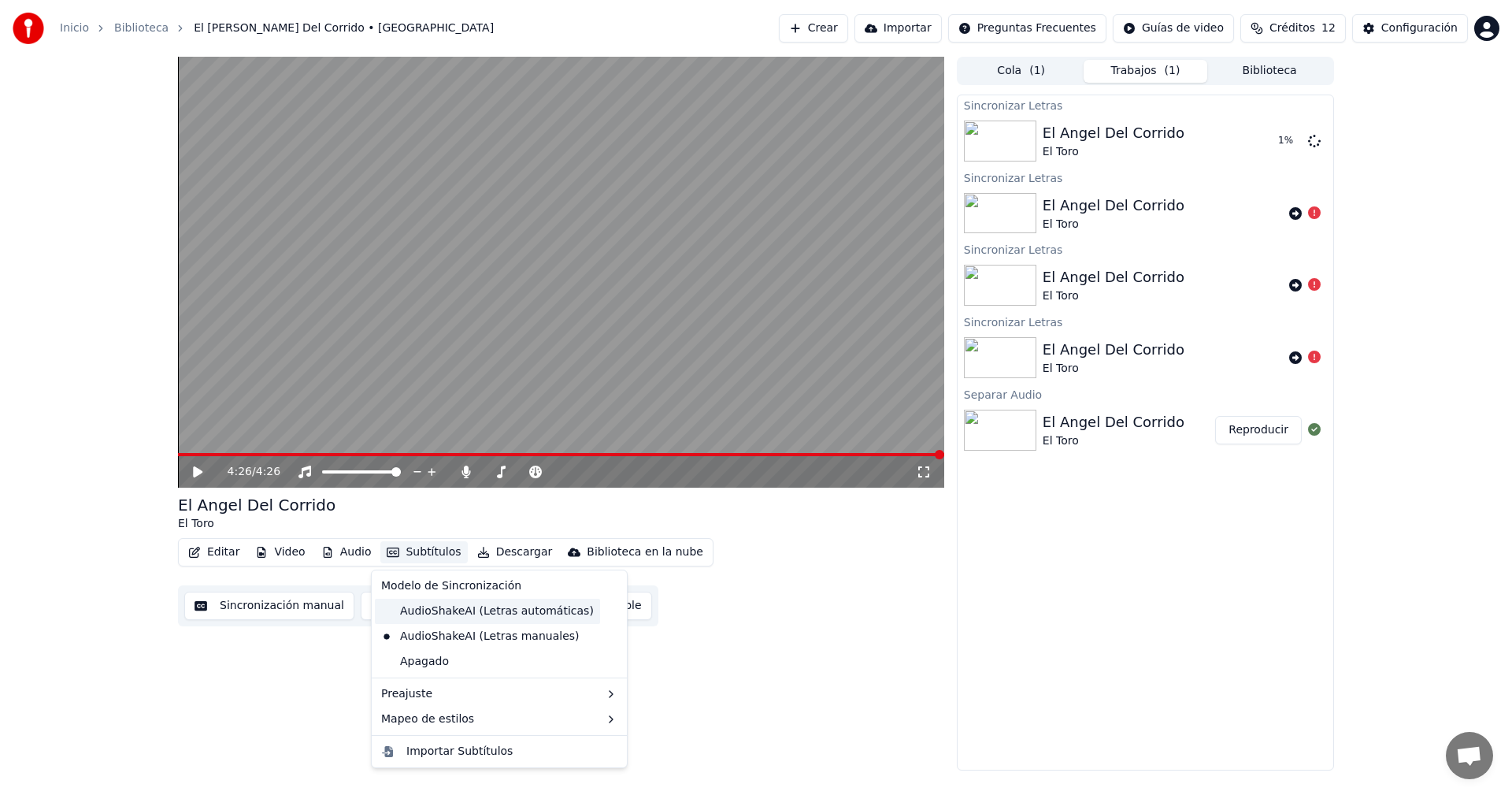
click at [472, 612] on div "AudioShakeAI (Letras automáticas)" at bounding box center [487, 612] width 225 height 25
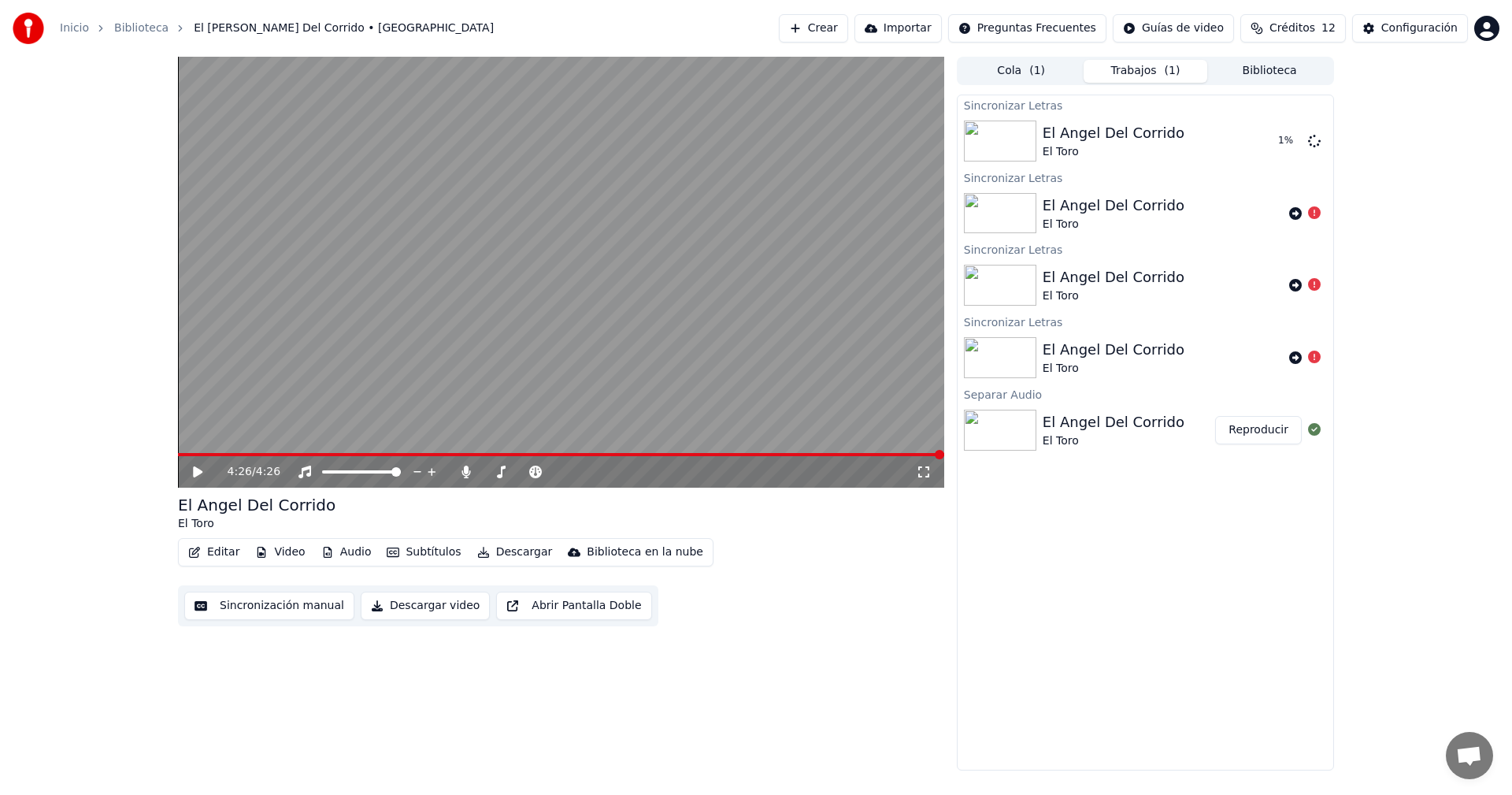
click at [217, 557] on button "Editar" at bounding box center [213, 552] width 64 height 22
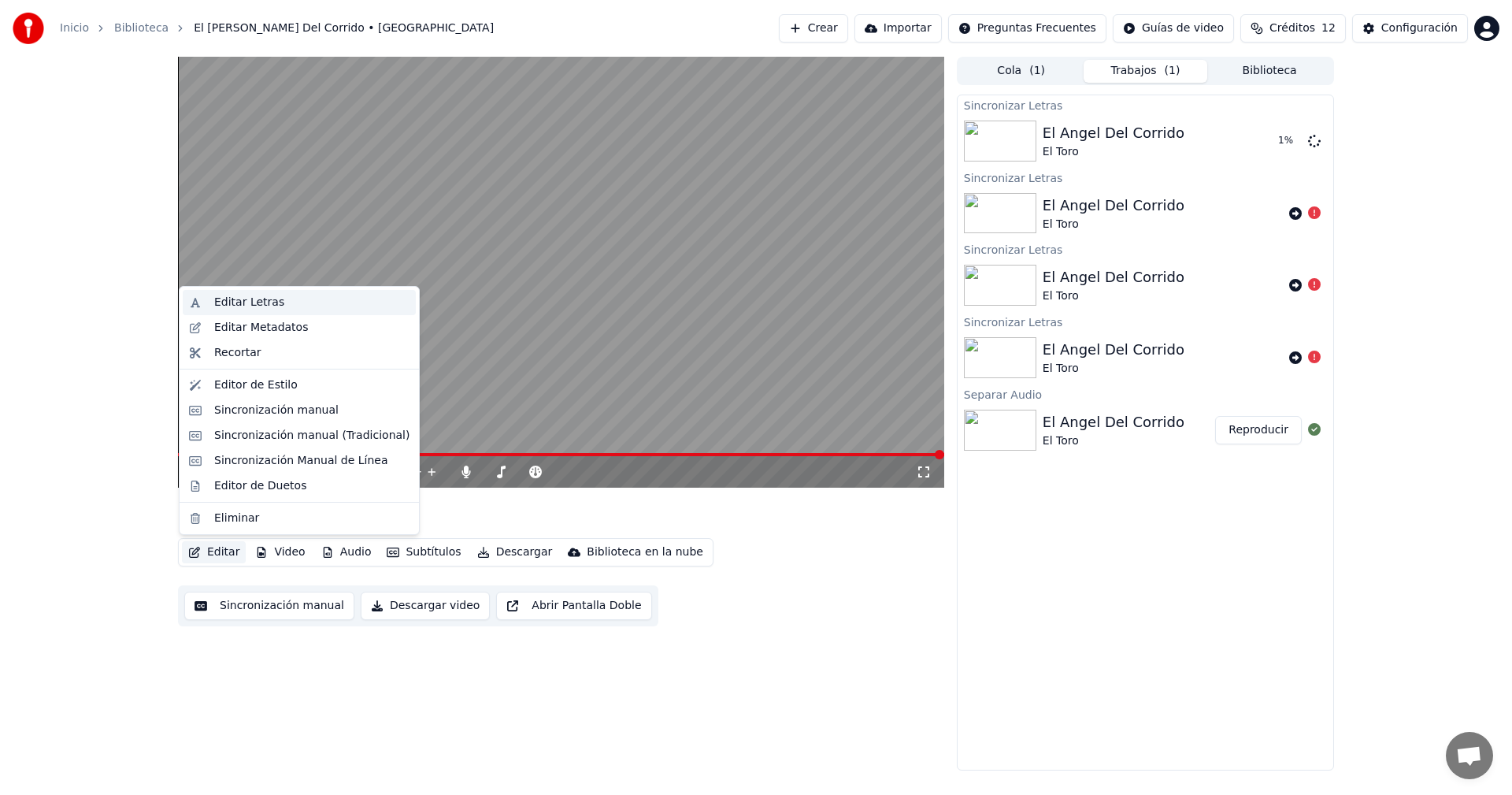
click at [267, 300] on div "Editar Letras" at bounding box center [249, 302] width 70 height 16
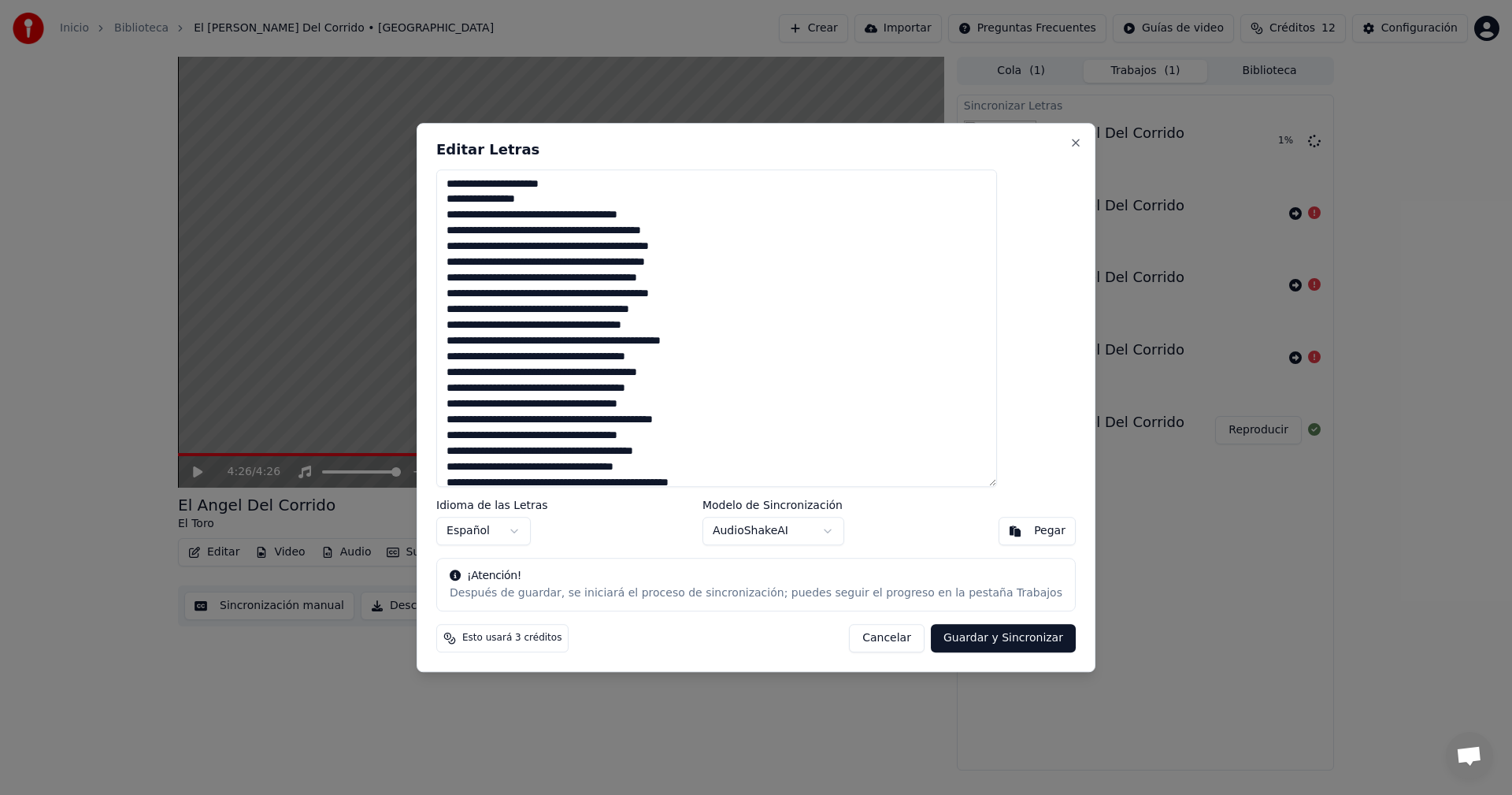
click at [989, 643] on button "Guardar y Sincronizar" at bounding box center [1004, 638] width 145 height 28
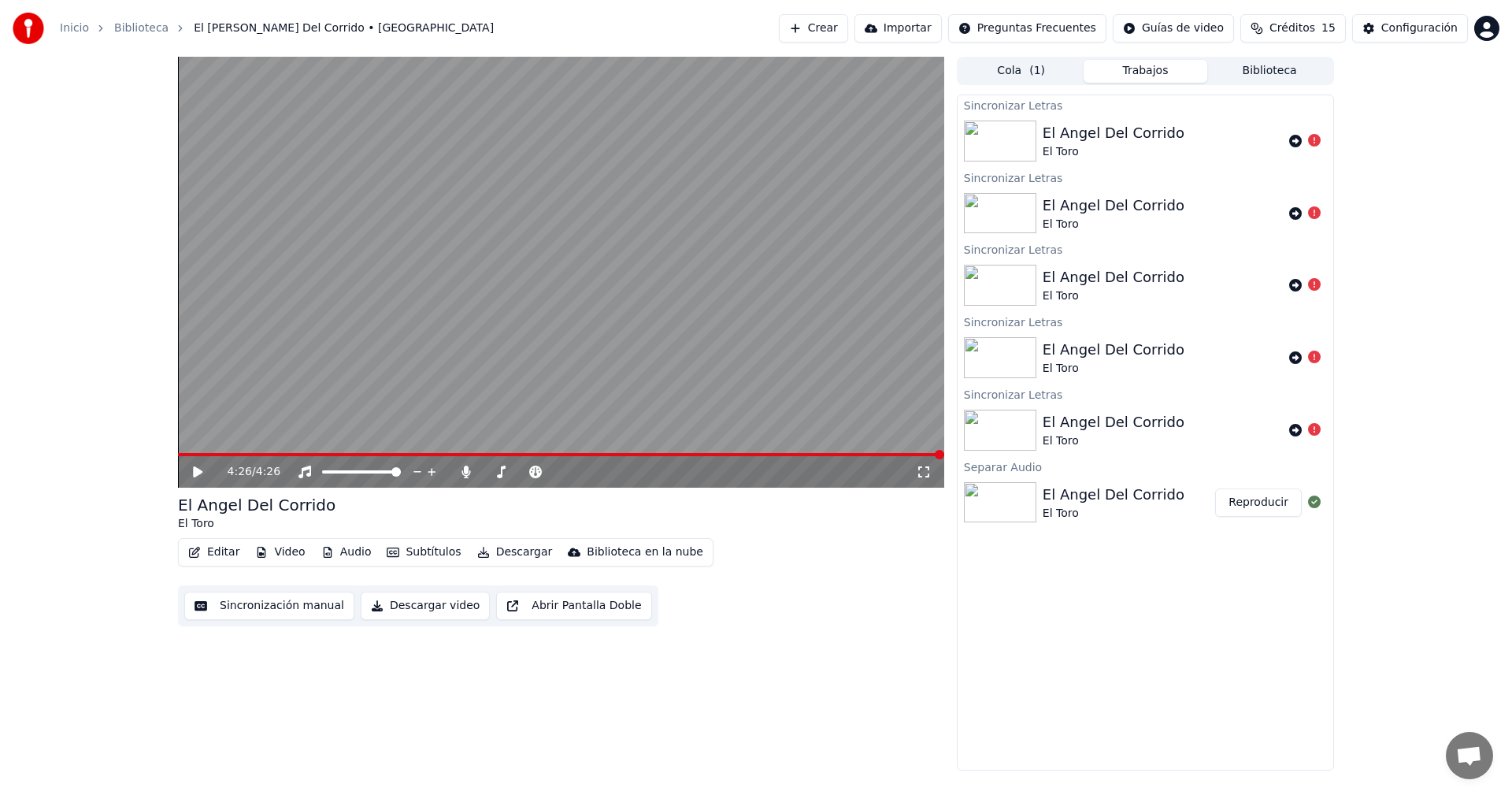
click at [1295, 33] on span "Créditos" at bounding box center [1292, 28] width 46 height 16
click at [1299, 145] on button "Actualizar" at bounding box center [1292, 145] width 94 height 28
click at [1301, 144] on button "Actualizar" at bounding box center [1292, 145] width 94 height 28
click at [1301, 144] on button "Actualizar" at bounding box center [1292, 145] width 112 height 28
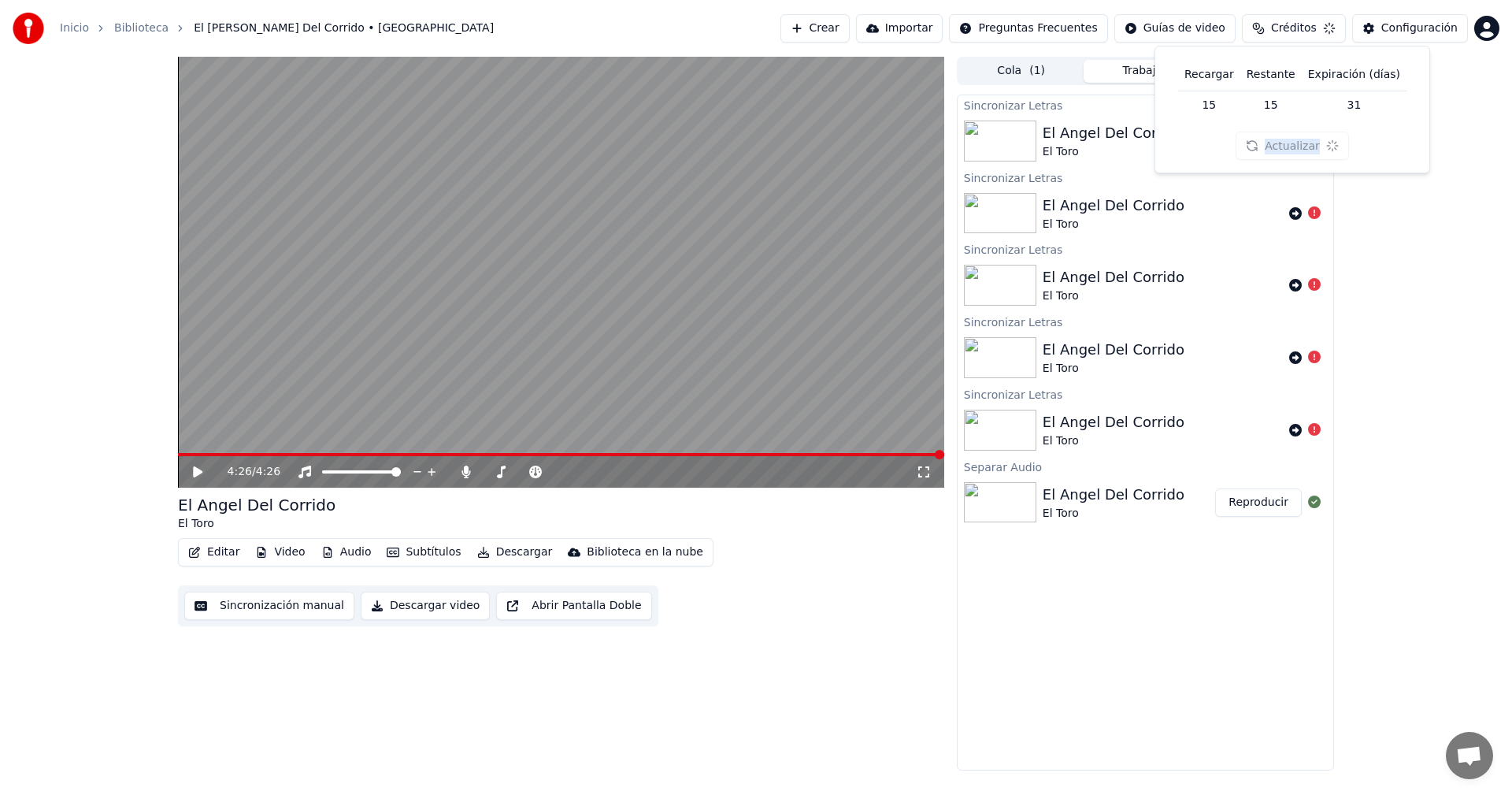
click at [1301, 144] on div "Actualizar" at bounding box center [1291, 145] width 112 height 28
click at [1301, 144] on button "Actualizar" at bounding box center [1292, 145] width 94 height 28
click at [1301, 144] on div "Actualizar" at bounding box center [1292, 145] width 94 height 28
click at [1301, 144] on button "Actualizar" at bounding box center [1292, 145] width 94 height 28
click at [1301, 144] on div "Actualizar" at bounding box center [1291, 145] width 112 height 28
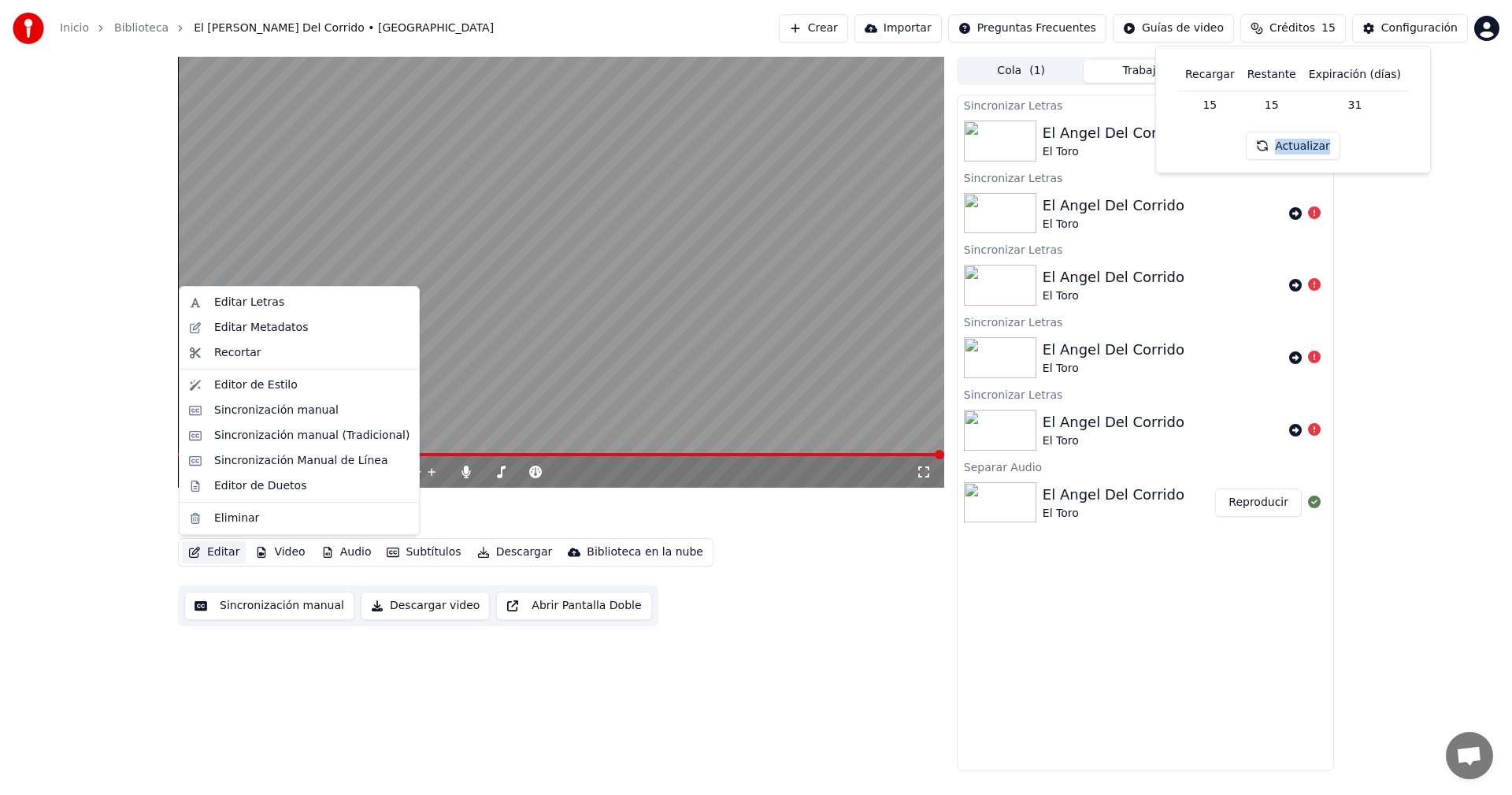
click at [202, 556] on button "Editar" at bounding box center [213, 552] width 64 height 22
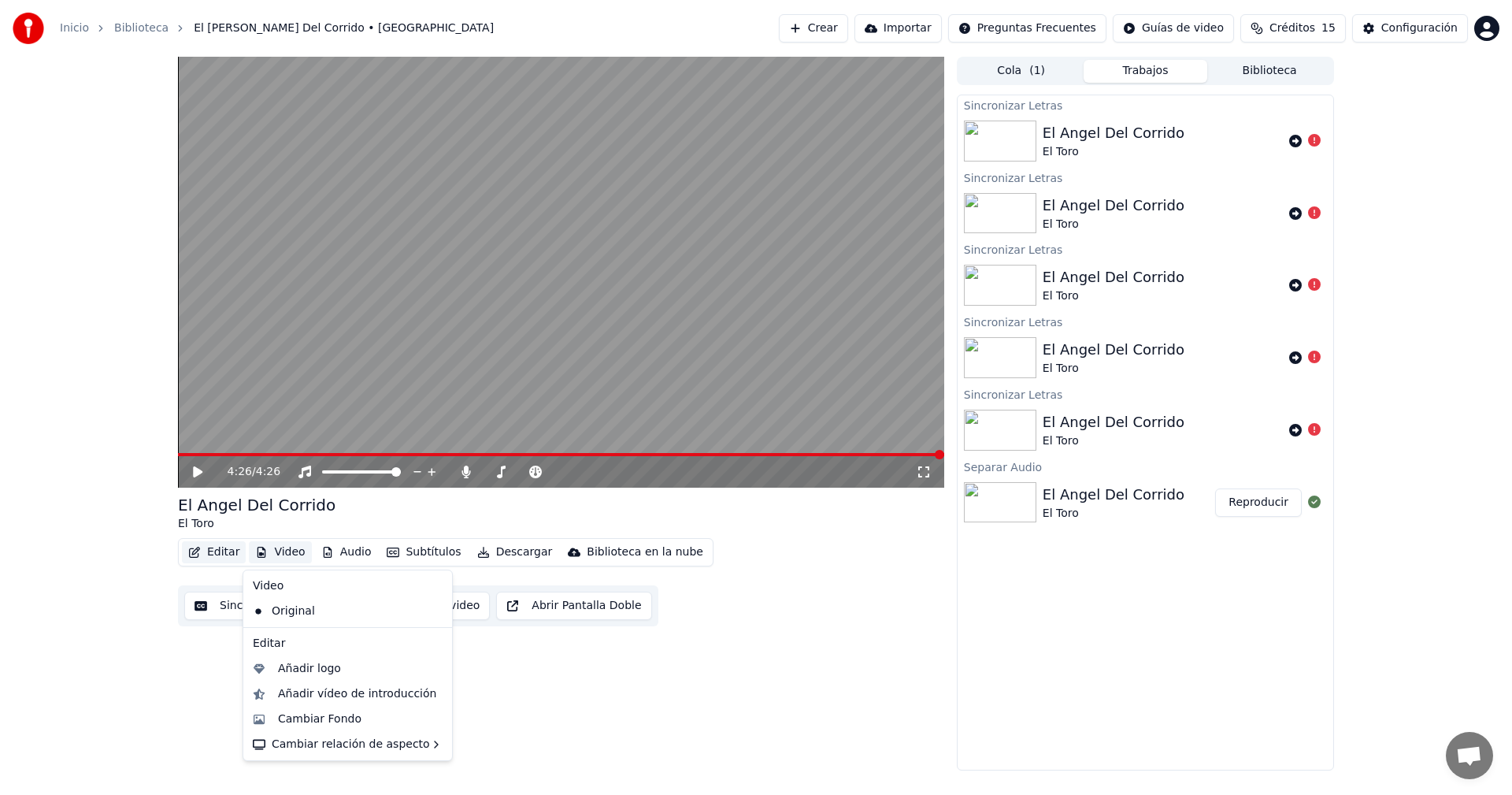
click at [216, 558] on button "Editar" at bounding box center [213, 552] width 64 height 22
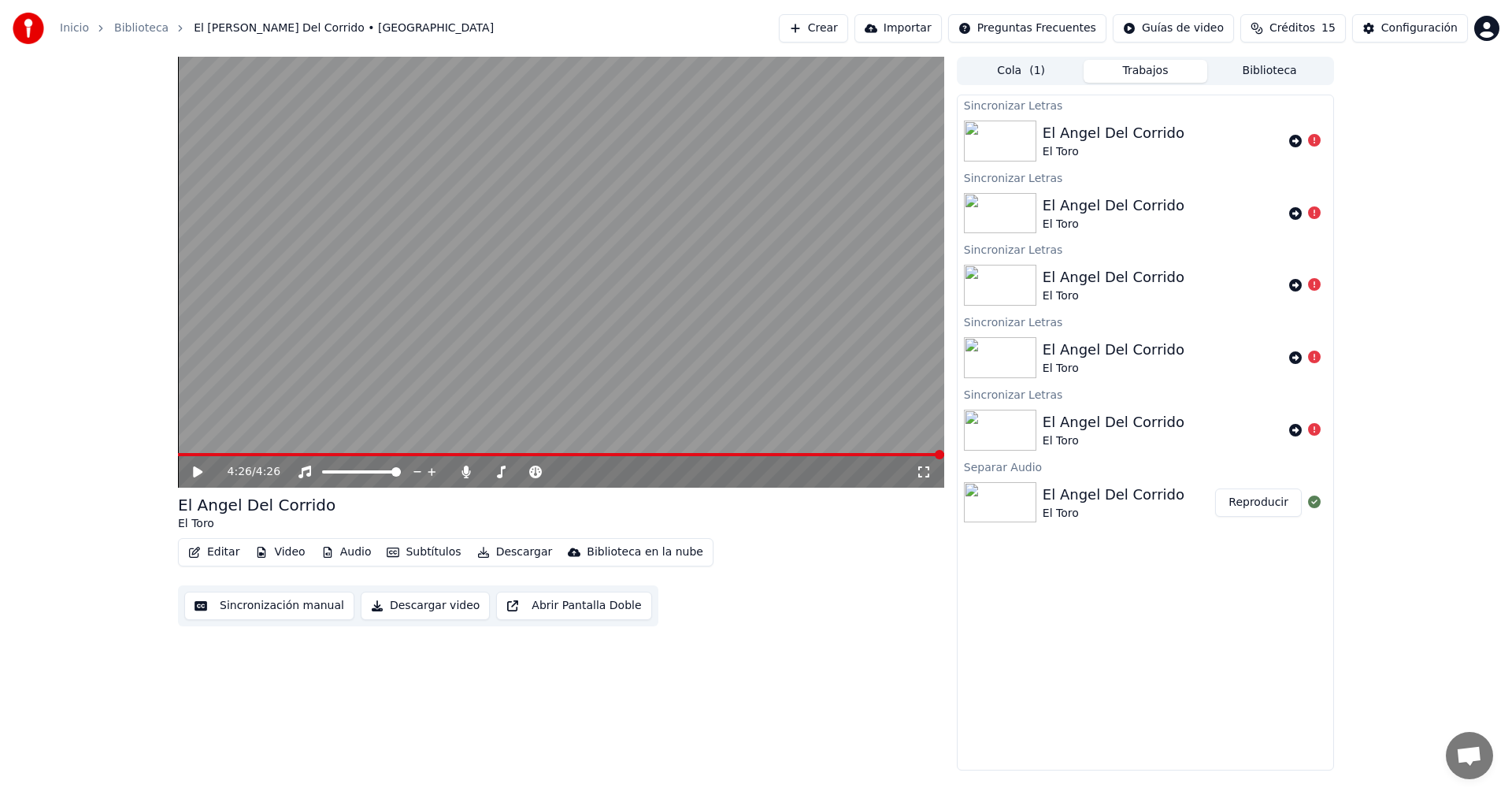
click at [216, 558] on button "Editar" at bounding box center [213, 552] width 64 height 22
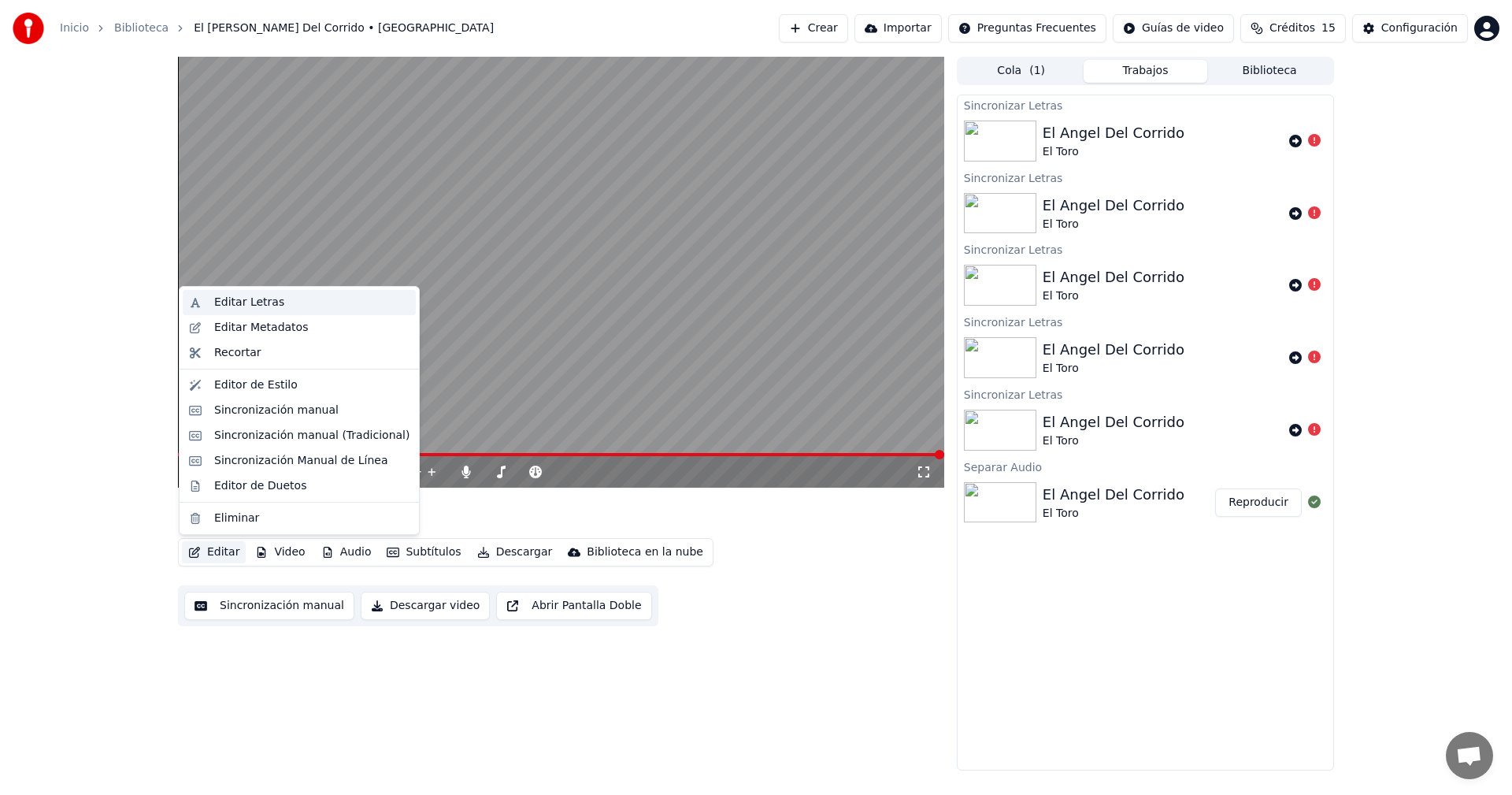
click at [268, 308] on div "Editar Letras" at bounding box center [249, 302] width 70 height 16
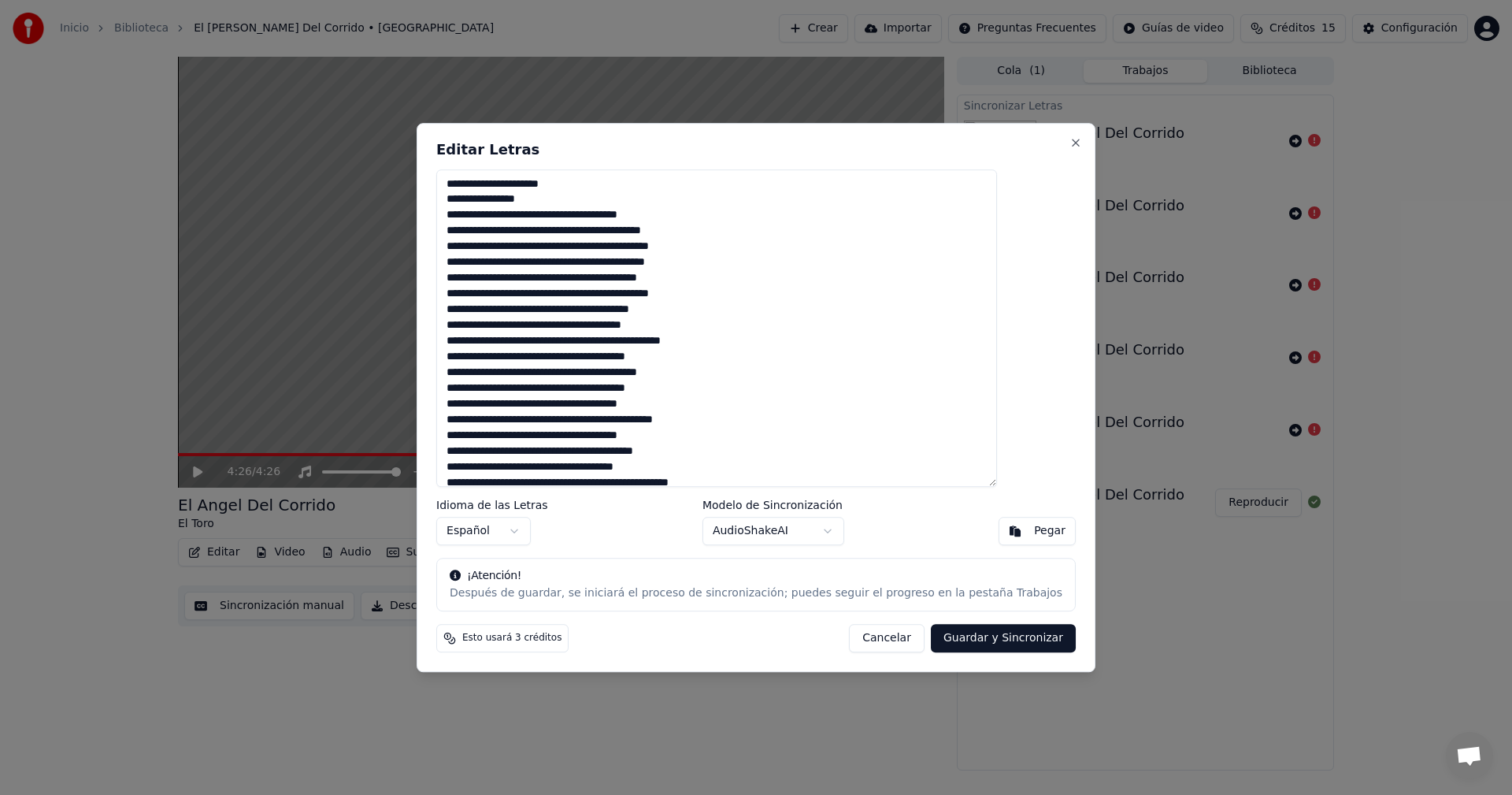
click at [806, 325] on textarea at bounding box center [716, 328] width 561 height 318
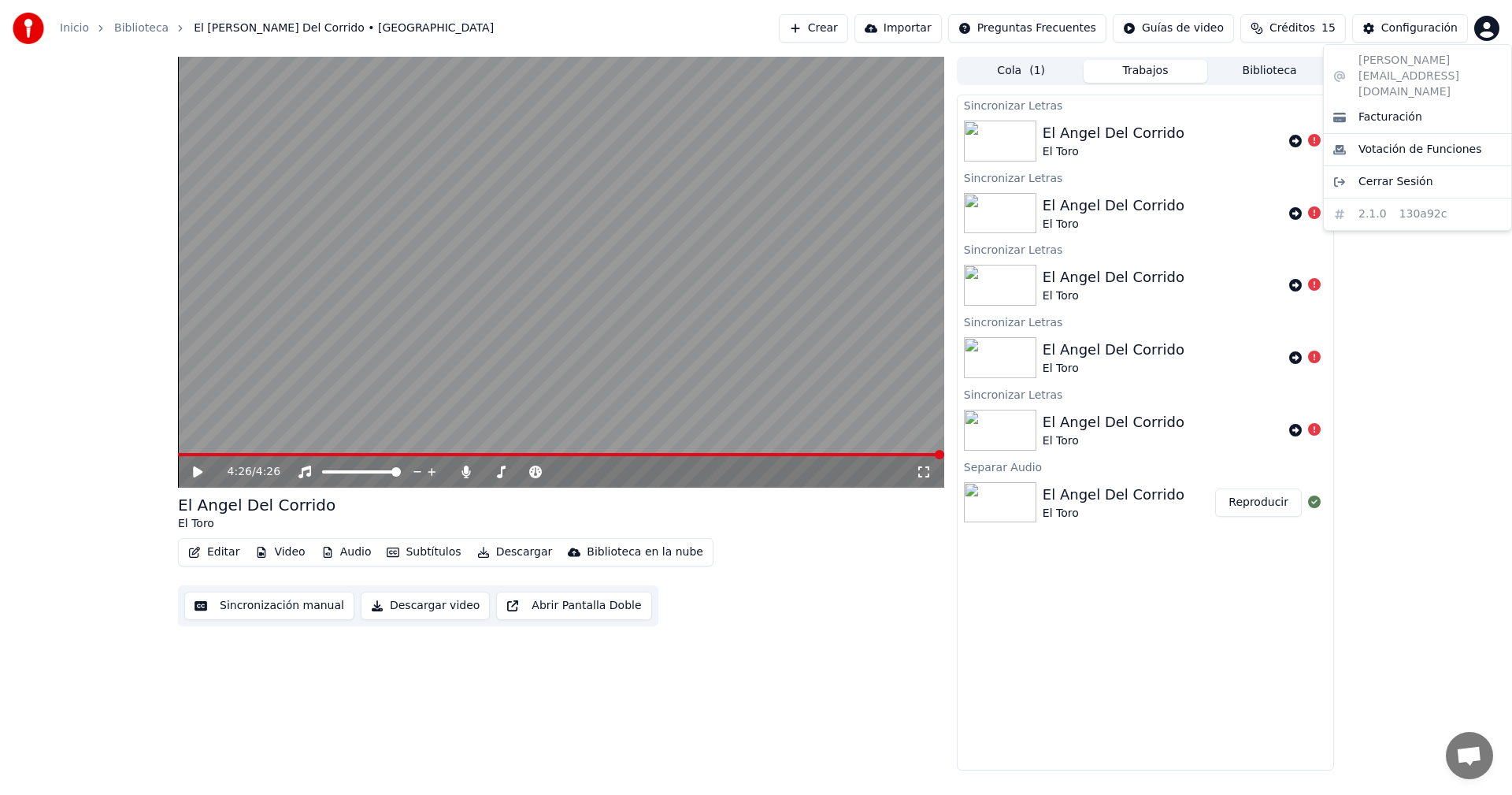
click at [1485, 29] on html "Inicio Biblioteca El [PERSON_NAME] Del Corrido • El Toro Crear Importar Pregunt…" at bounding box center [756, 397] width 1512 height 795
click at [1413, 174] on span "Cerrar Sesión" at bounding box center [1395, 182] width 74 height 16
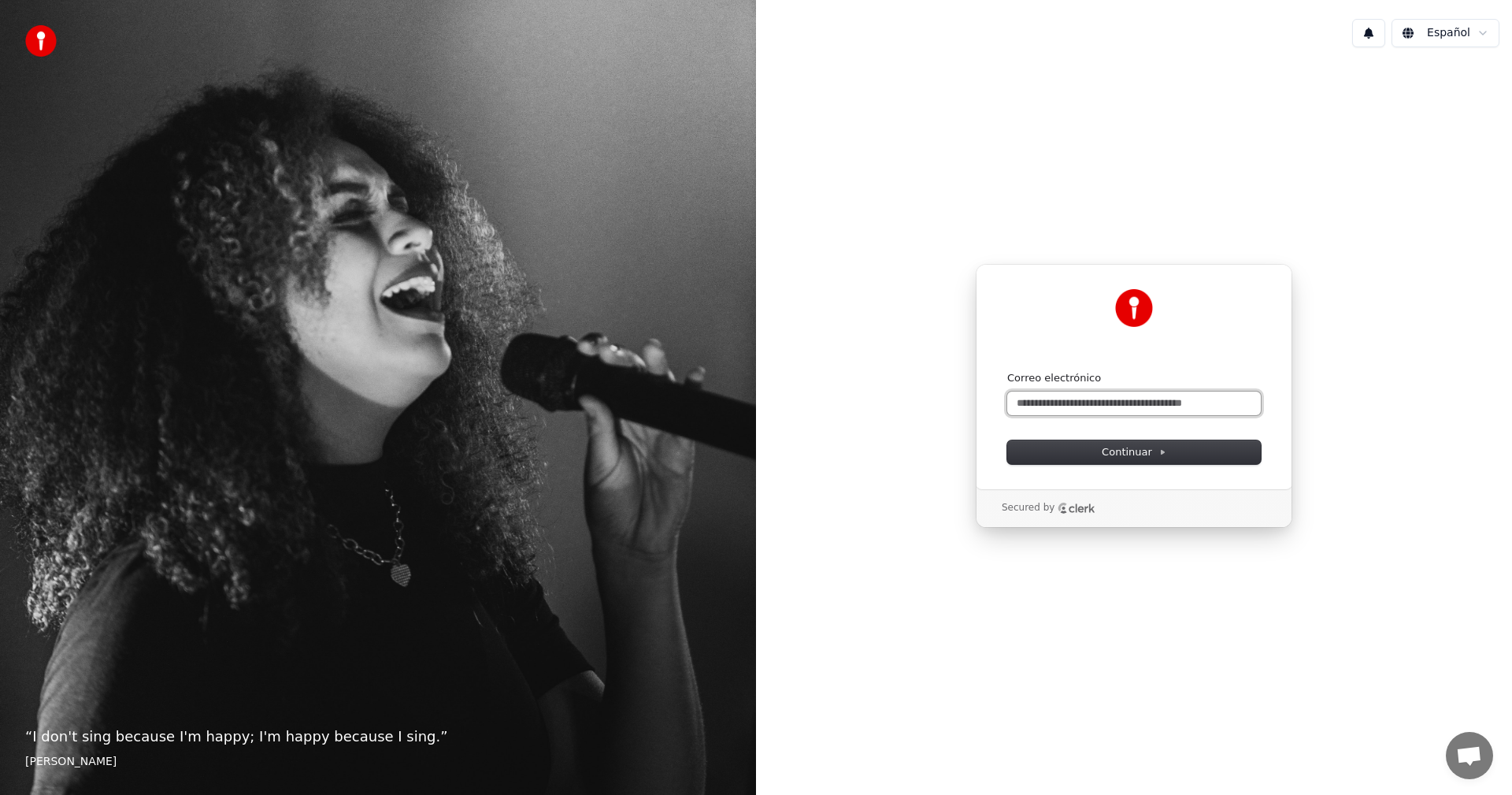
click at [1071, 397] on input "Correo electrónico" at bounding box center [1134, 403] width 253 height 24
click at [1066, 397] on input "Correo electrónico" at bounding box center [1134, 403] width 253 height 24
click at [1140, 450] on span "Continuar" at bounding box center [1134, 452] width 65 height 14
type input "**********"
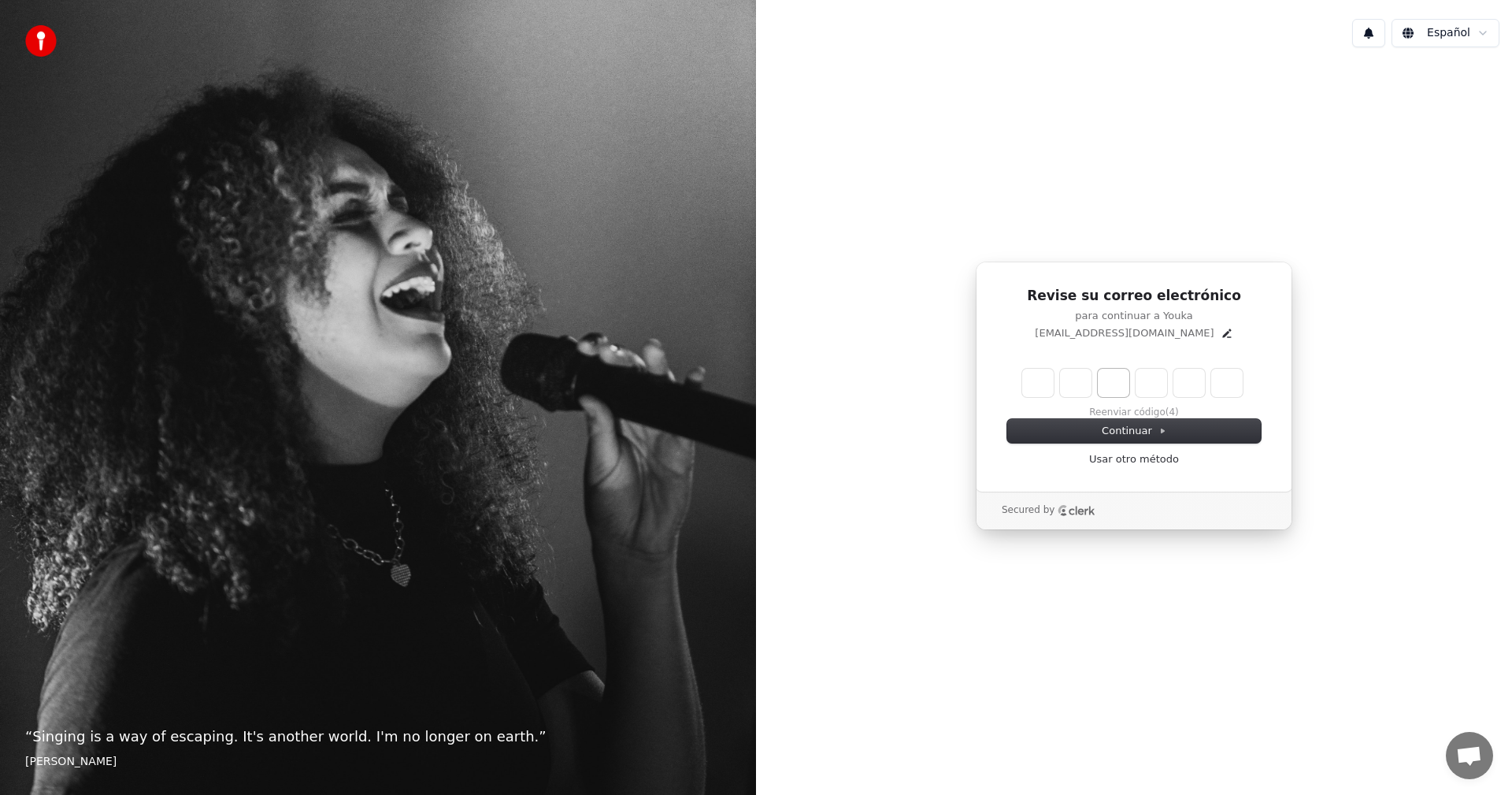
type input "******"
type input "*"
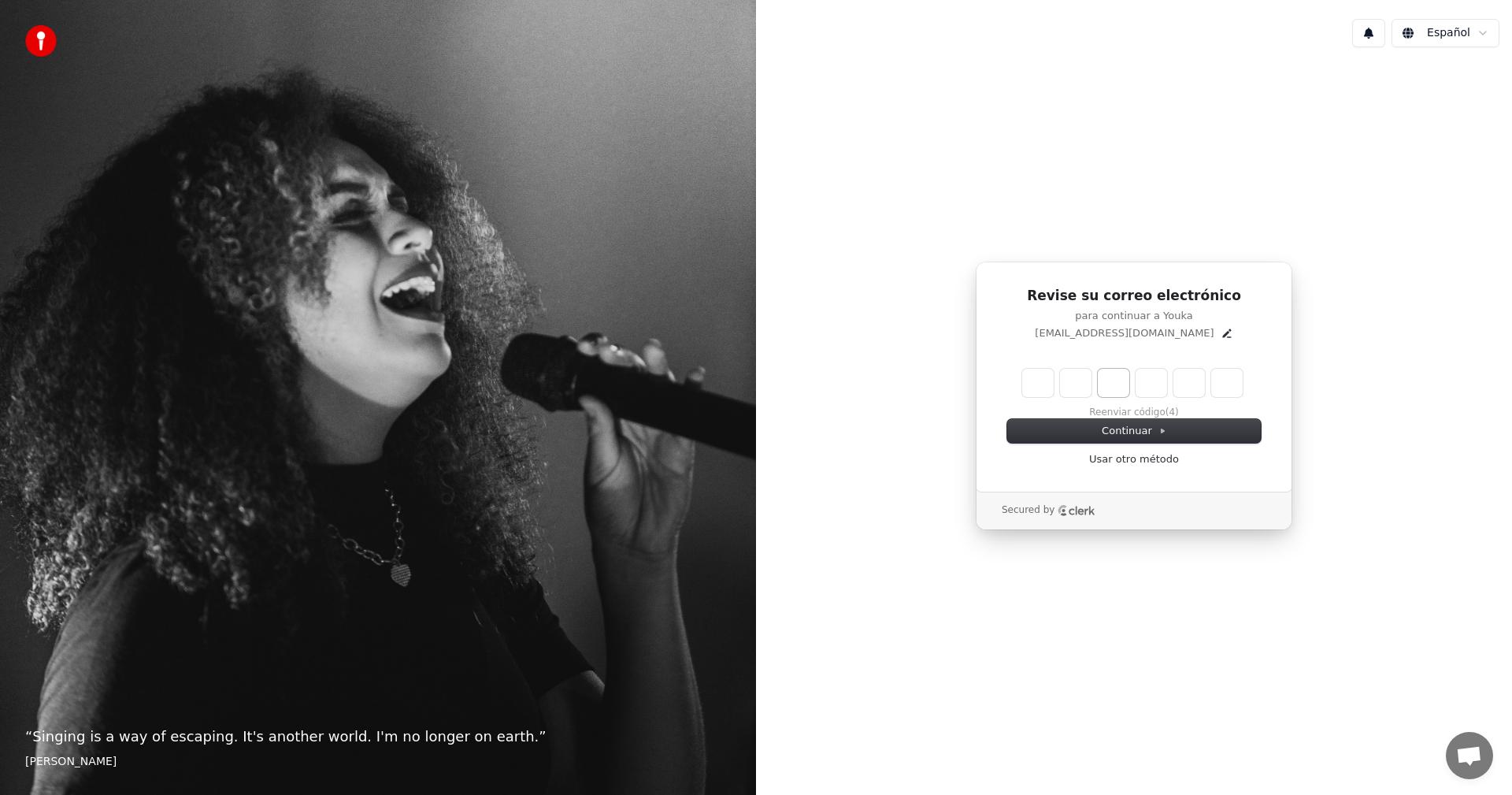
type input "*"
